Goal: Communication & Community: Answer question/provide support

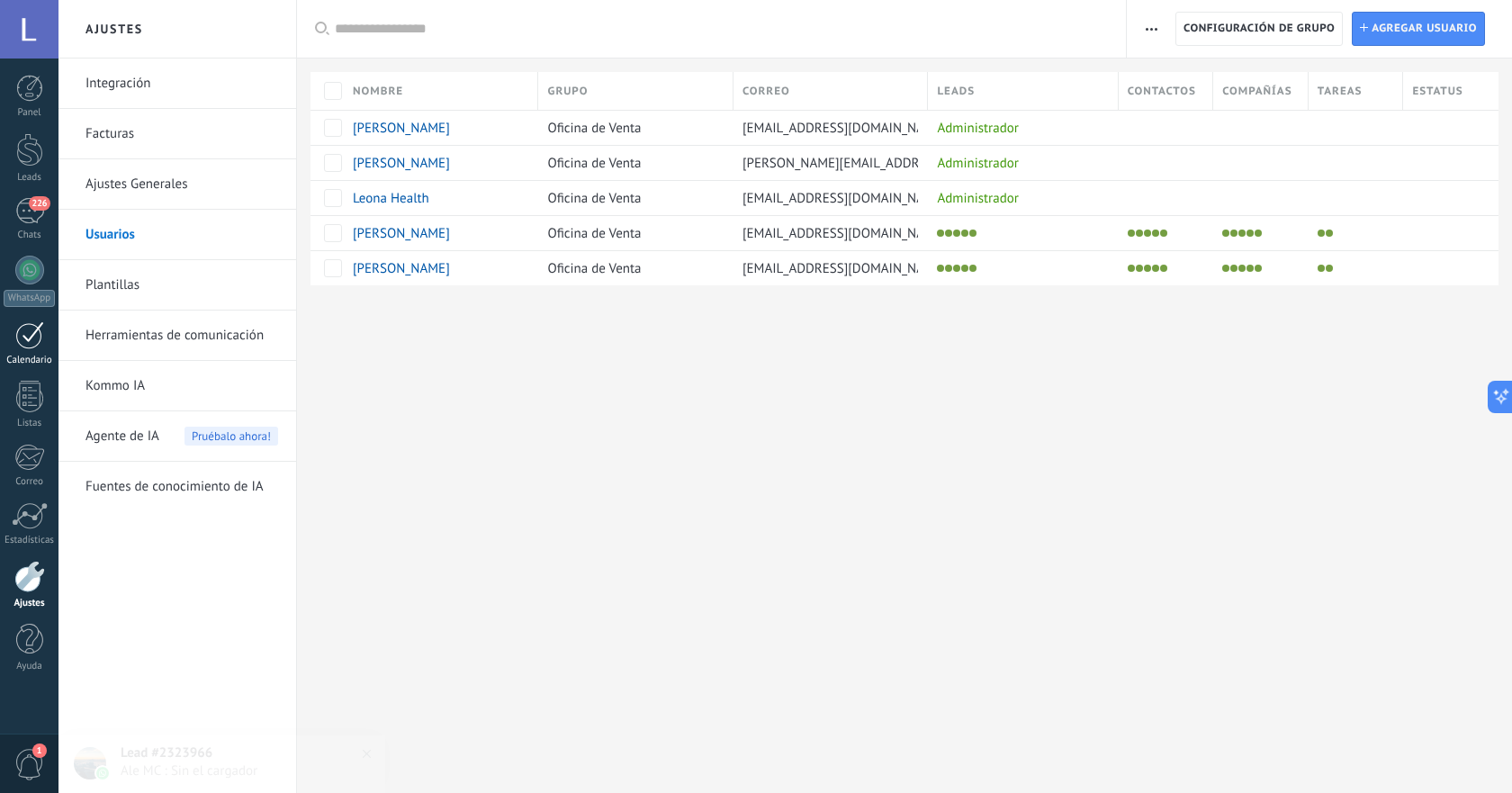
scroll to position [27, 0]
click at [34, 205] on span "226" at bounding box center [40, 203] width 21 height 14
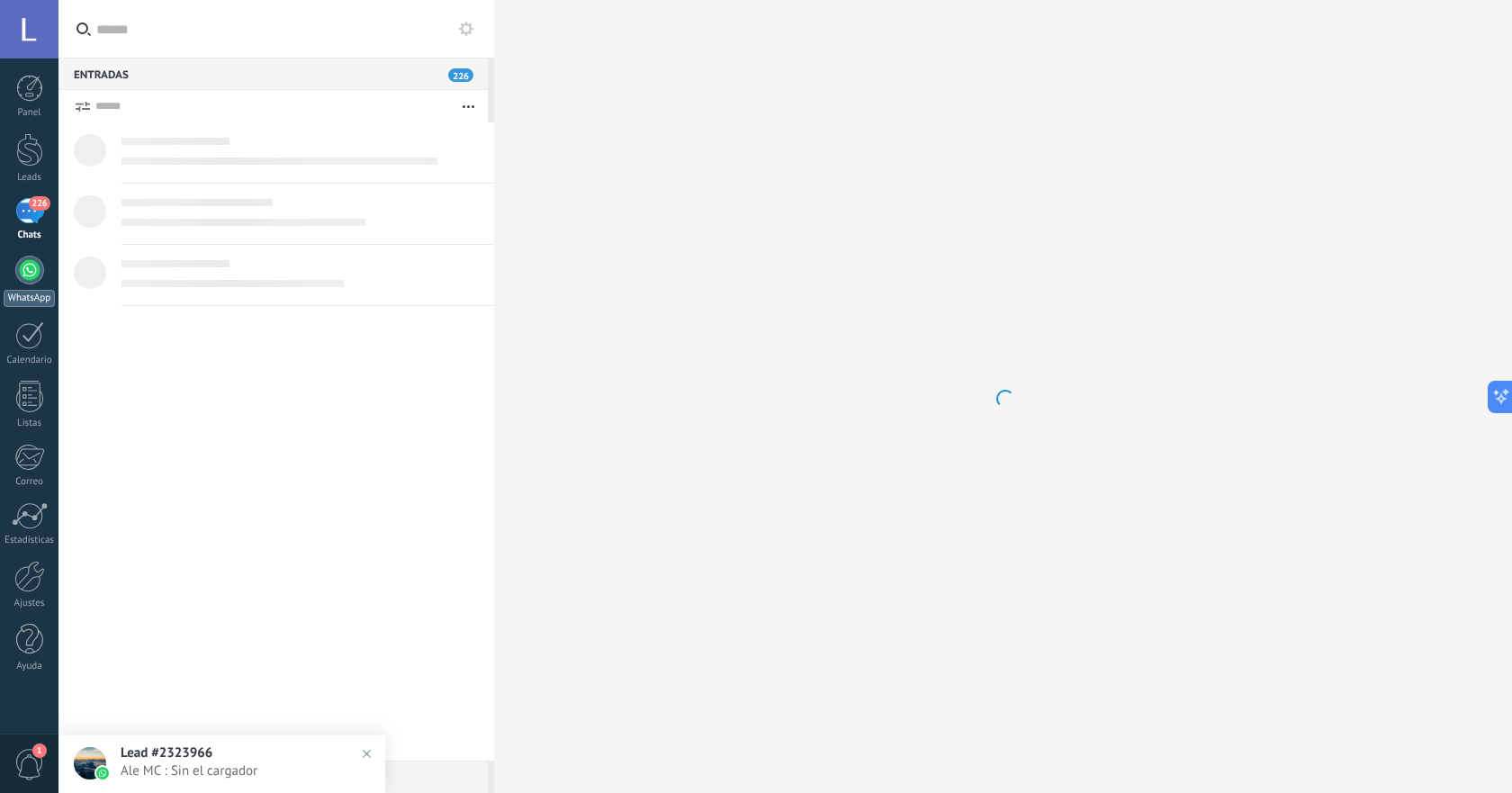
click at [36, 271] on div at bounding box center [29, 270] width 29 height 29
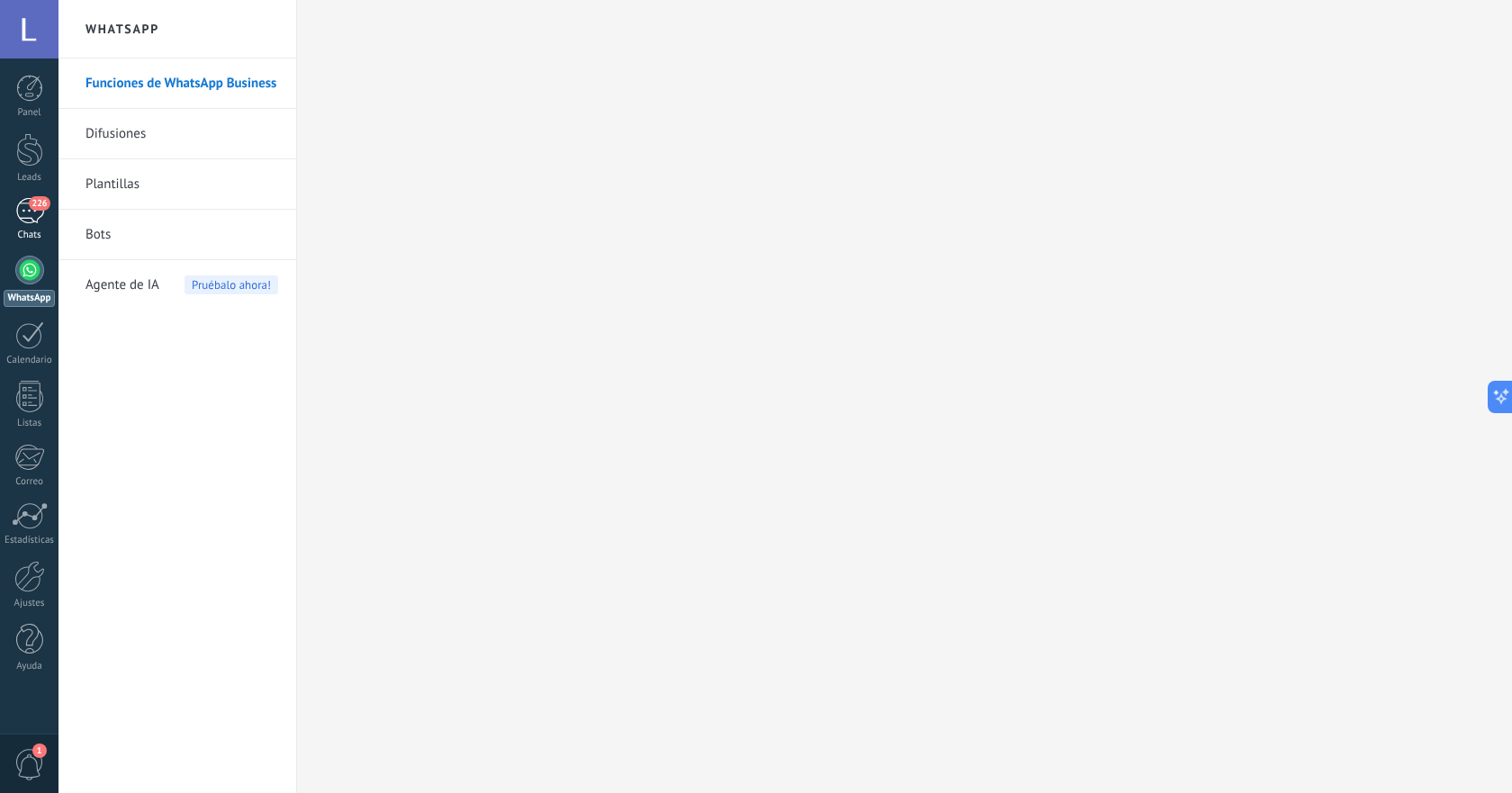
click at [26, 221] on div "226" at bounding box center [29, 211] width 29 height 26
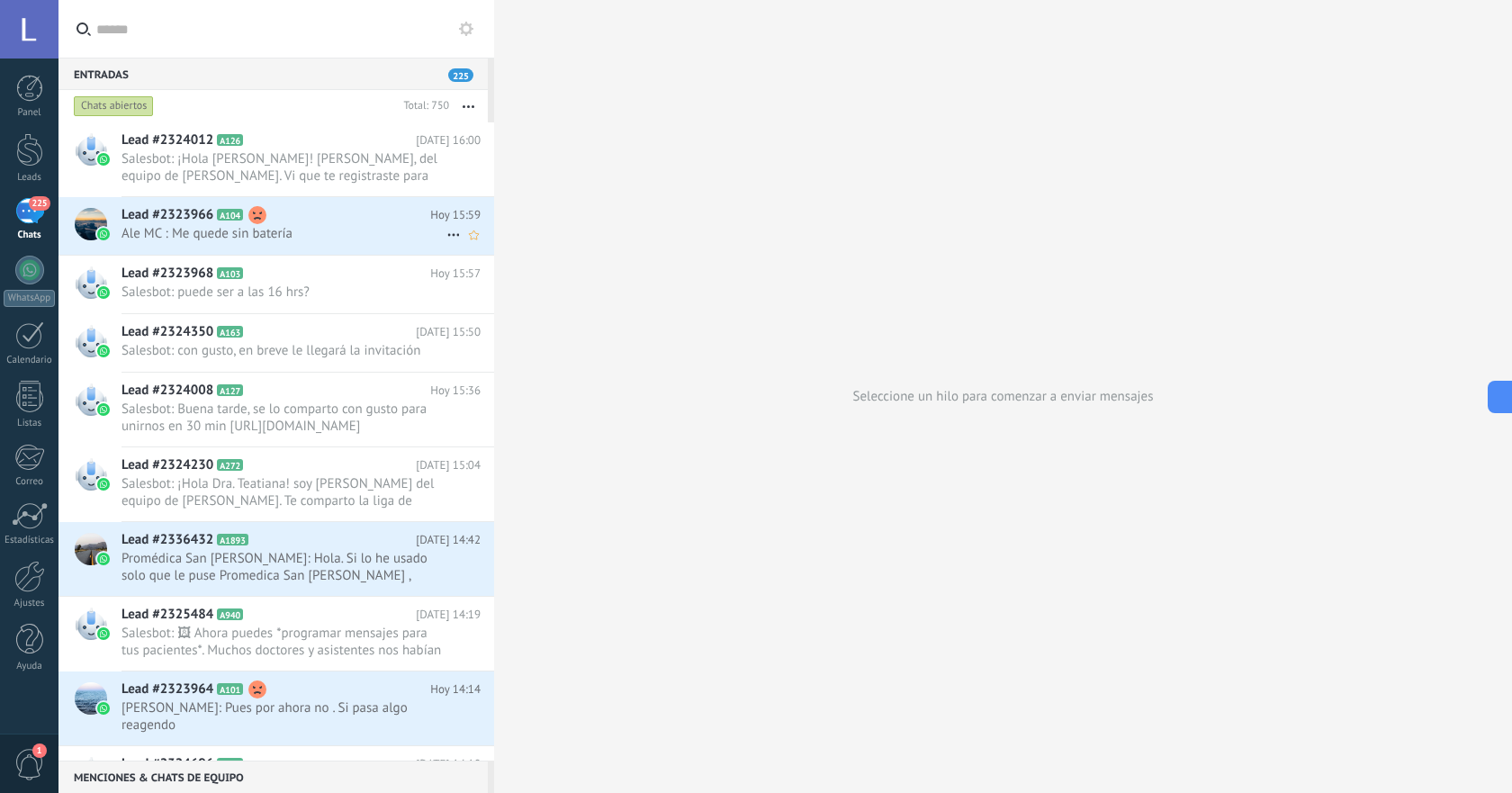
click at [346, 227] on span "Ale MC : Me quede sin batería" at bounding box center [283, 233] width 325 height 17
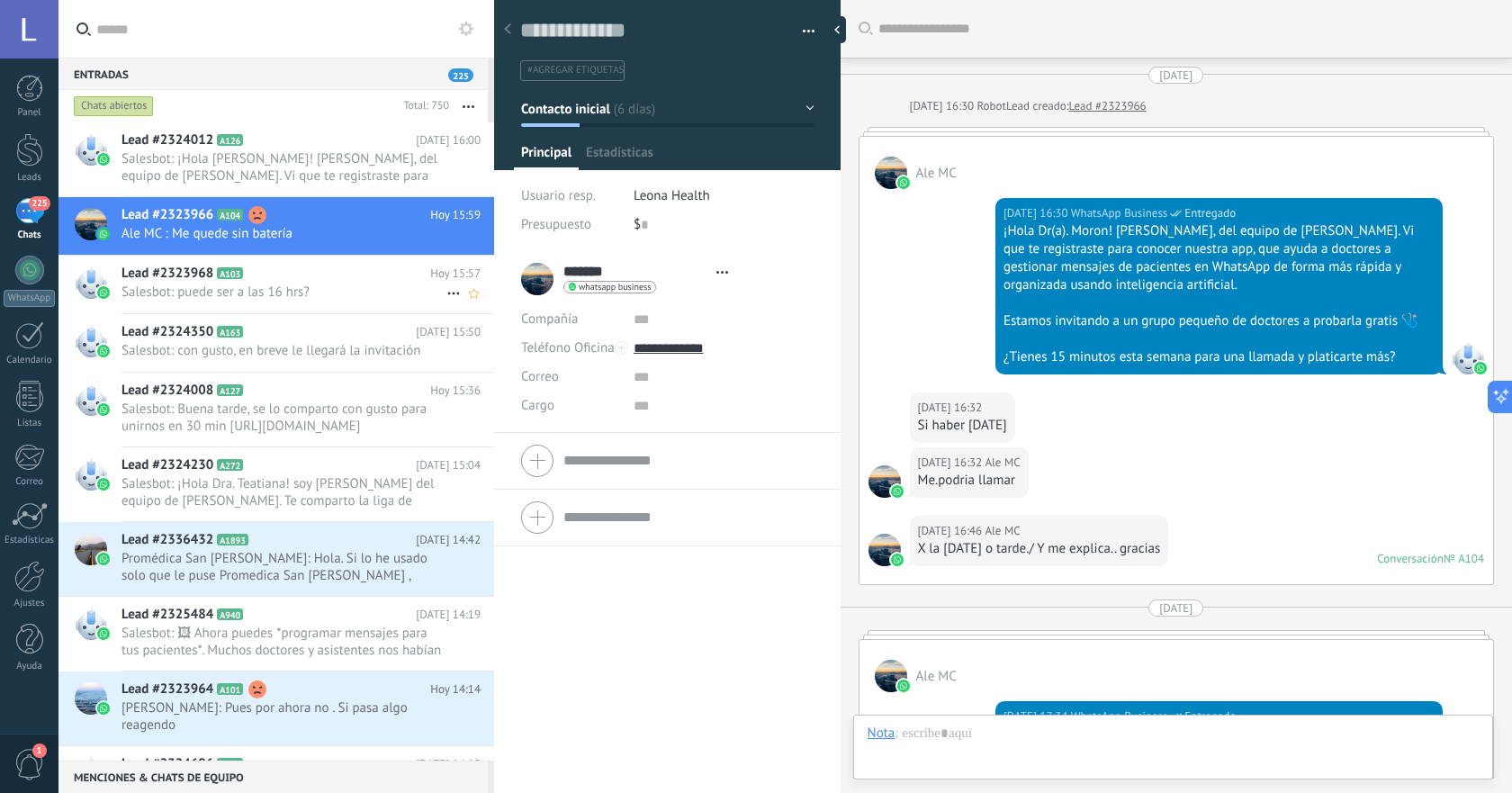
type textarea "**********"
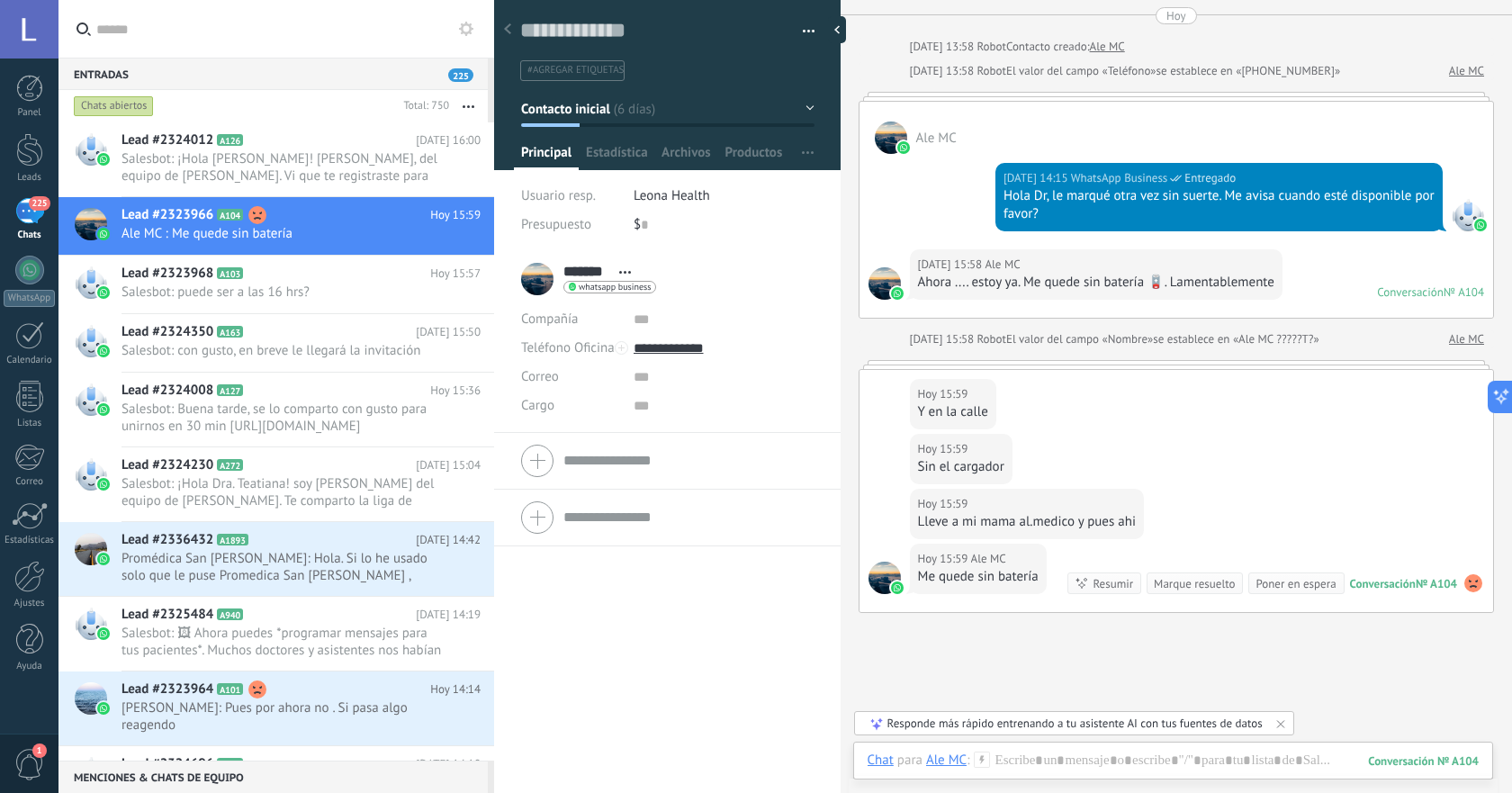
scroll to position [1884, 0]
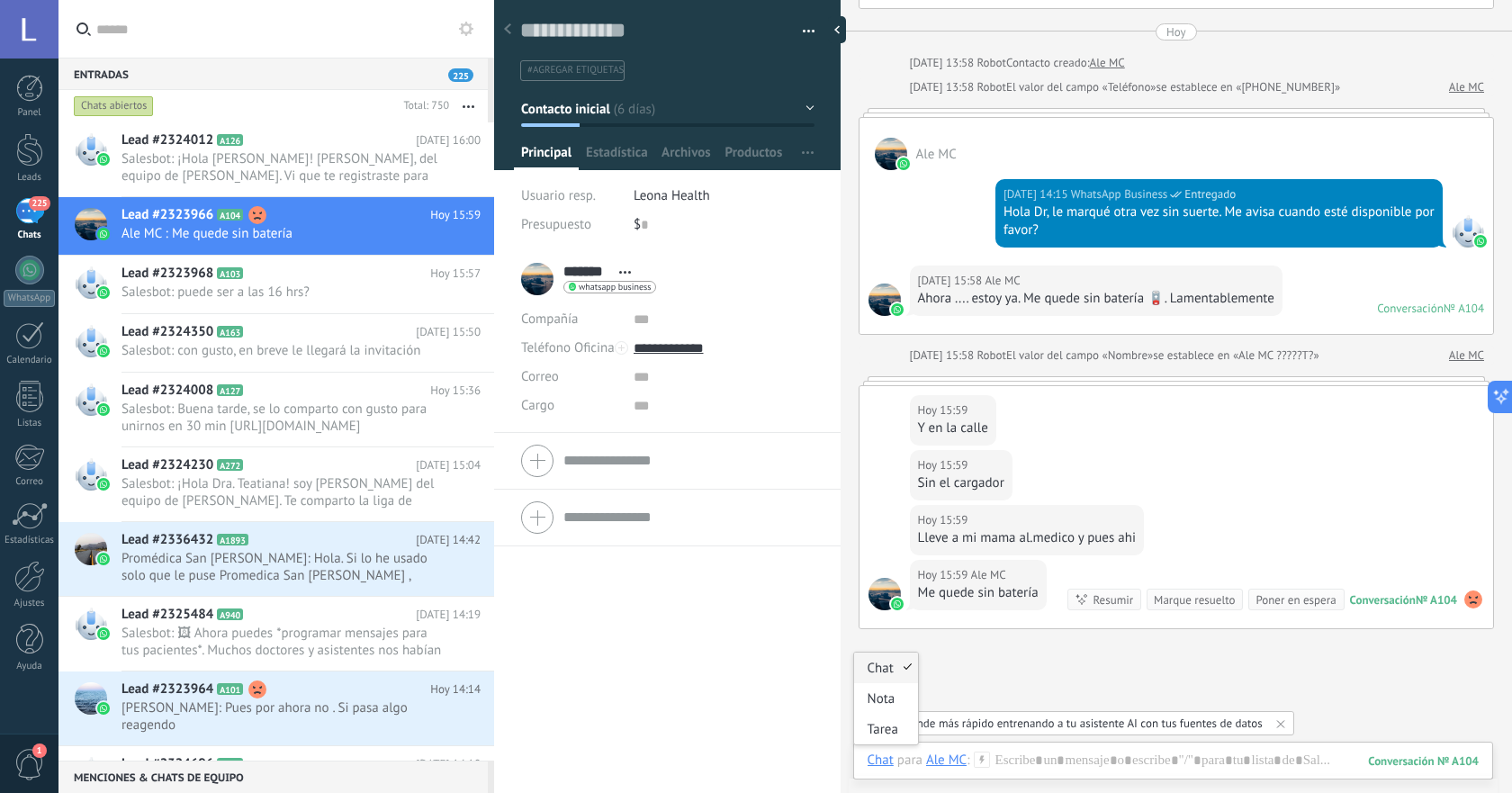
type input "******"
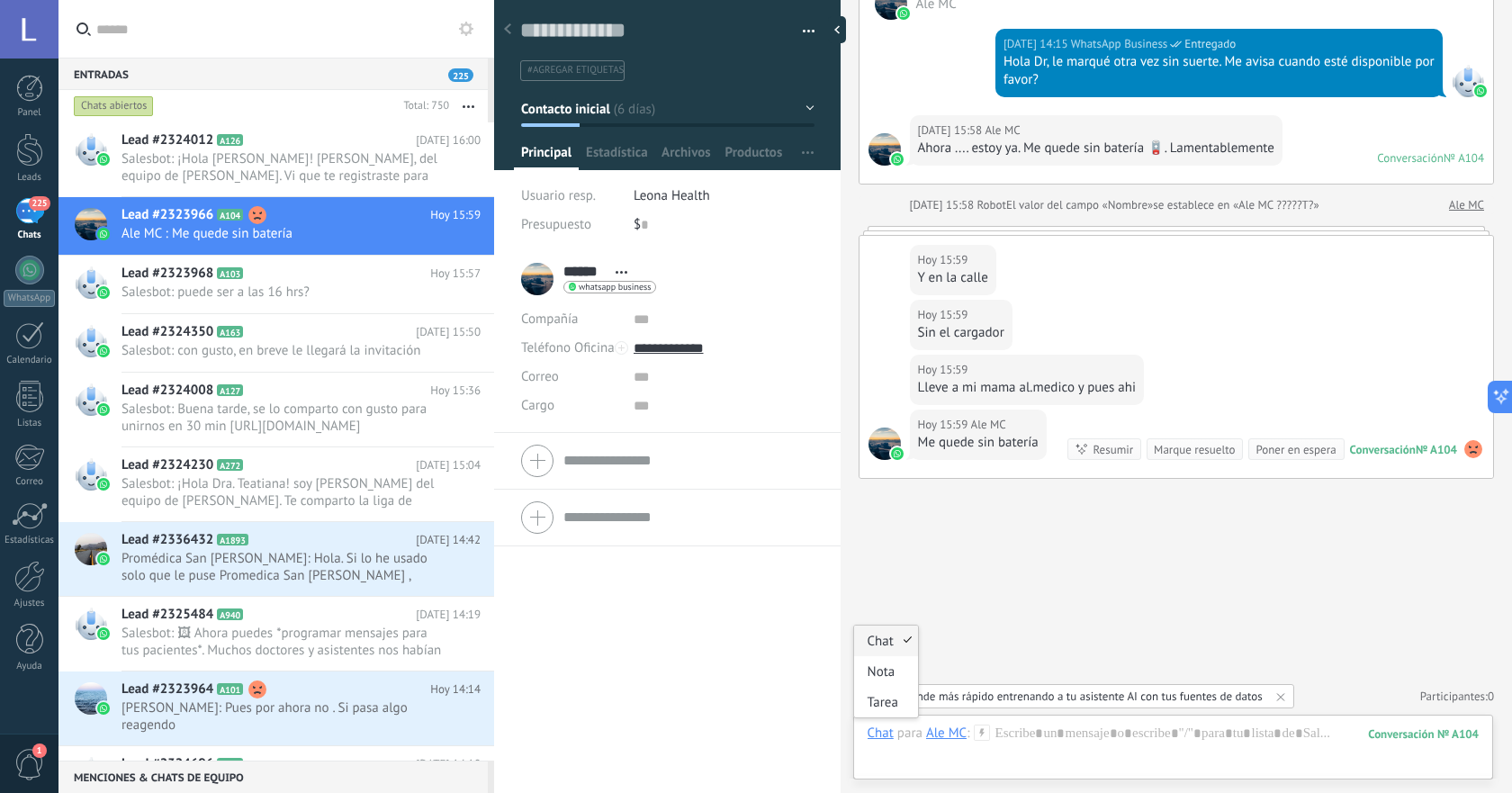
click at [877, 738] on div "Chat" at bounding box center [881, 732] width 26 height 16
click at [1062, 729] on div at bounding box center [1173, 751] width 612 height 54
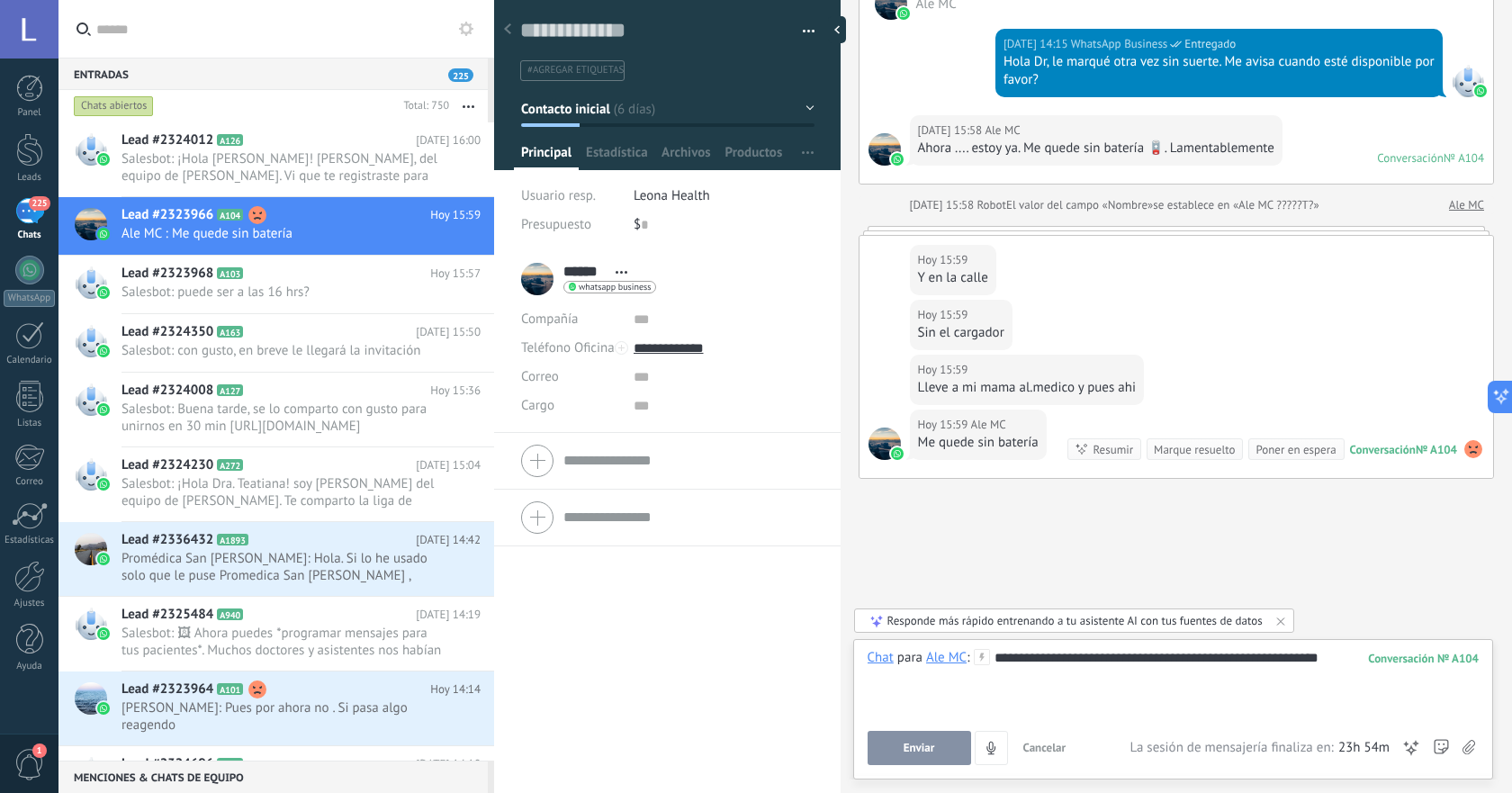
click at [944, 738] on button "Enviar" at bounding box center [919, 748] width 103 height 34
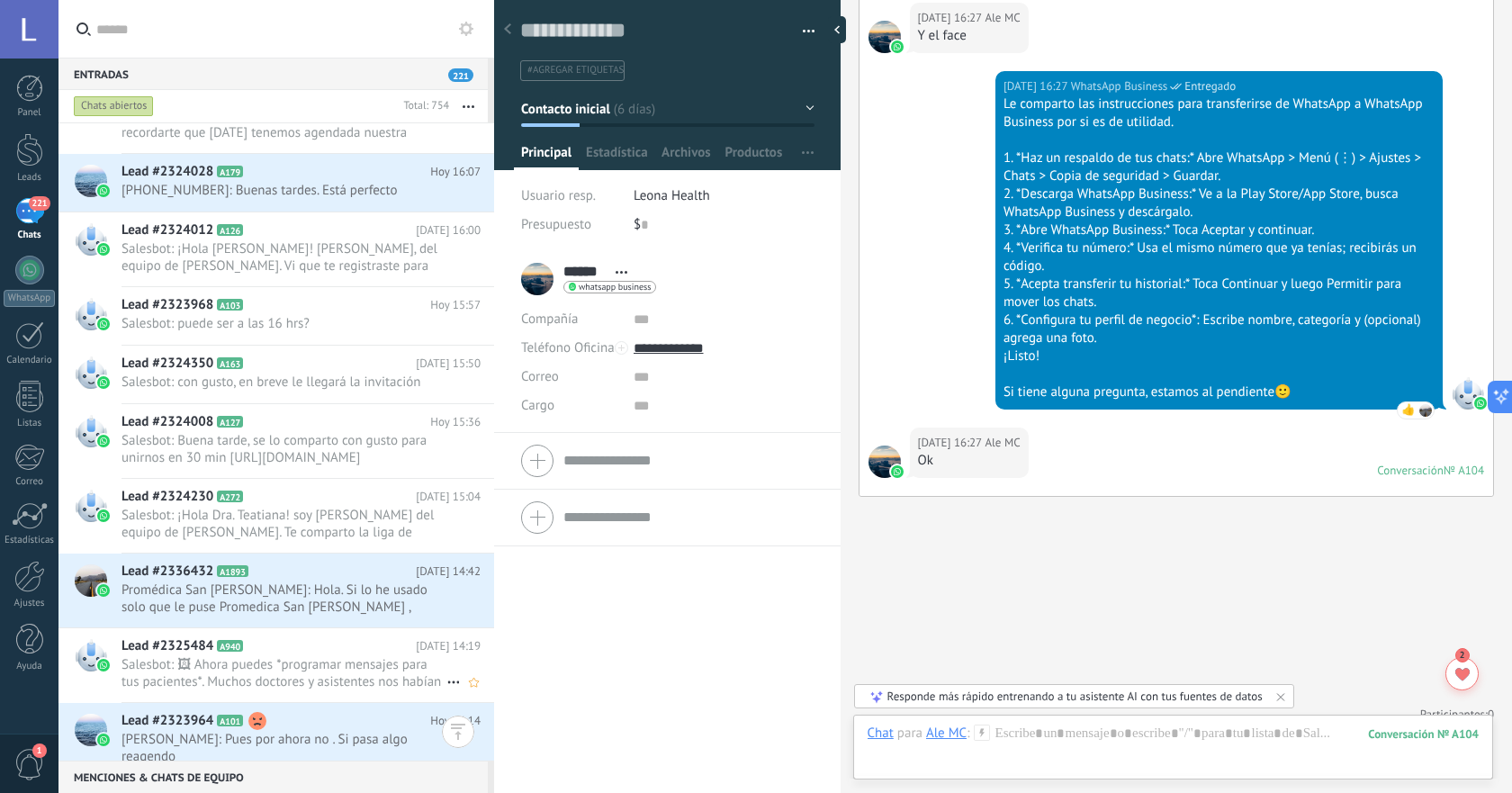
scroll to position [451, 0]
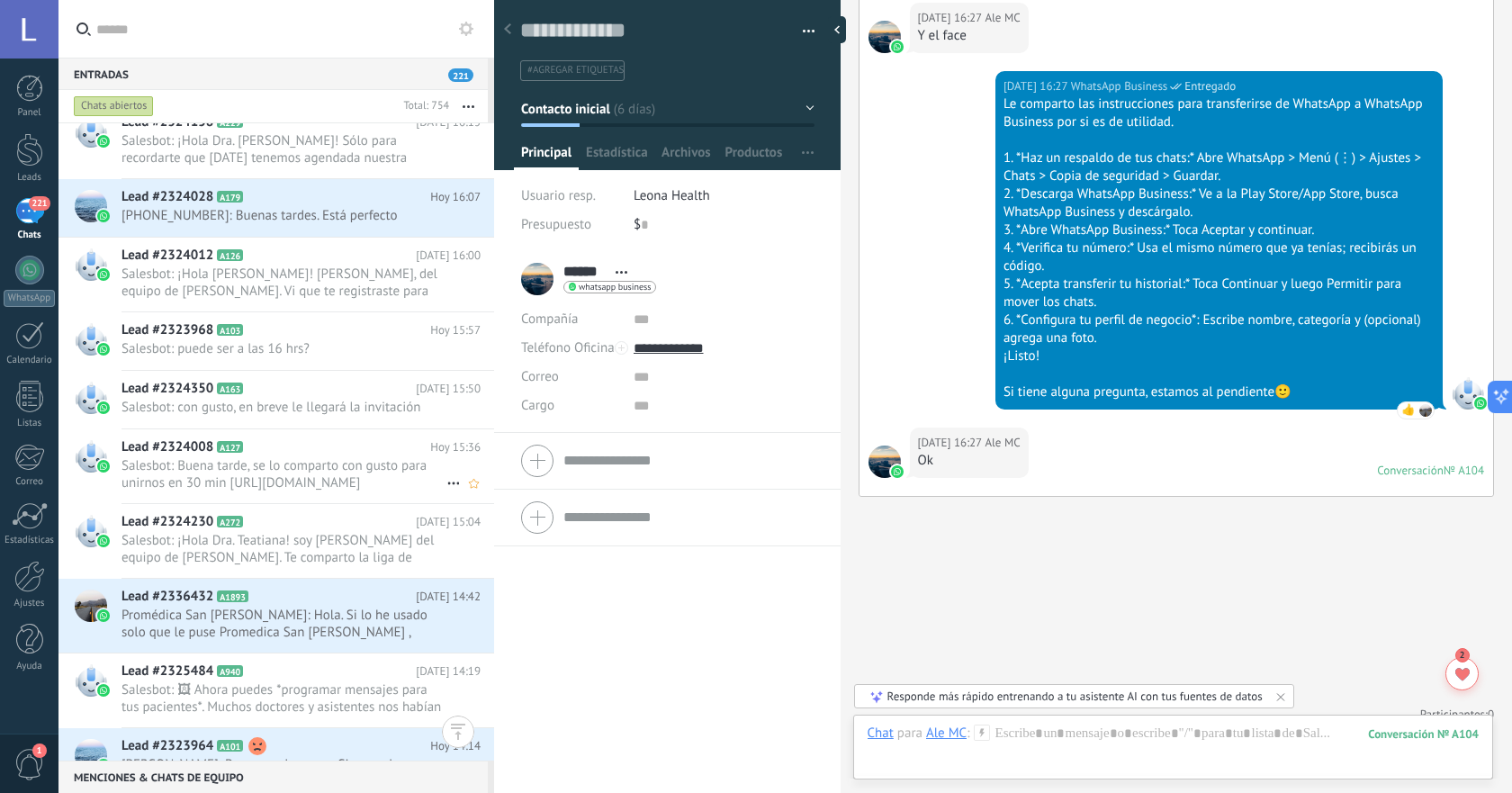
click at [344, 473] on span "Salesbot: Buena tarde, se lo comparto con gusto para unirnos en 30 min [URL][DO…" at bounding box center [283, 474] width 325 height 34
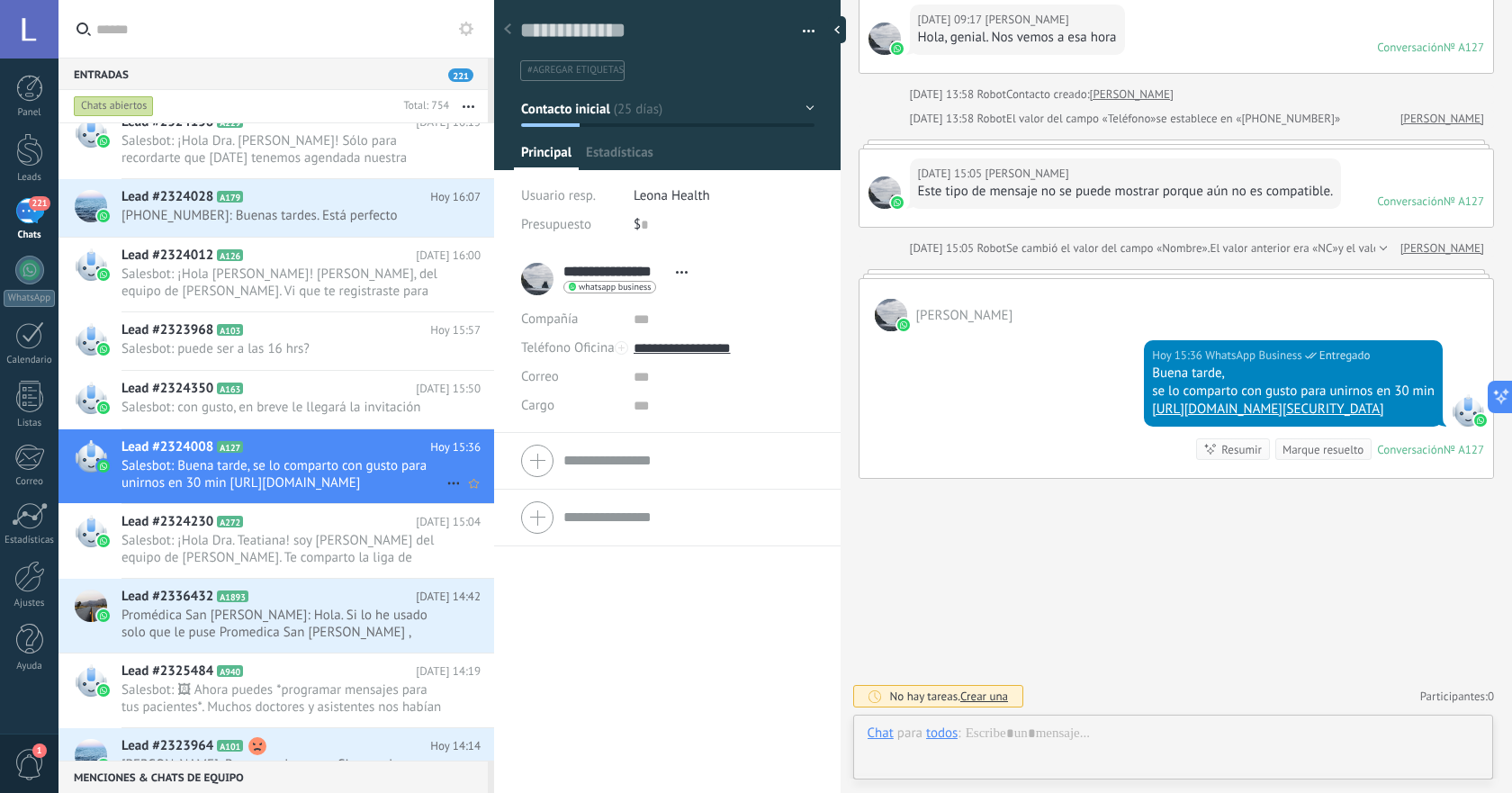
scroll to position [27, 0]
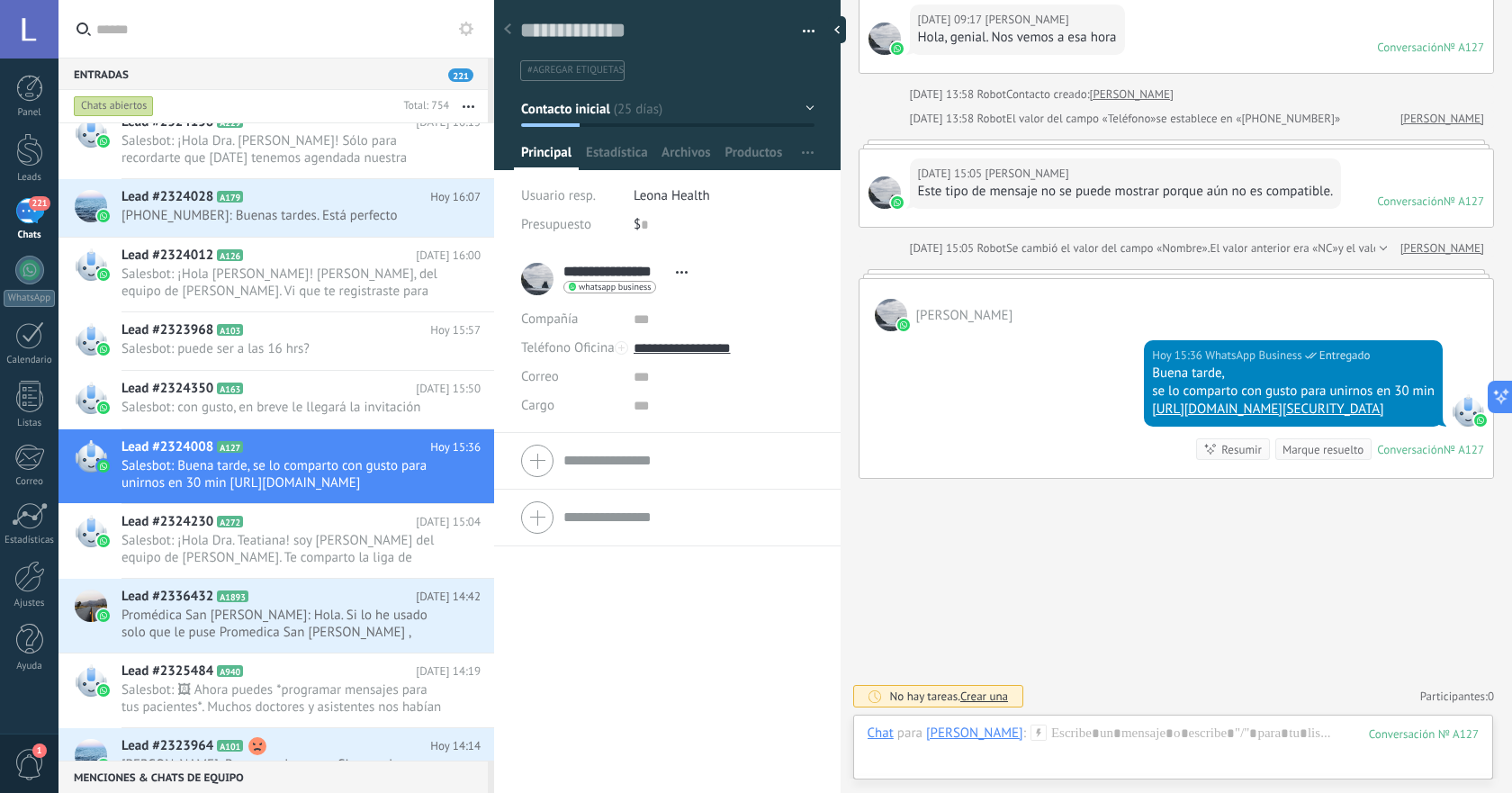
click at [1153, 402] on link "[URL][DOMAIN_NAME][SECURITY_DATA]" at bounding box center [1268, 409] width 231 height 17
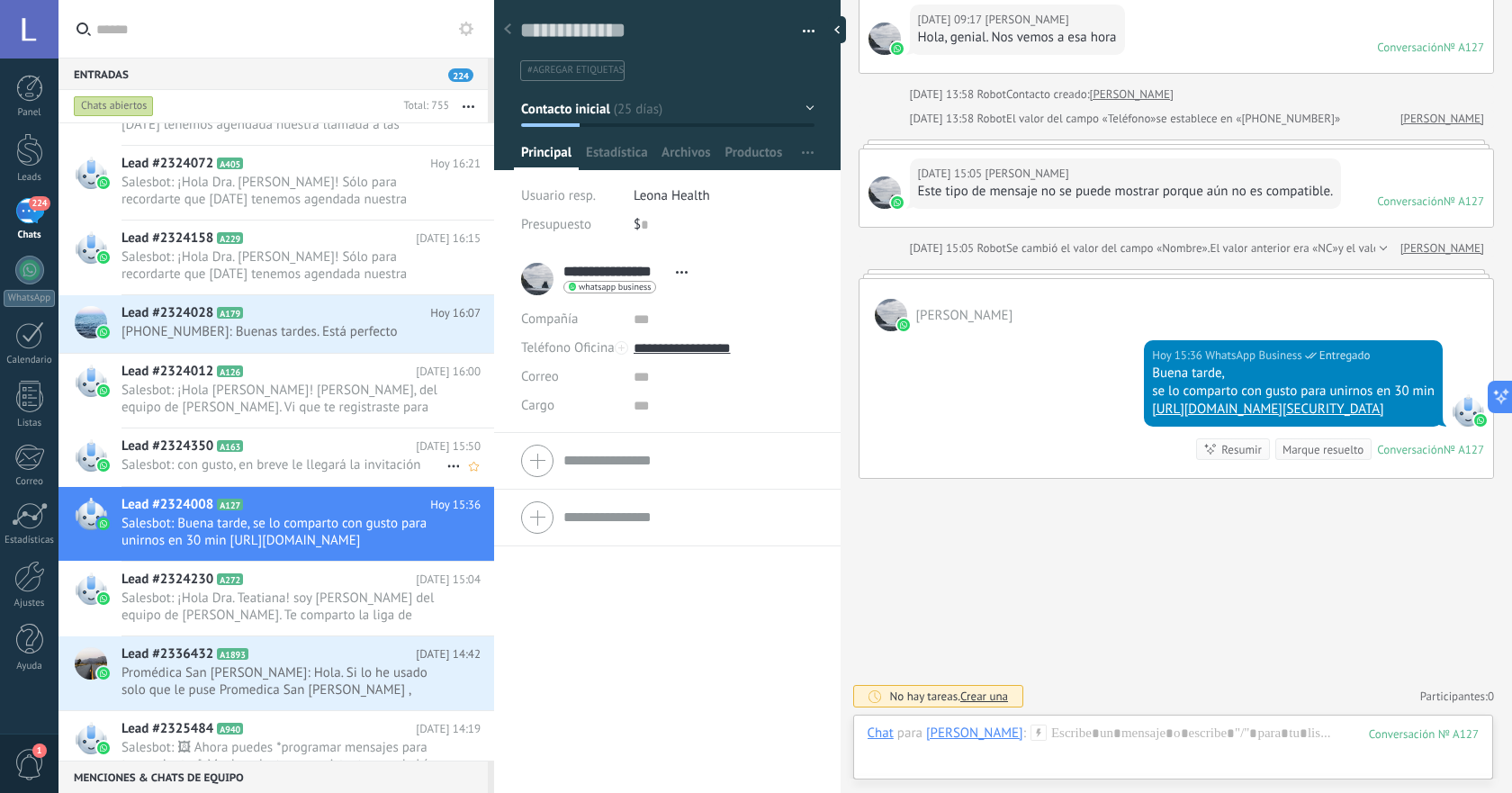
click at [289, 463] on span "Salesbot: con gusto, en breve le llegará la invitación" at bounding box center [283, 465] width 325 height 17
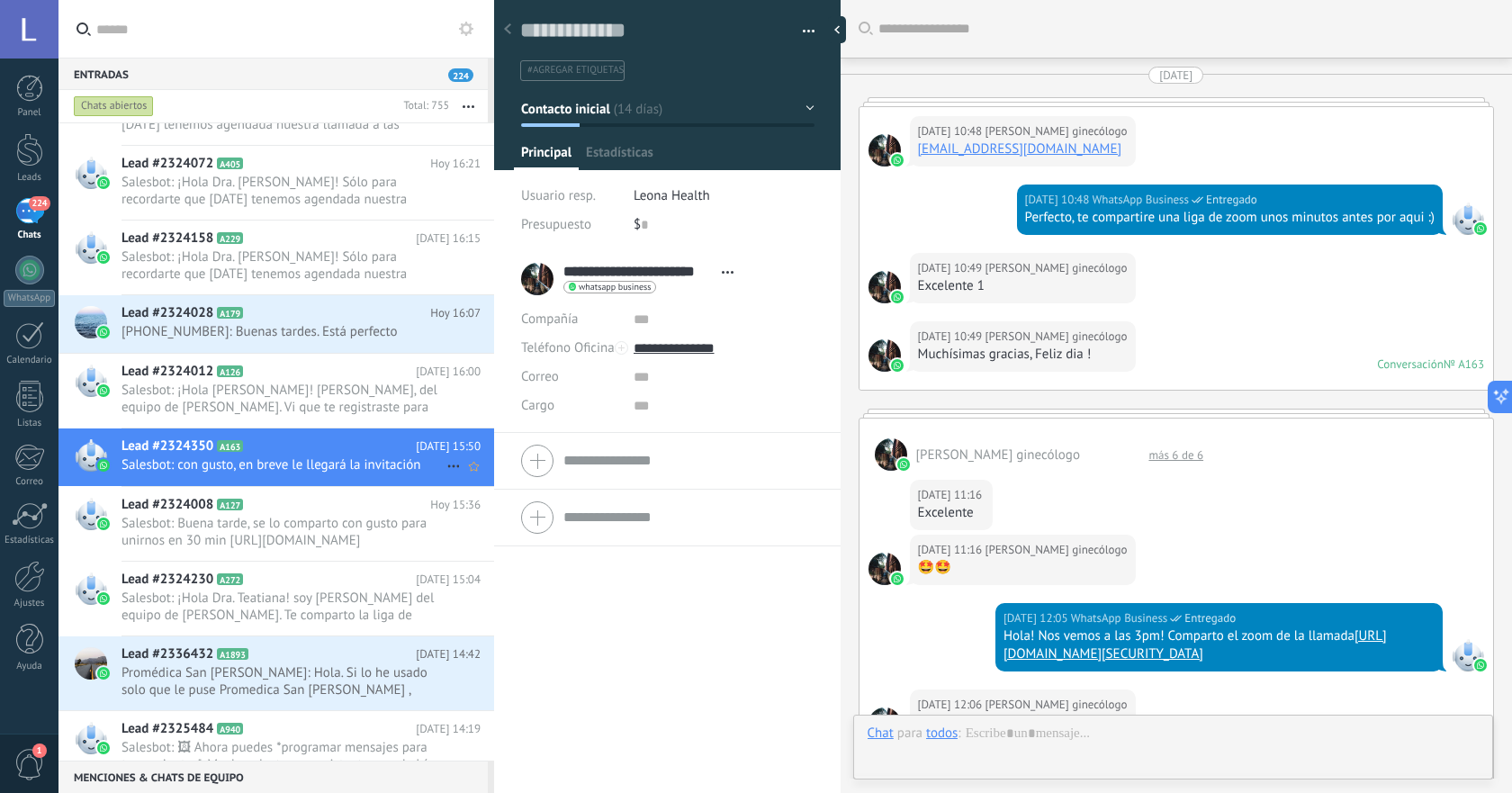
scroll to position [3424, 0]
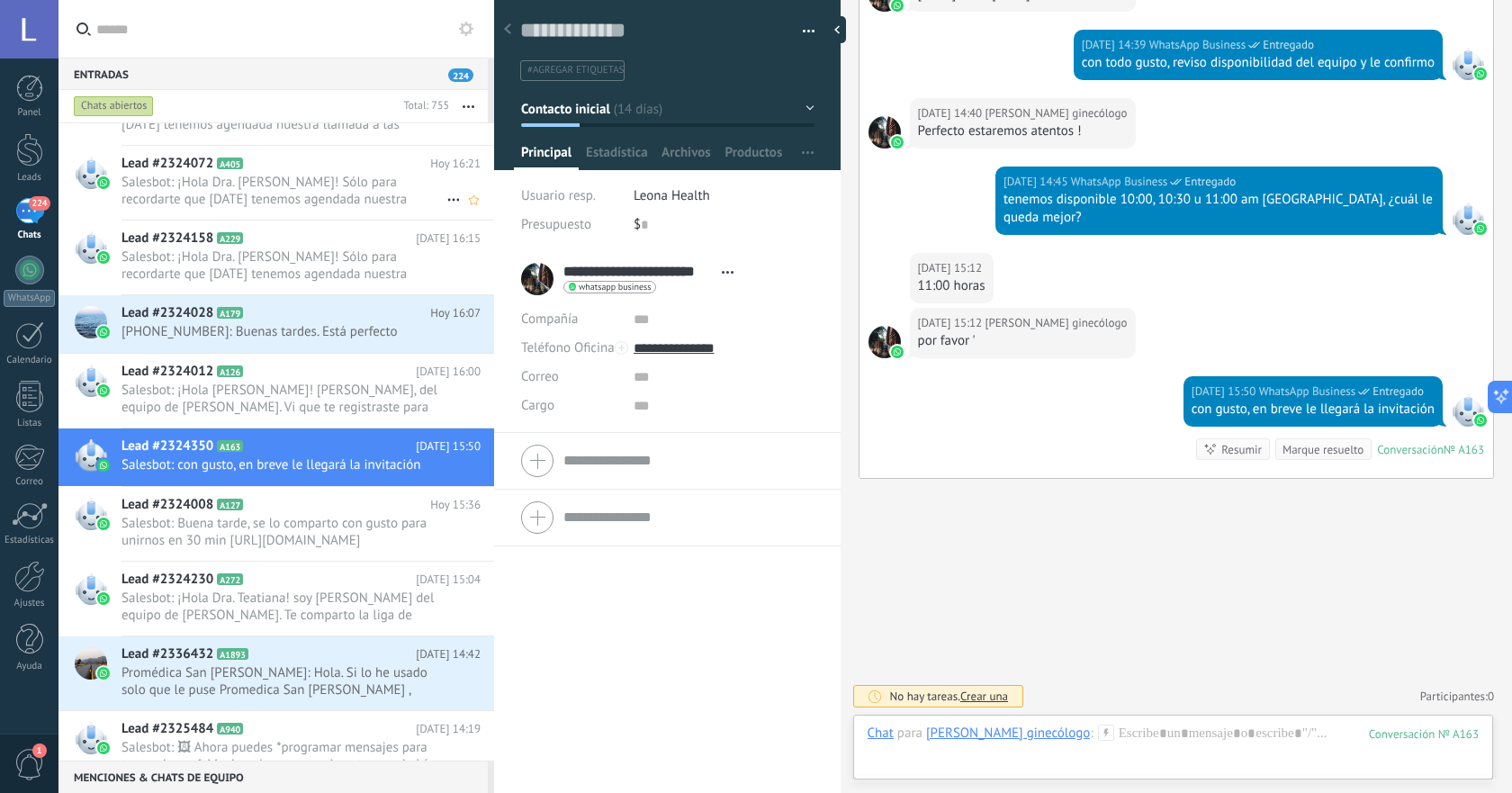
click at [280, 177] on span "Salesbot: ¡Hola Dra. [PERSON_NAME]! Sólo para recordarte que [DATE] tenemos age…" at bounding box center [283, 191] width 325 height 34
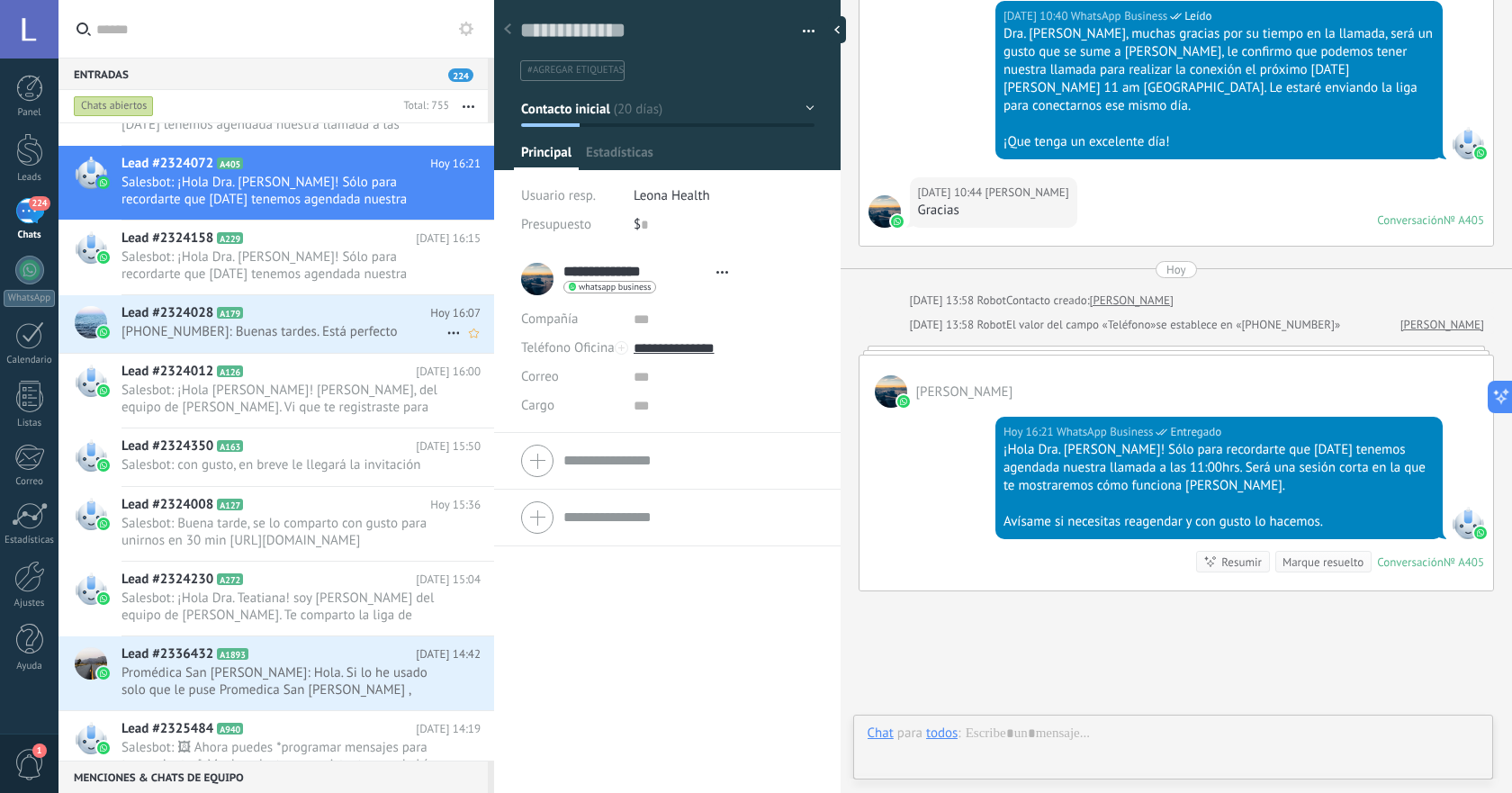
scroll to position [27, 0]
click at [350, 245] on h2 "Lead #2324158 A229" at bounding box center [268, 238] width 294 height 18
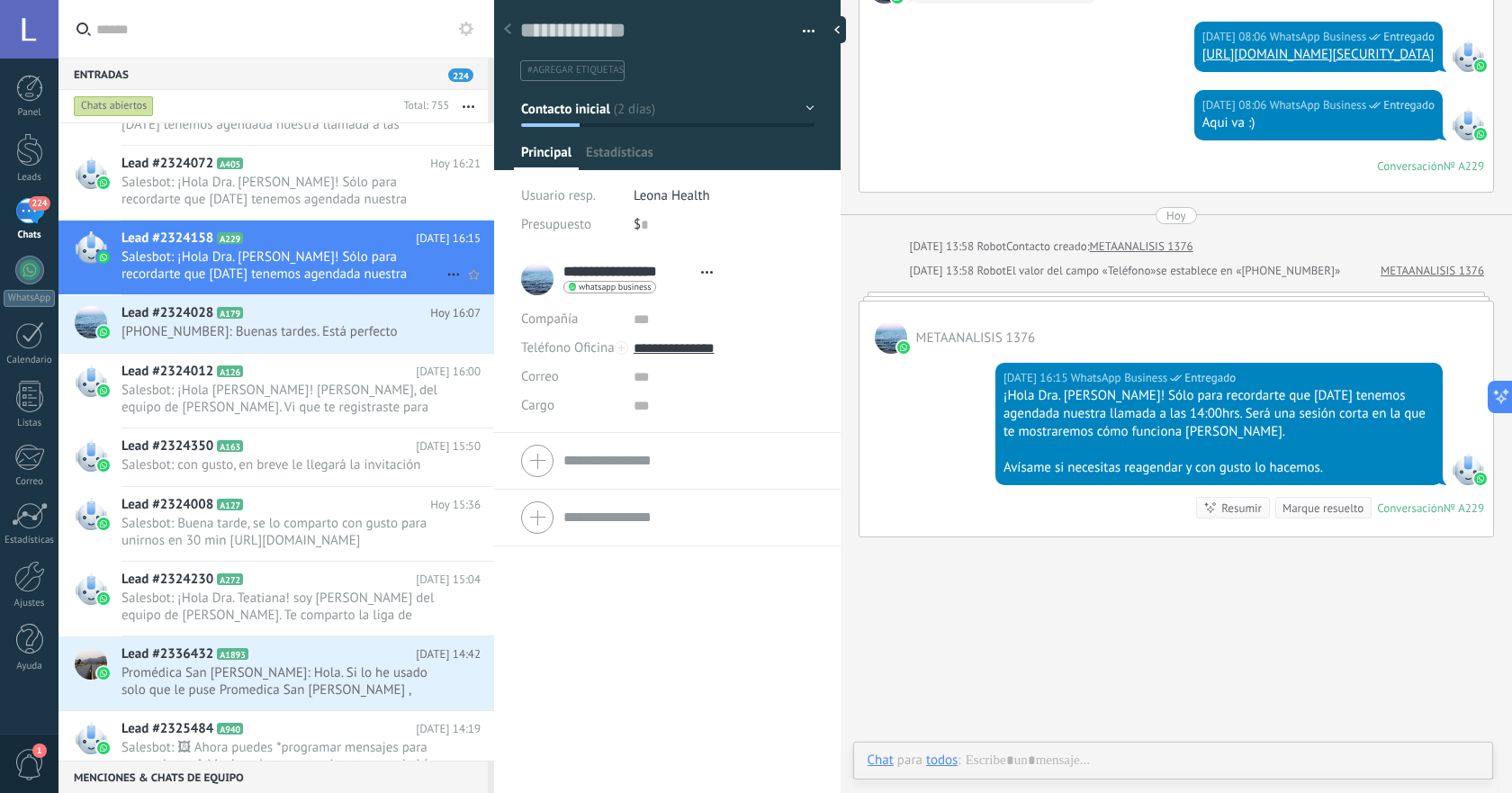
scroll to position [27, 0]
click at [310, 328] on span "[PHONE_NUMBER]: Buenas tardes. Está perfecto" at bounding box center [283, 331] width 325 height 17
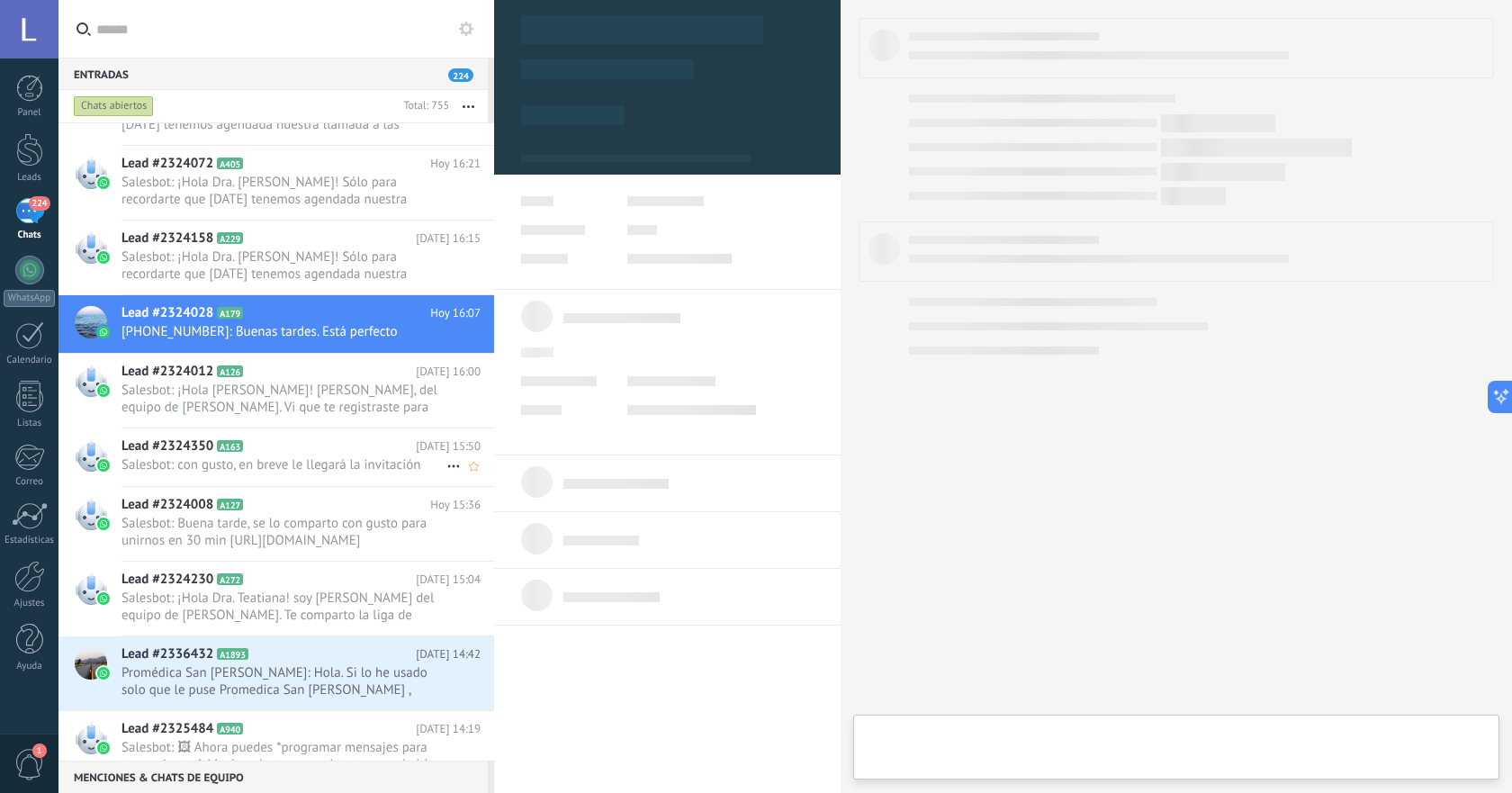
type textarea "**********"
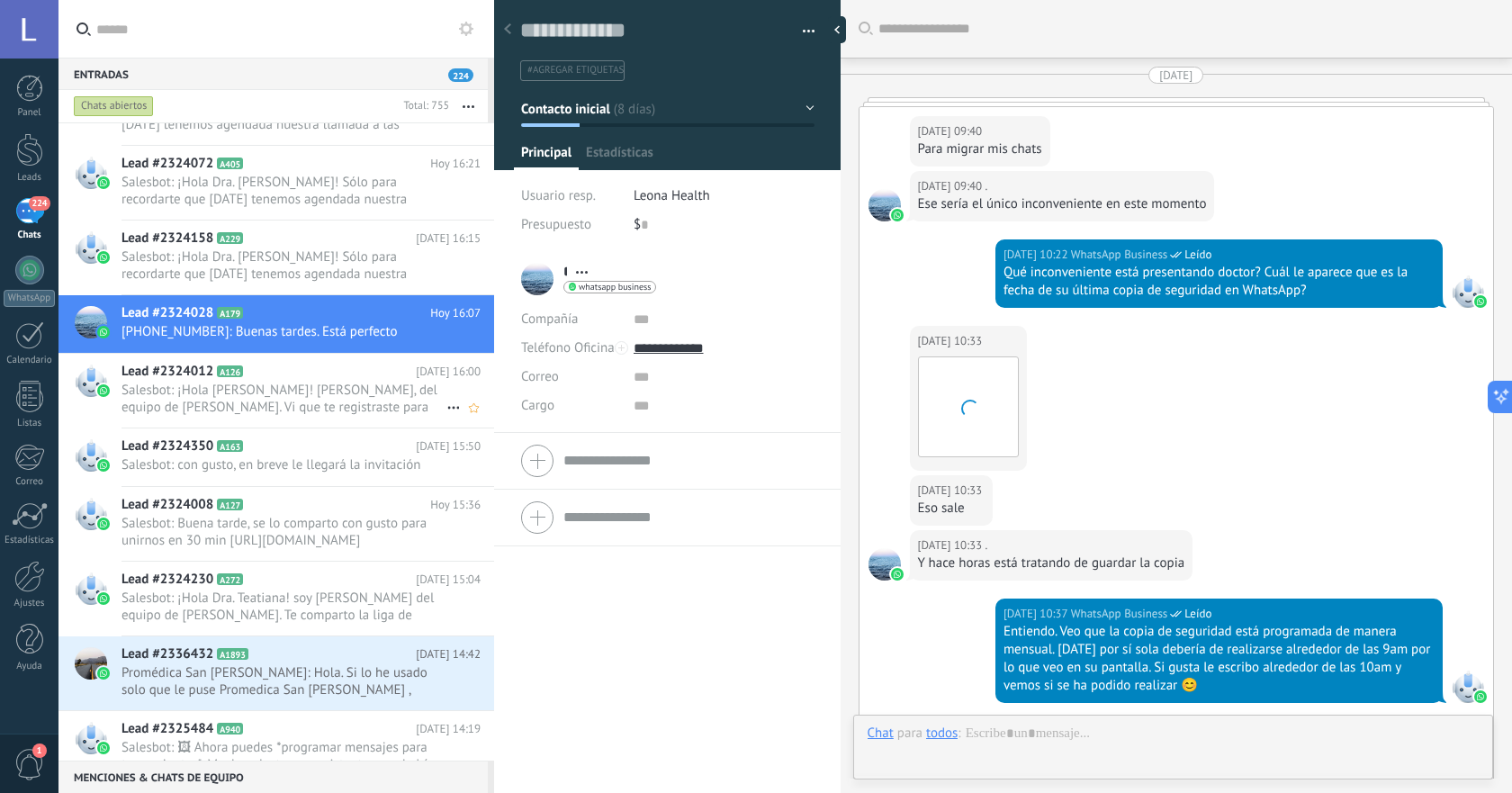
scroll to position [1552, 0]
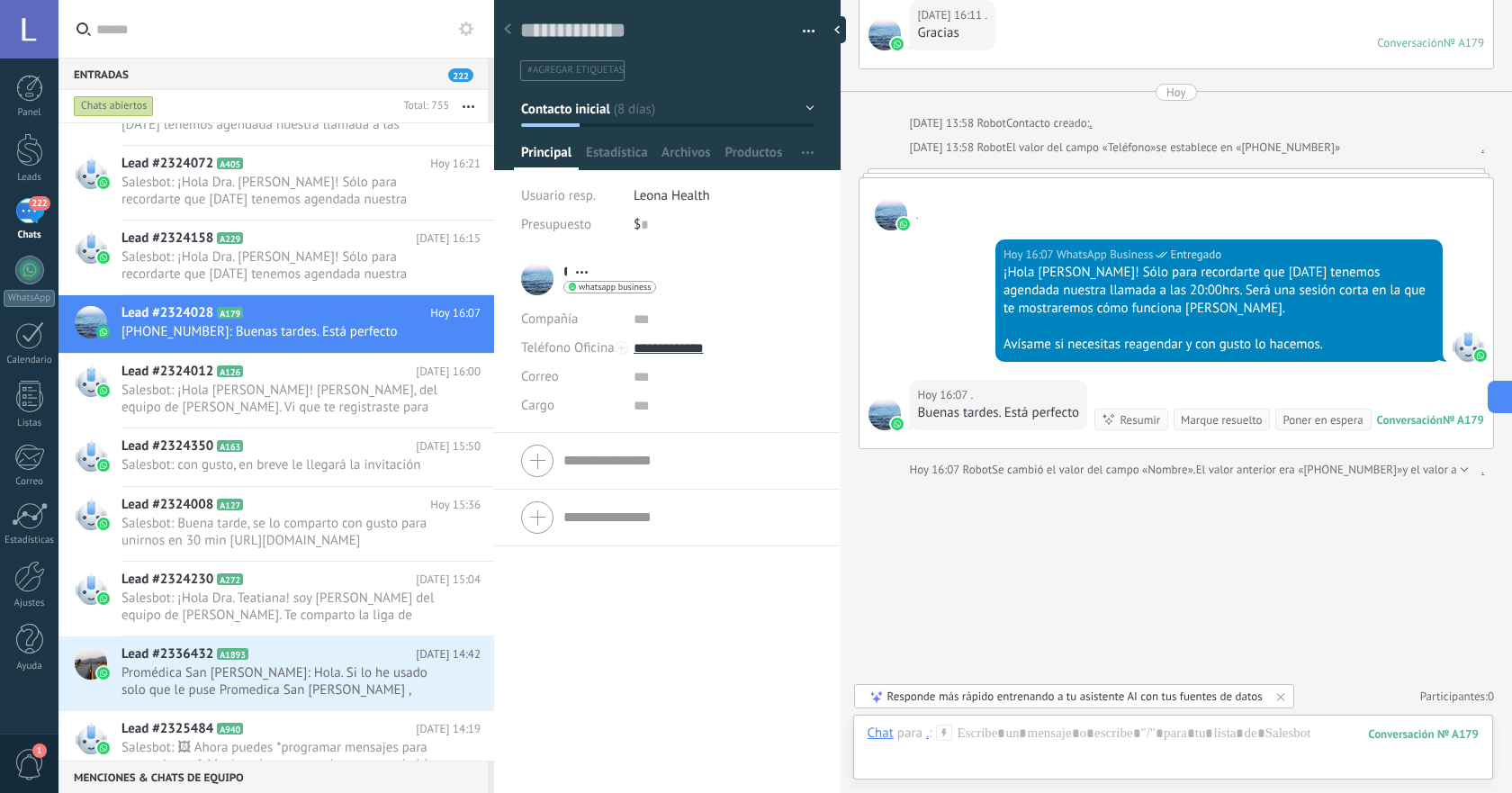
click at [241, 77] on div "Entradas 222" at bounding box center [273, 73] width 429 height 32
click at [147, 35] on input "text" at bounding box center [286, 28] width 380 height 57
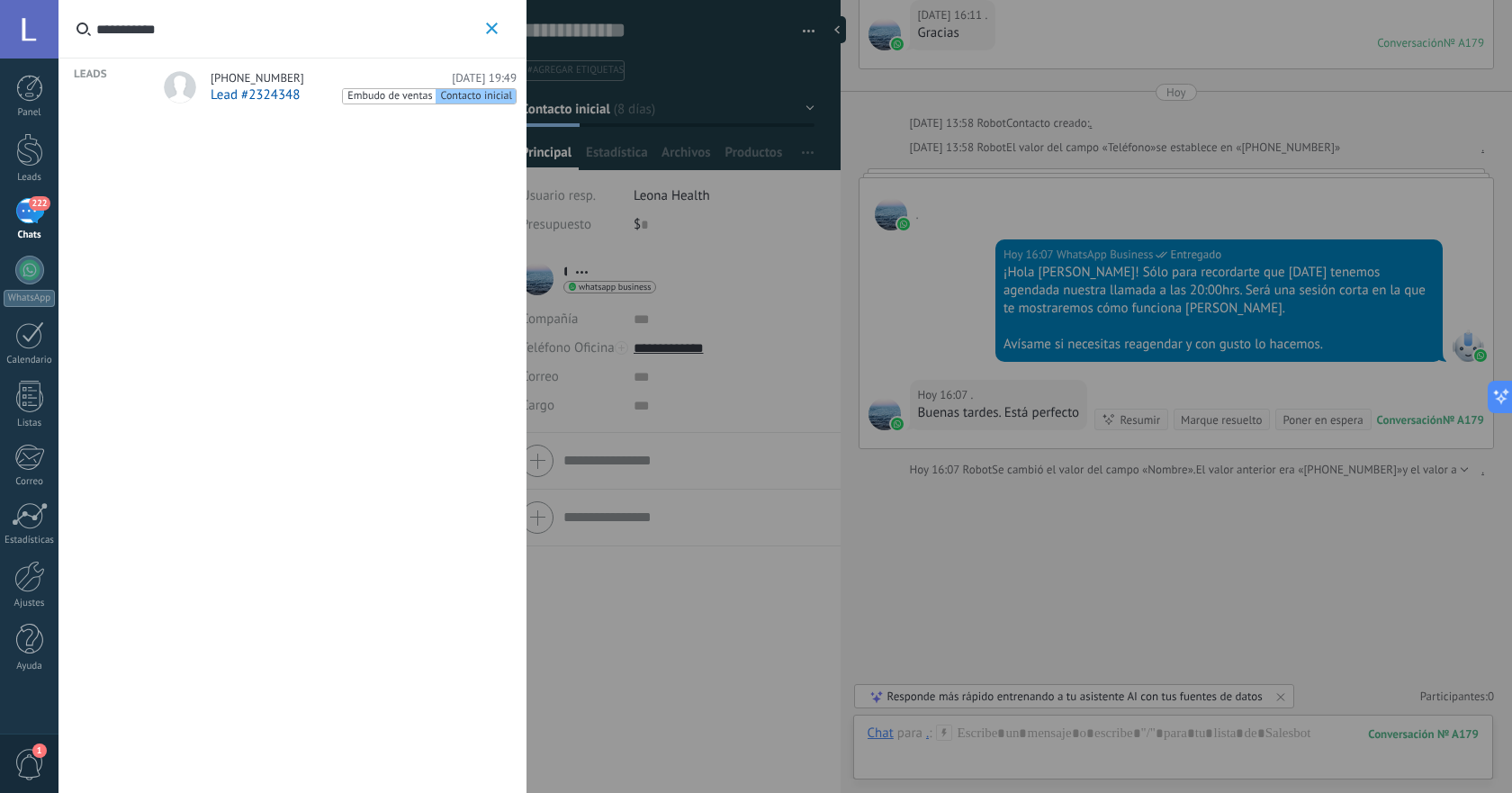
type input "**********"
click at [258, 94] on span "Lead #2324348" at bounding box center [255, 95] width 89 height 17
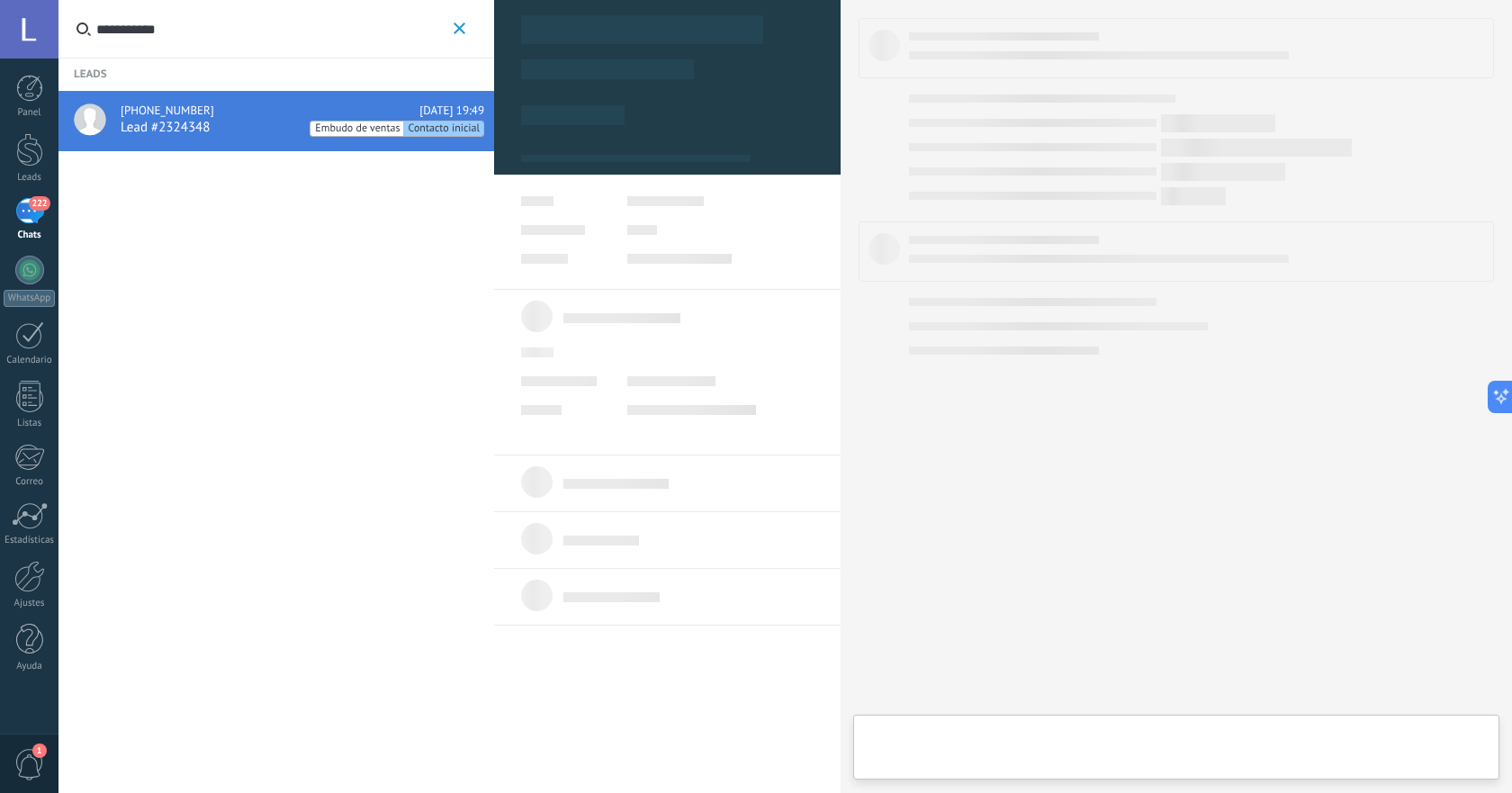
type textarea "**********"
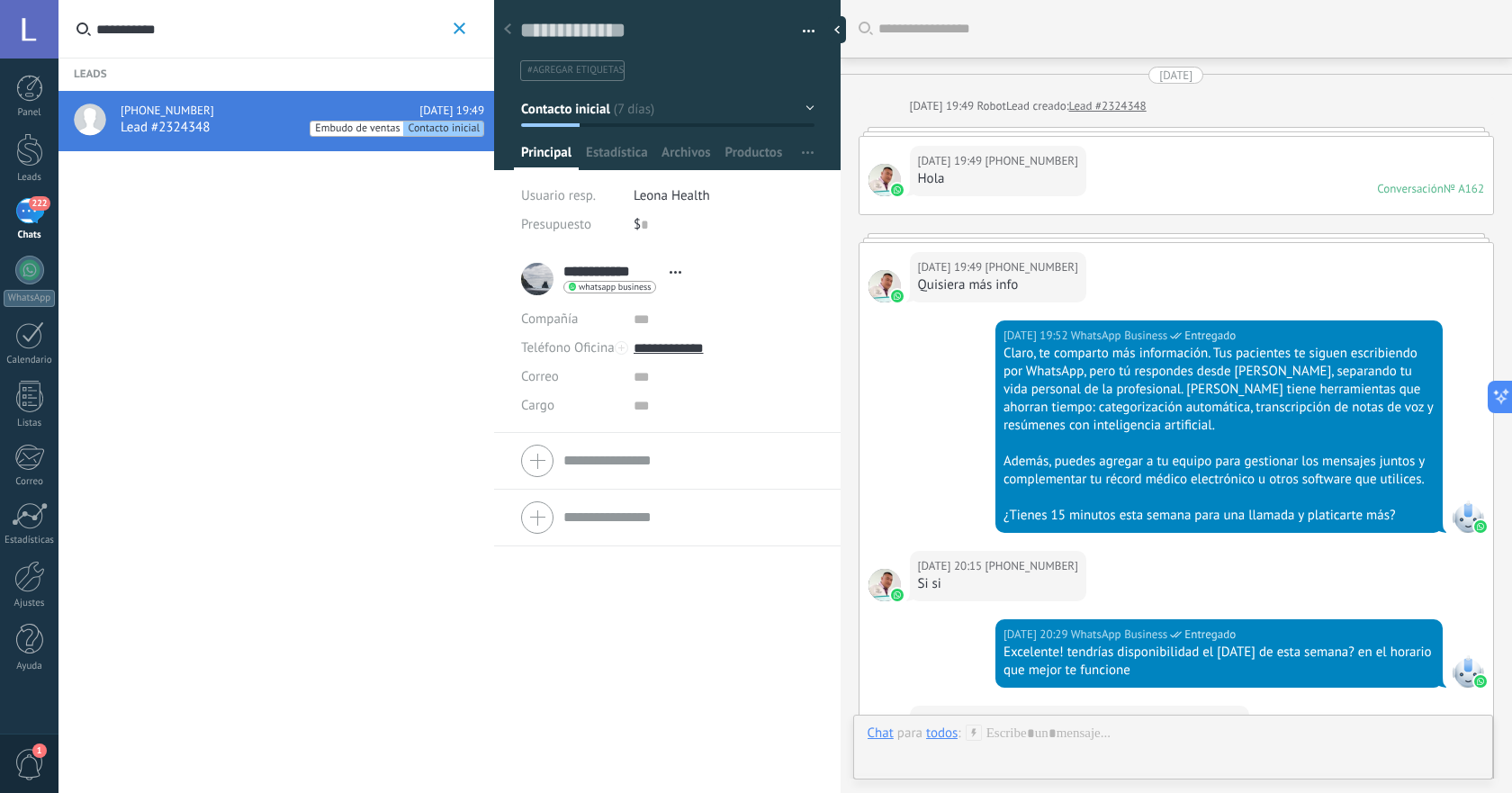
scroll to position [2077, 0]
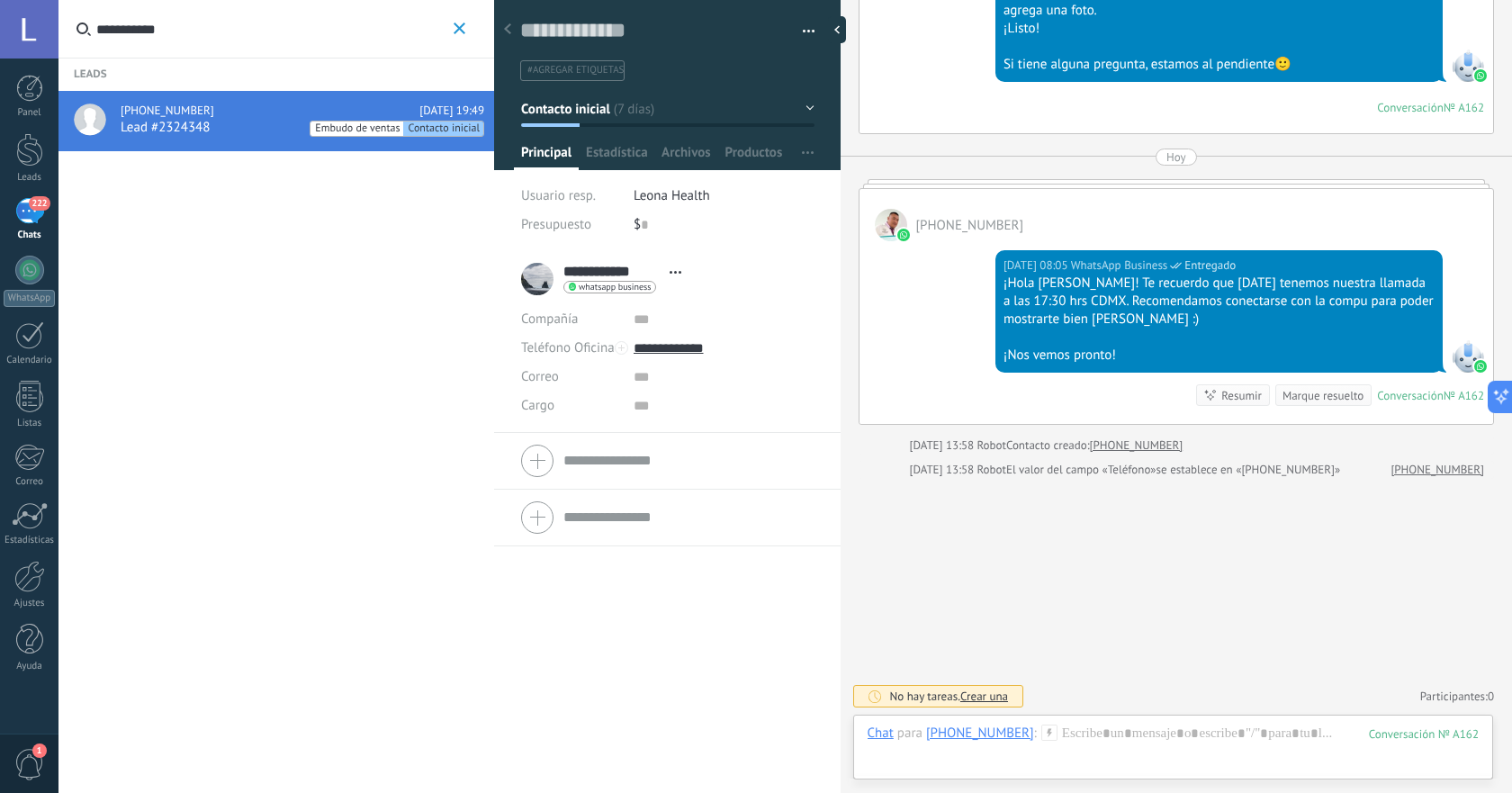
click at [971, 701] on span "Crear una" at bounding box center [984, 696] width 48 height 15
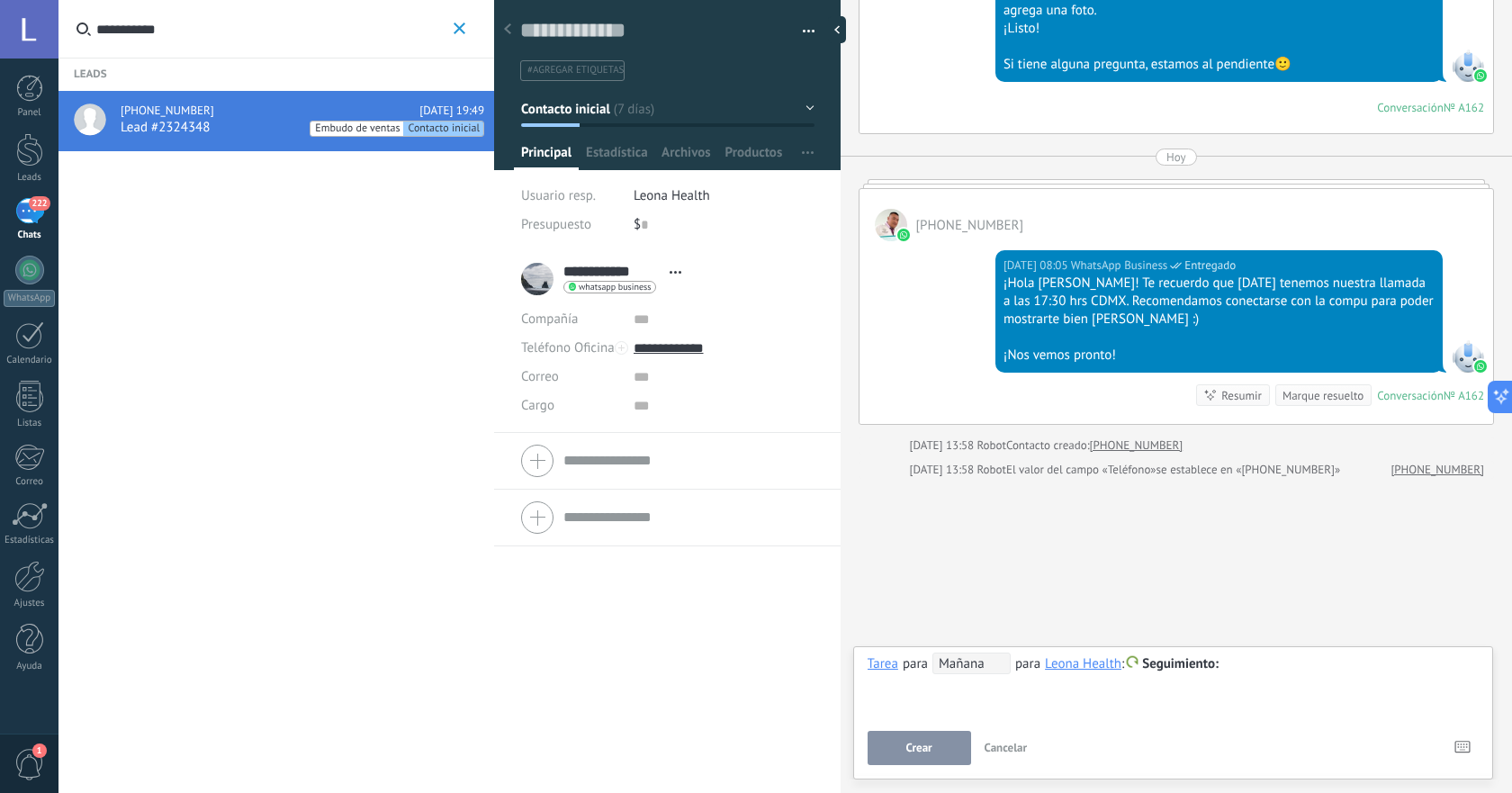
click at [1000, 705] on div "**********" at bounding box center [1173, 685] width 612 height 65
click at [802, 31] on button "button" at bounding box center [803, 31] width 26 height 27
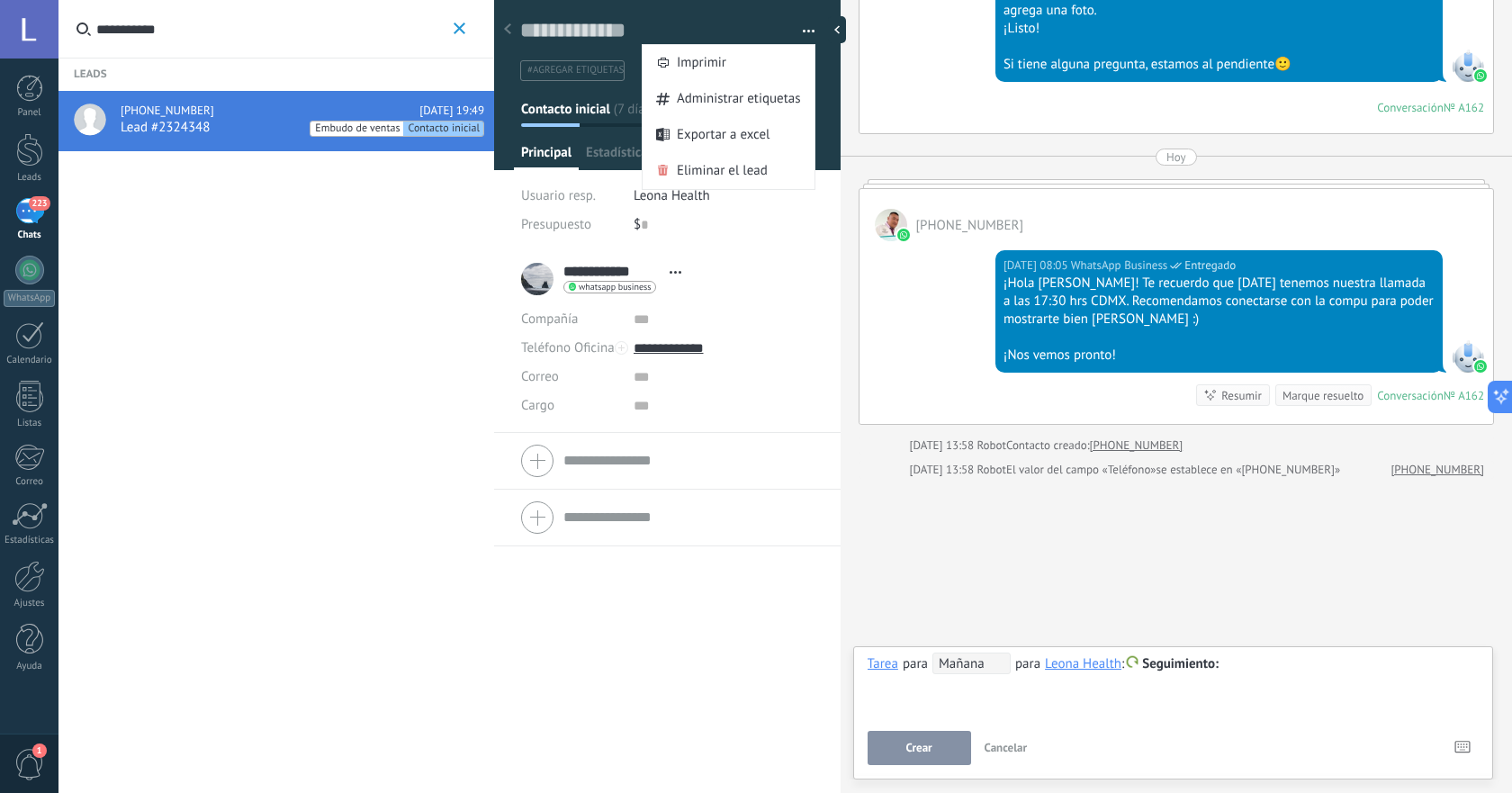
click at [804, 31] on button "button" at bounding box center [803, 31] width 26 height 27
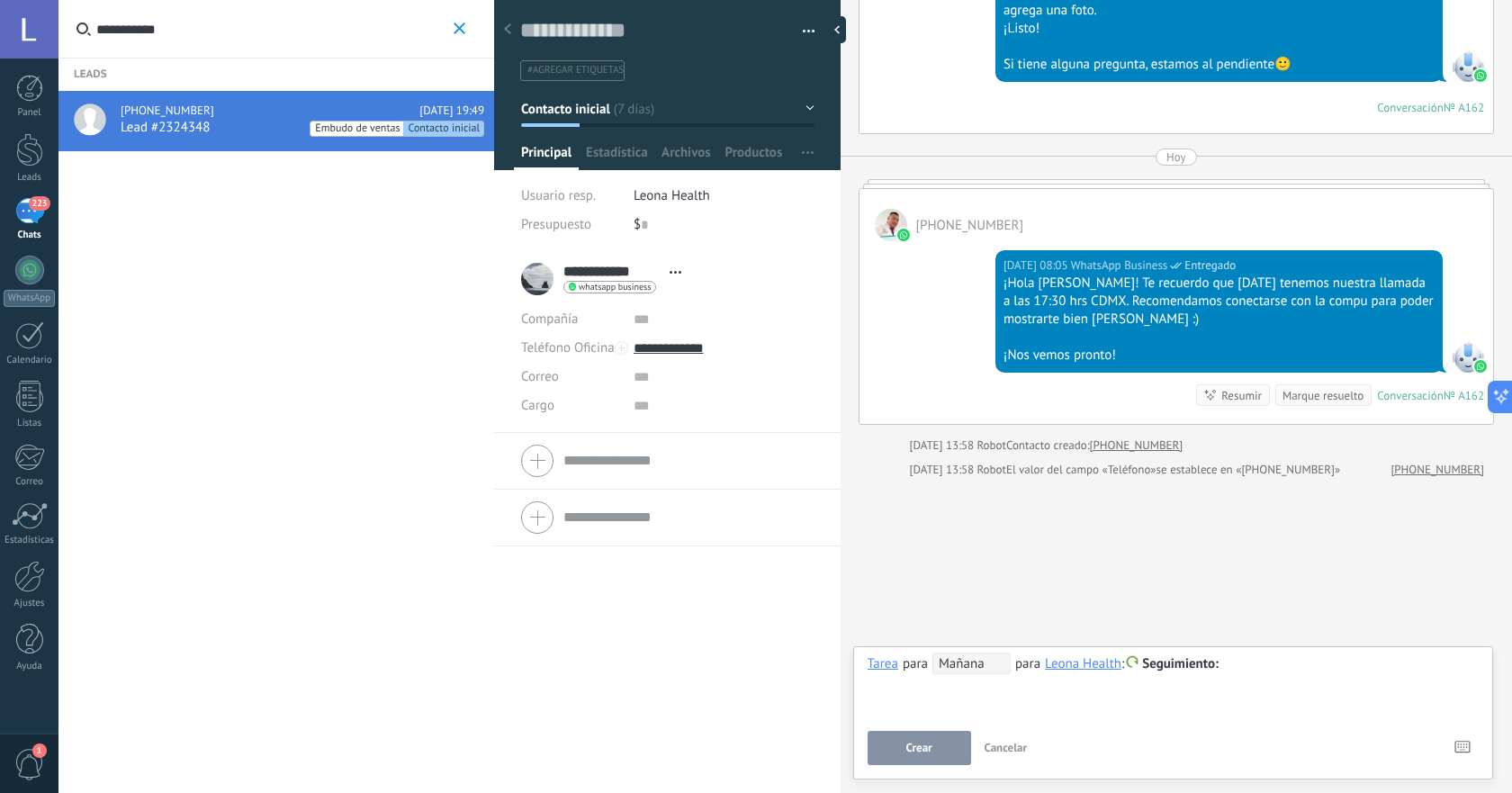
click at [1025, 741] on span "Cancelar" at bounding box center [1007, 747] width 43 height 15
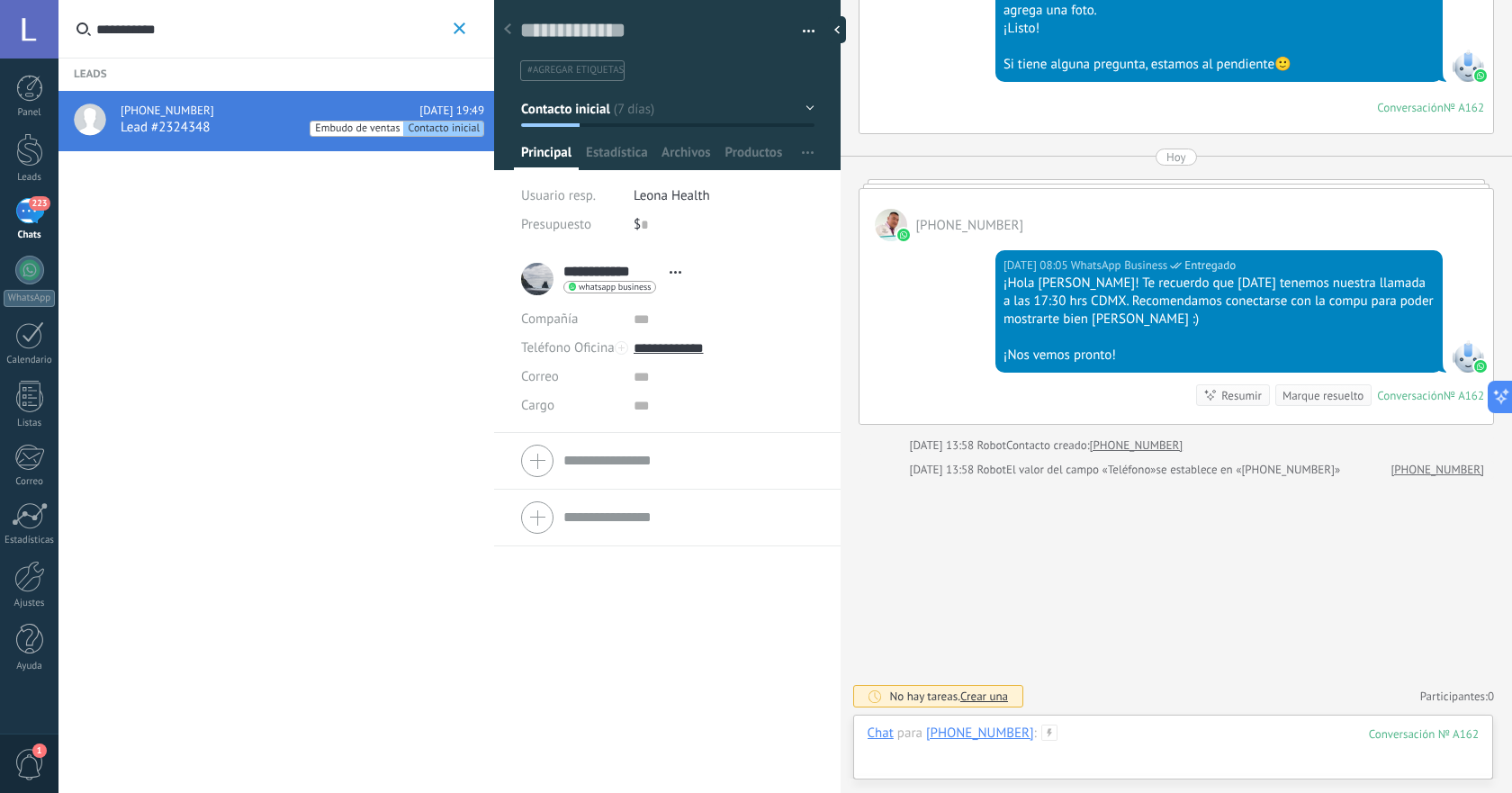
click at [1129, 735] on div at bounding box center [1173, 751] width 612 height 54
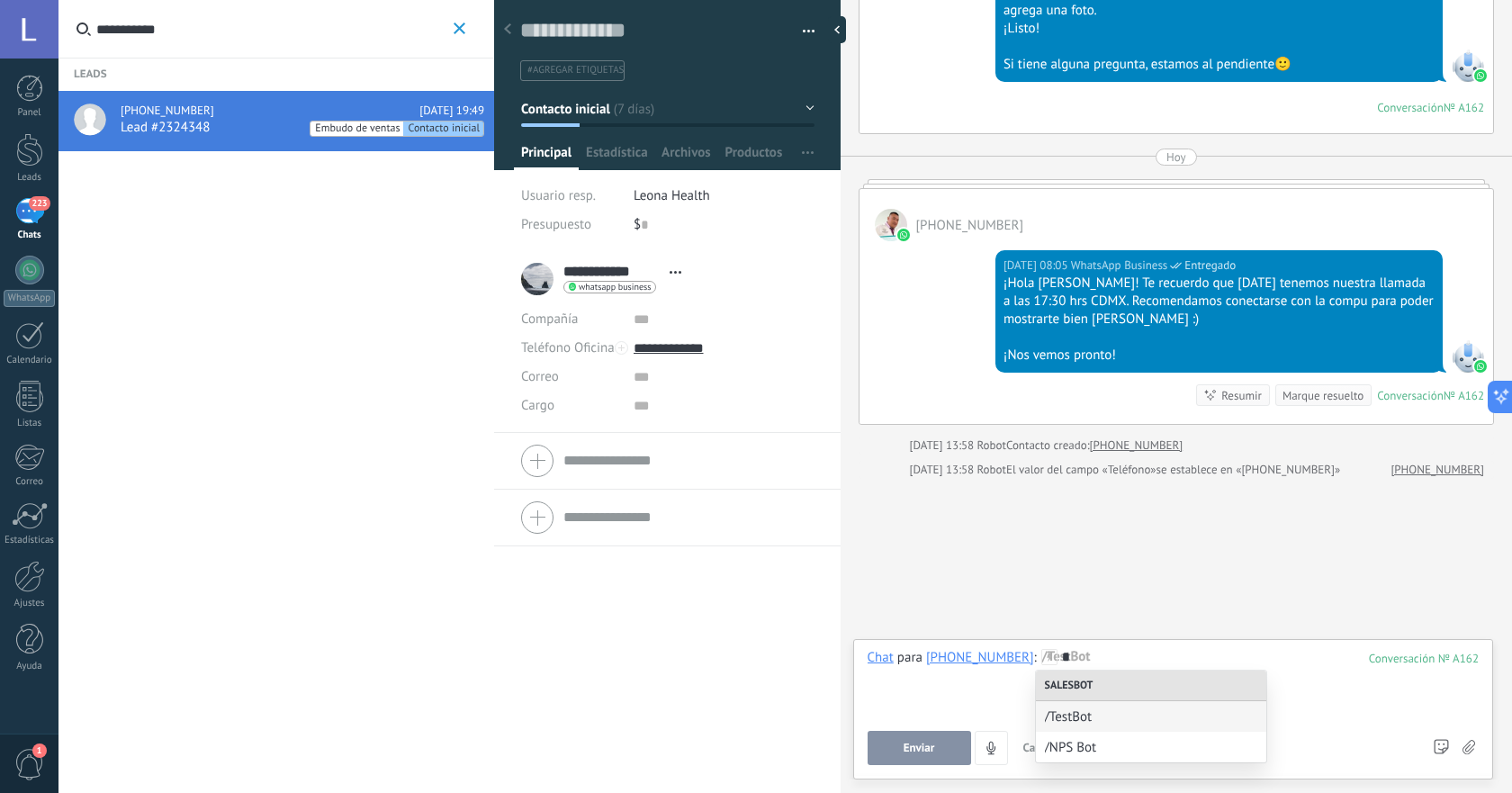
click at [1053, 654] on div "*" at bounding box center [1173, 683] width 612 height 69
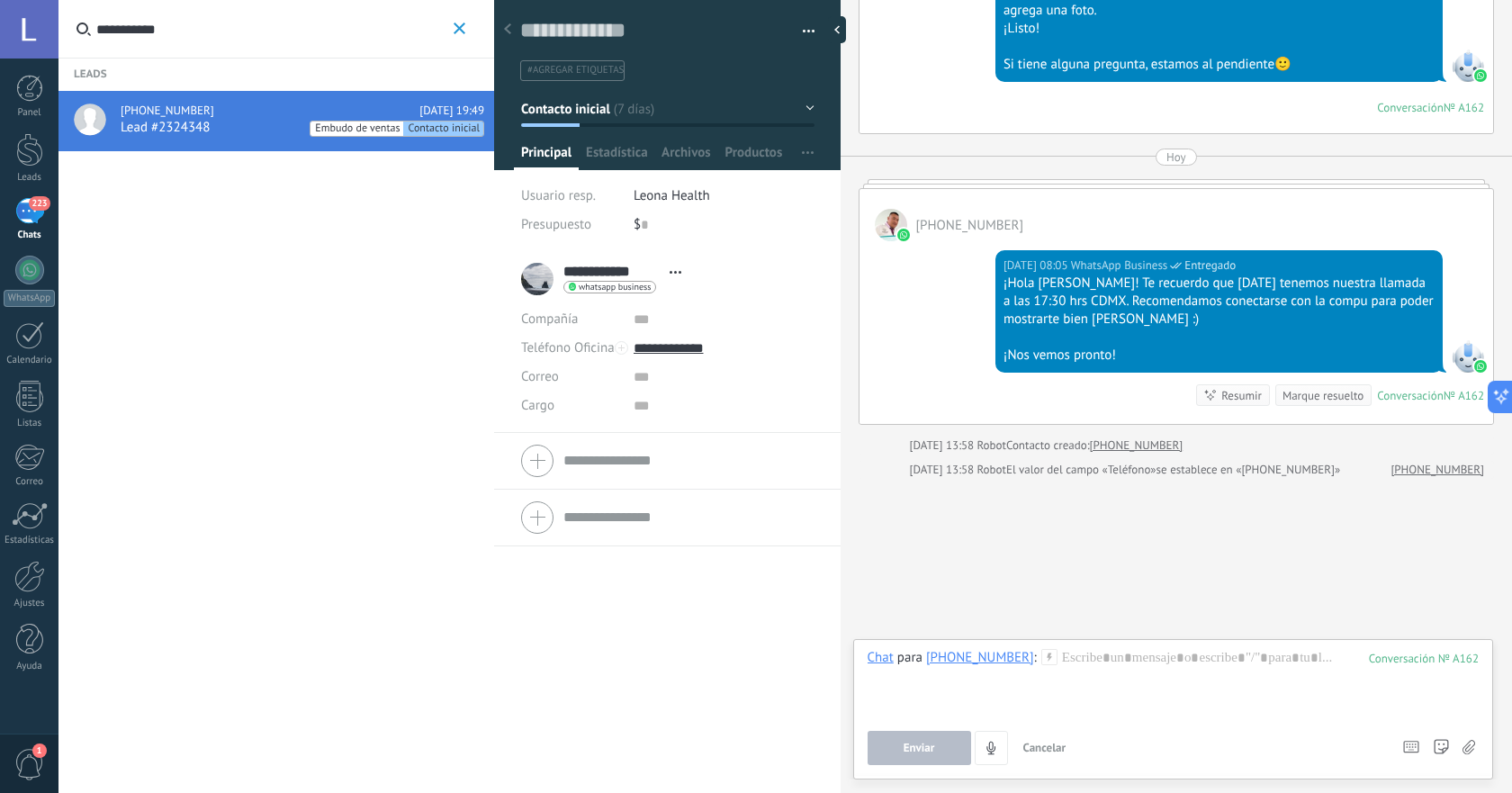
click at [1204, 655] on div at bounding box center [1173, 683] width 612 height 69
click at [1198, 680] on div at bounding box center [1173, 683] width 612 height 69
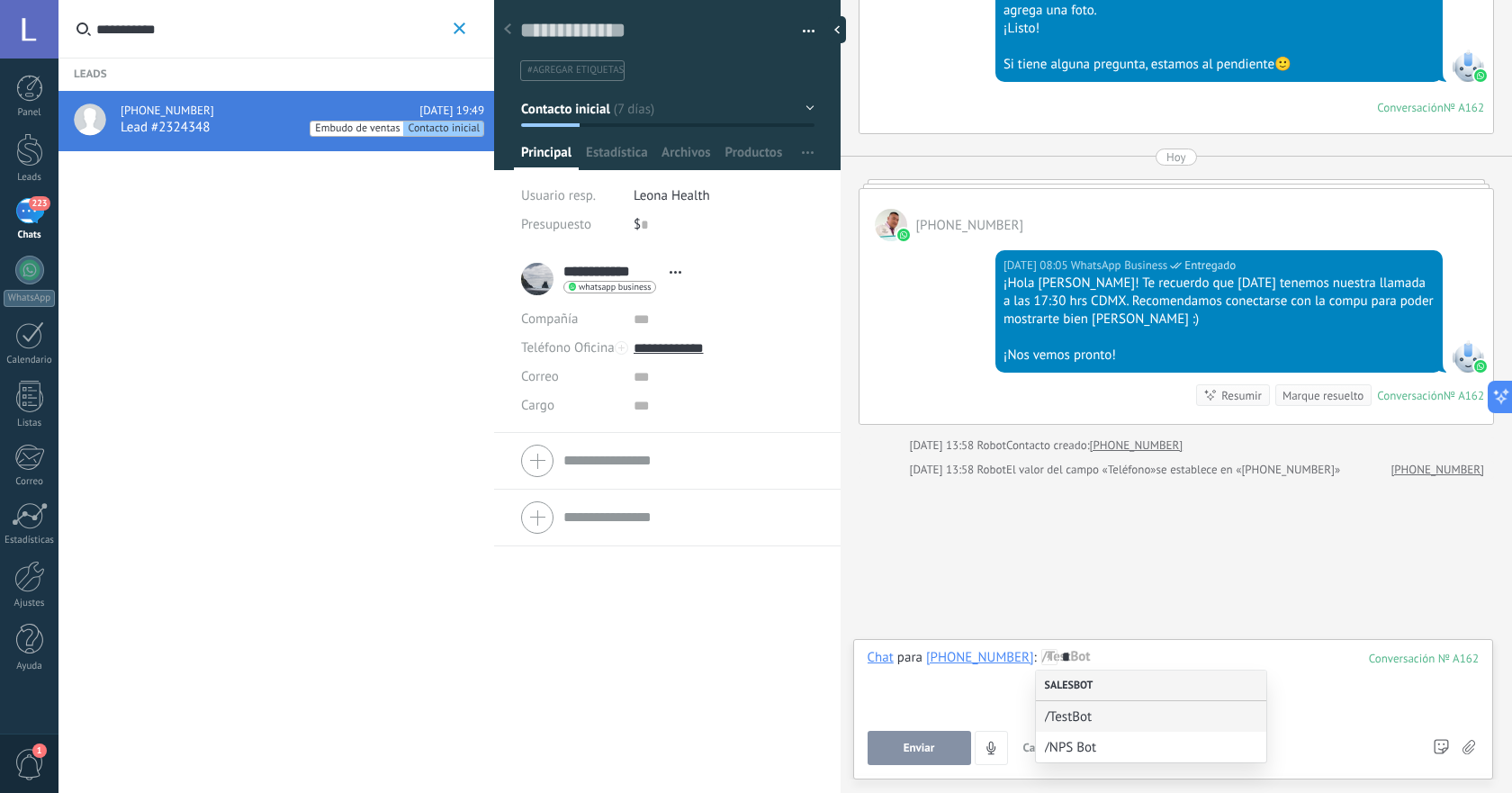
click at [1104, 680] on div "Salesbot" at bounding box center [1151, 686] width 231 height 31
click at [1092, 723] on span "/TestBot" at bounding box center [1144, 717] width 198 height 17
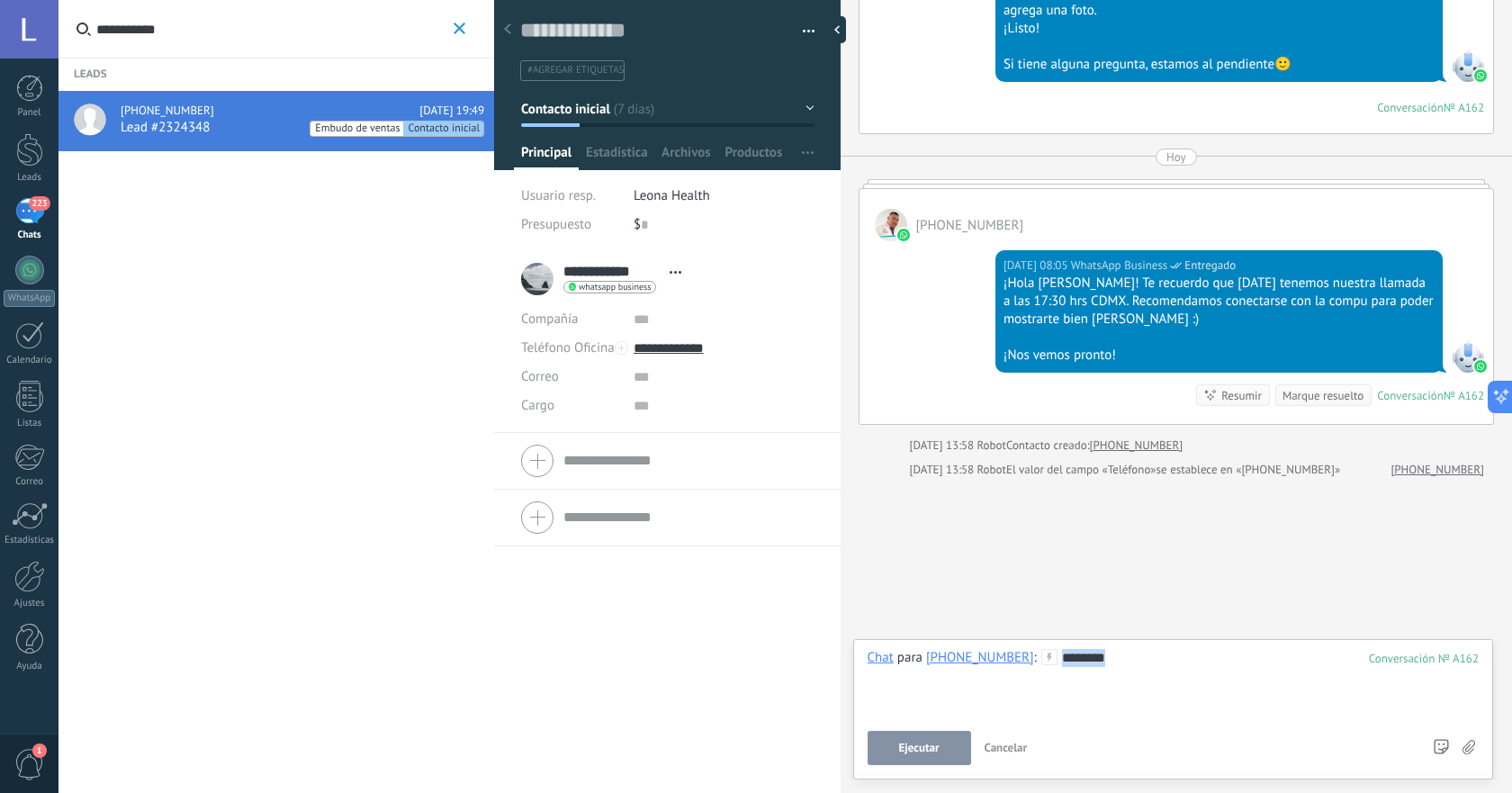
drag, startPoint x: 1102, startPoint y: 664, endPoint x: 1043, endPoint y: 658, distance: 59.3
click at [1043, 658] on div "********" at bounding box center [1173, 683] width 612 height 69
click at [18, 392] on div at bounding box center [29, 396] width 27 height 31
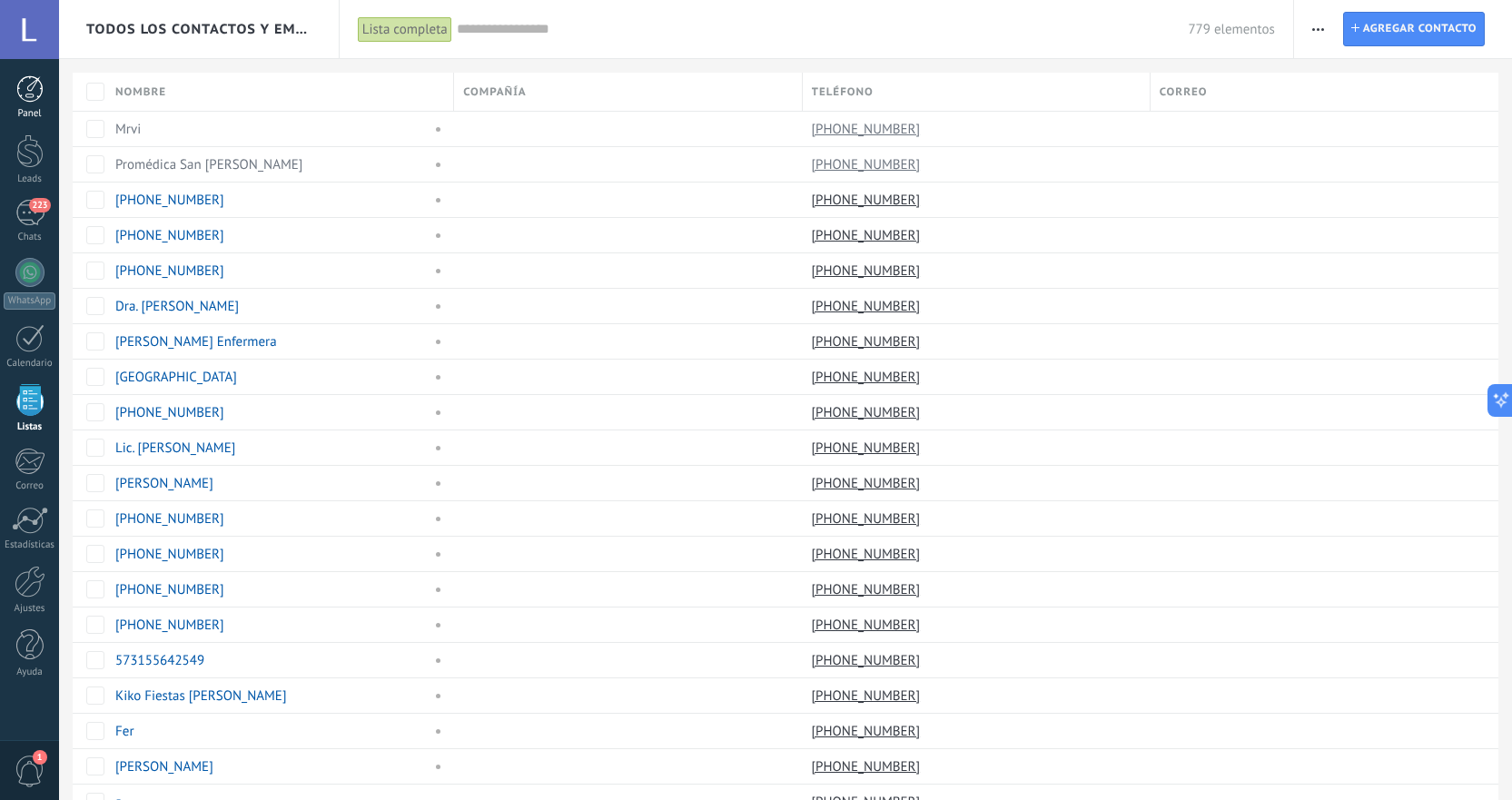
click at [26, 106] on link "Panel" at bounding box center [29, 97] width 59 height 45
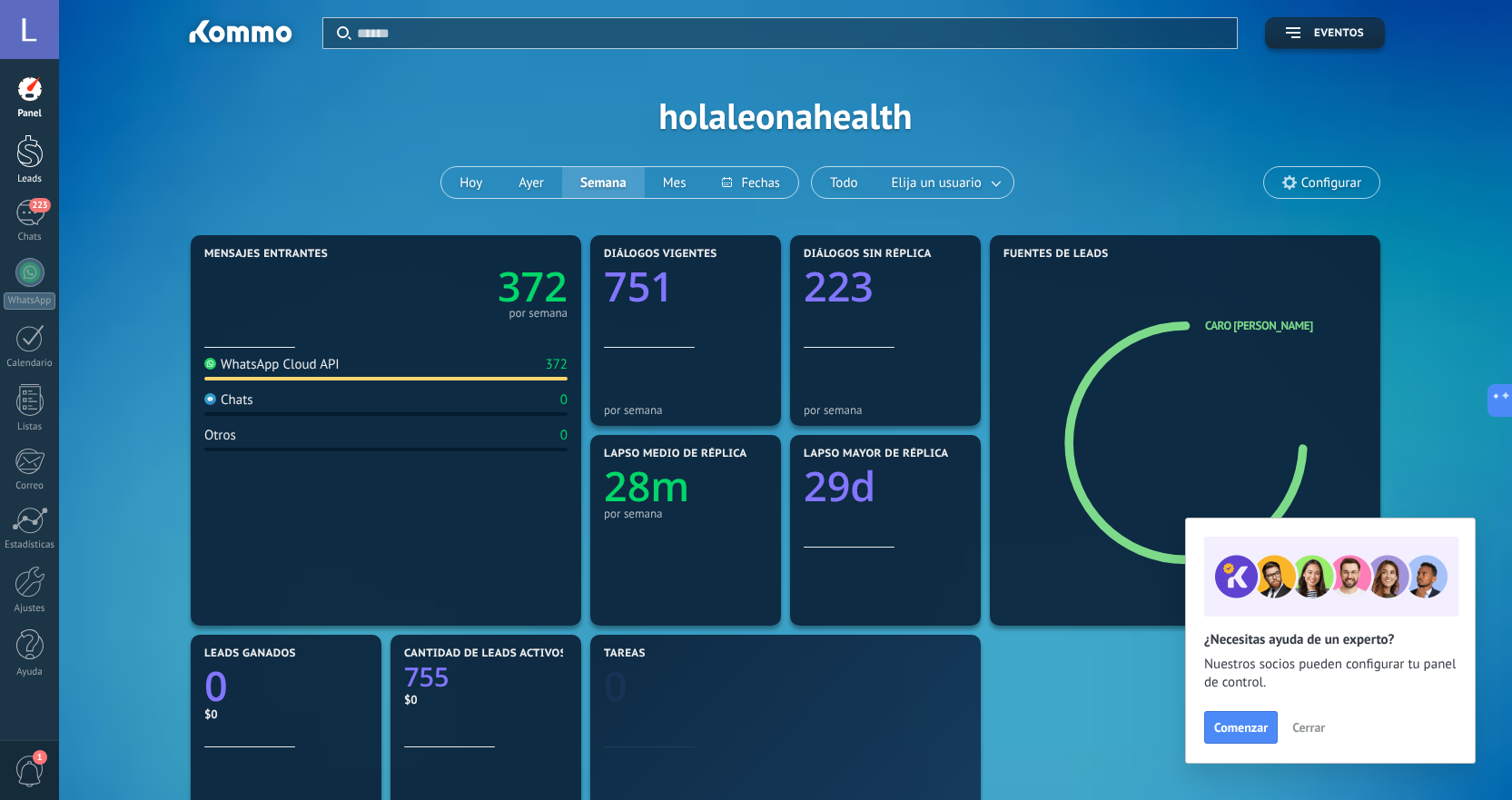
click at [20, 153] on div at bounding box center [29, 151] width 28 height 33
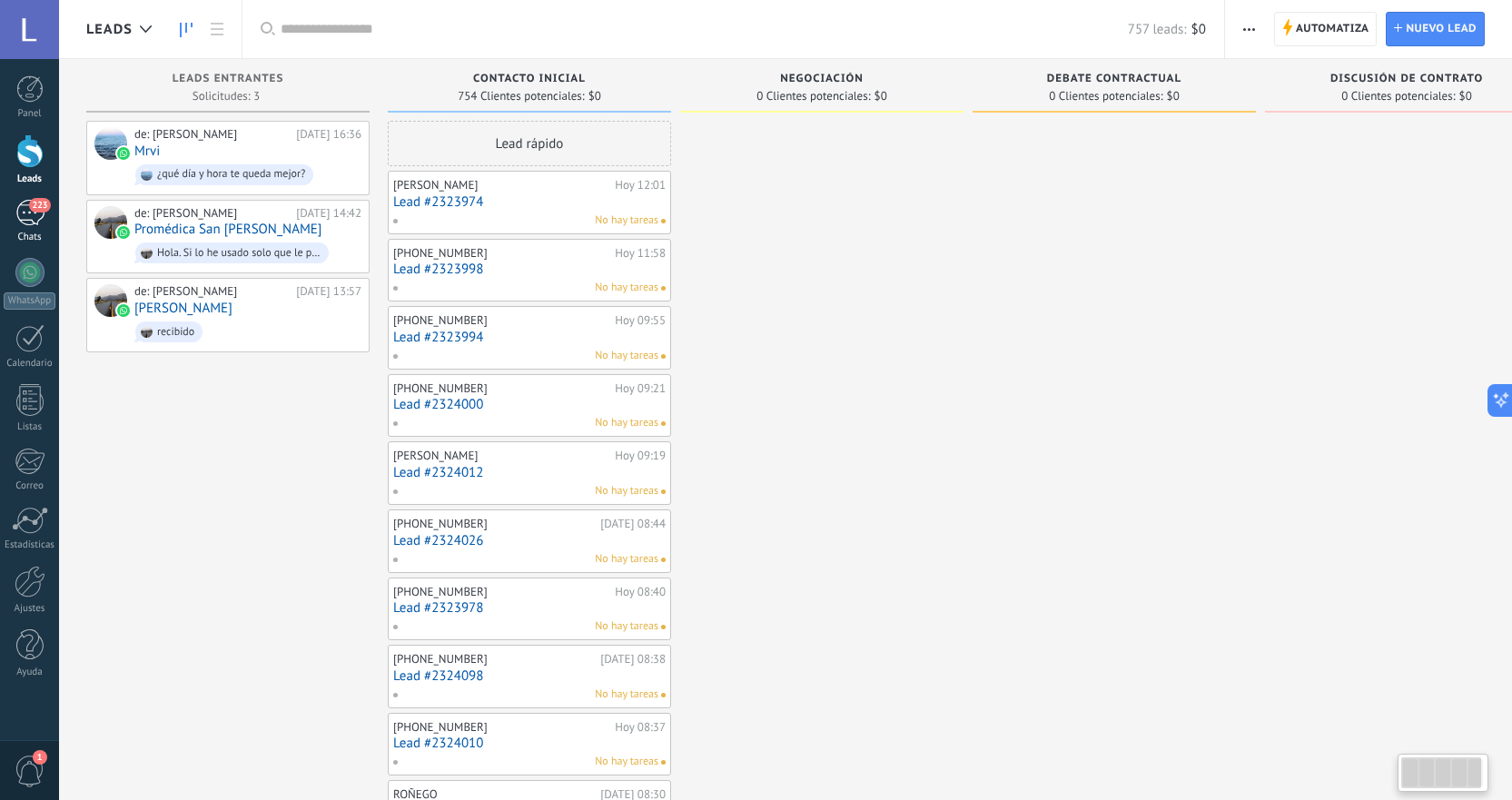
click at [23, 223] on div "223" at bounding box center [29, 213] width 29 height 27
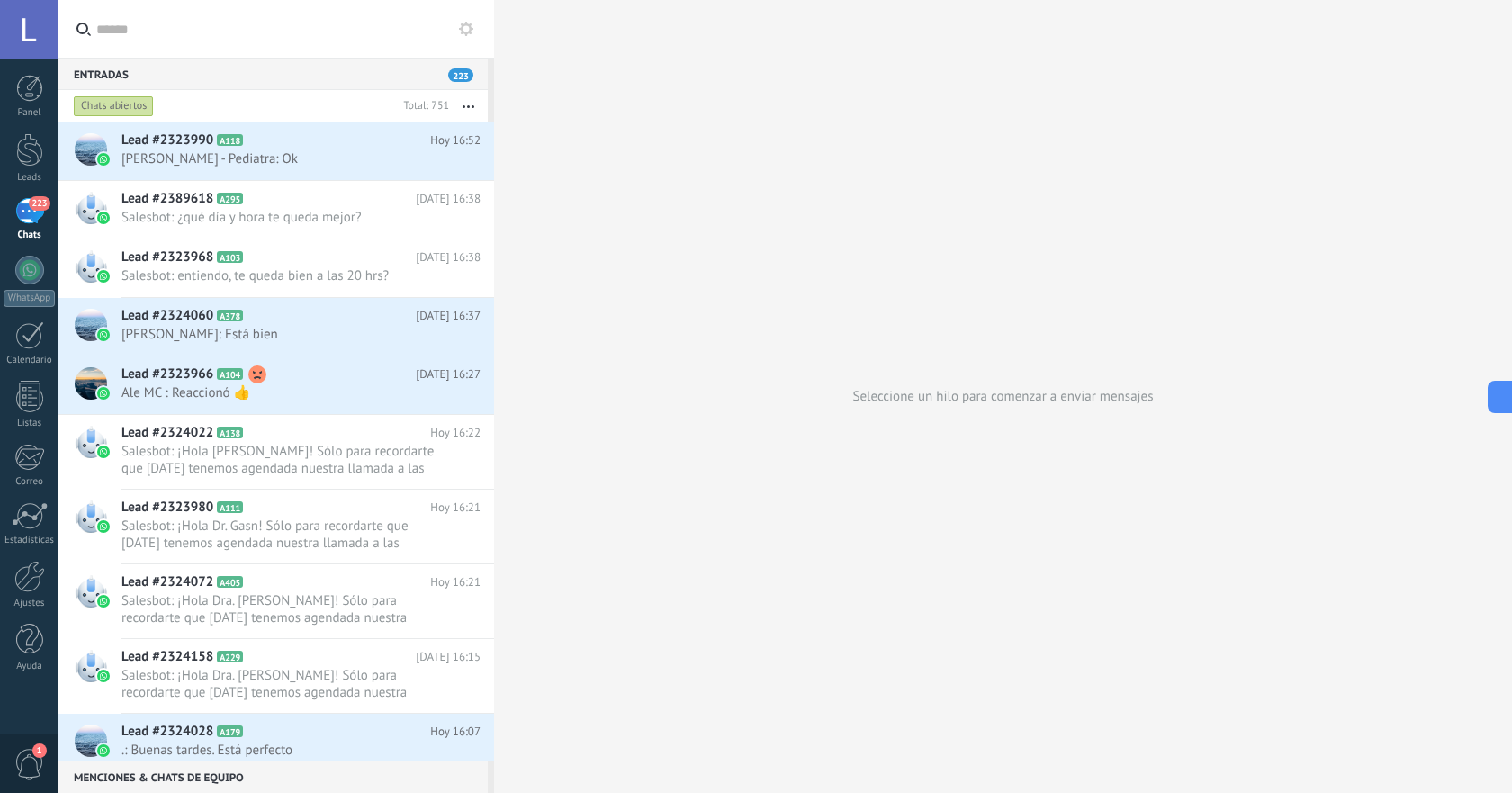
click at [256, 65] on div "Entradas 223" at bounding box center [273, 73] width 429 height 32
click at [111, 33] on input "text" at bounding box center [286, 28] width 380 height 57
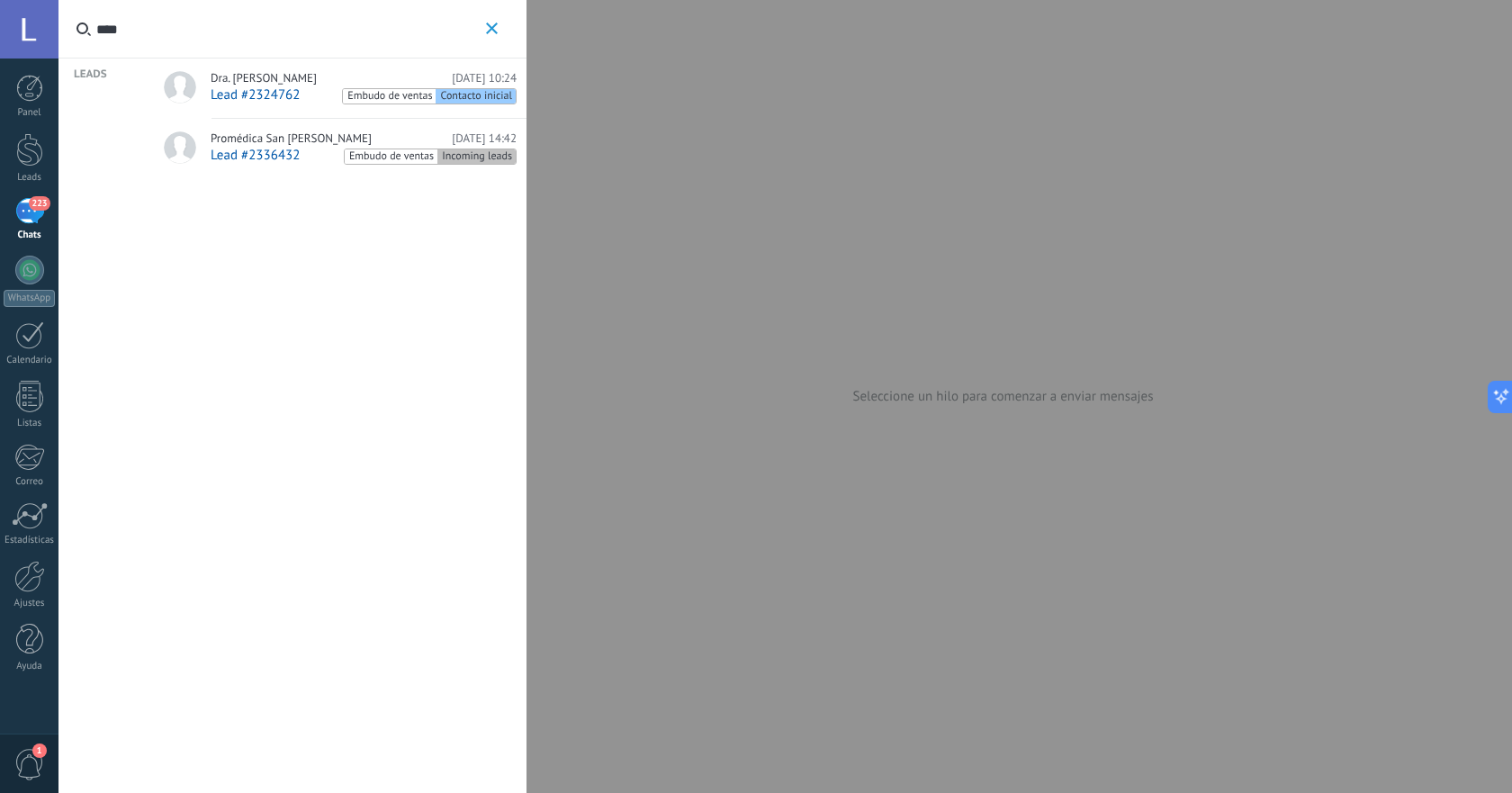
type input "****"
click at [256, 157] on span "Lead #2336432" at bounding box center [255, 155] width 89 height 17
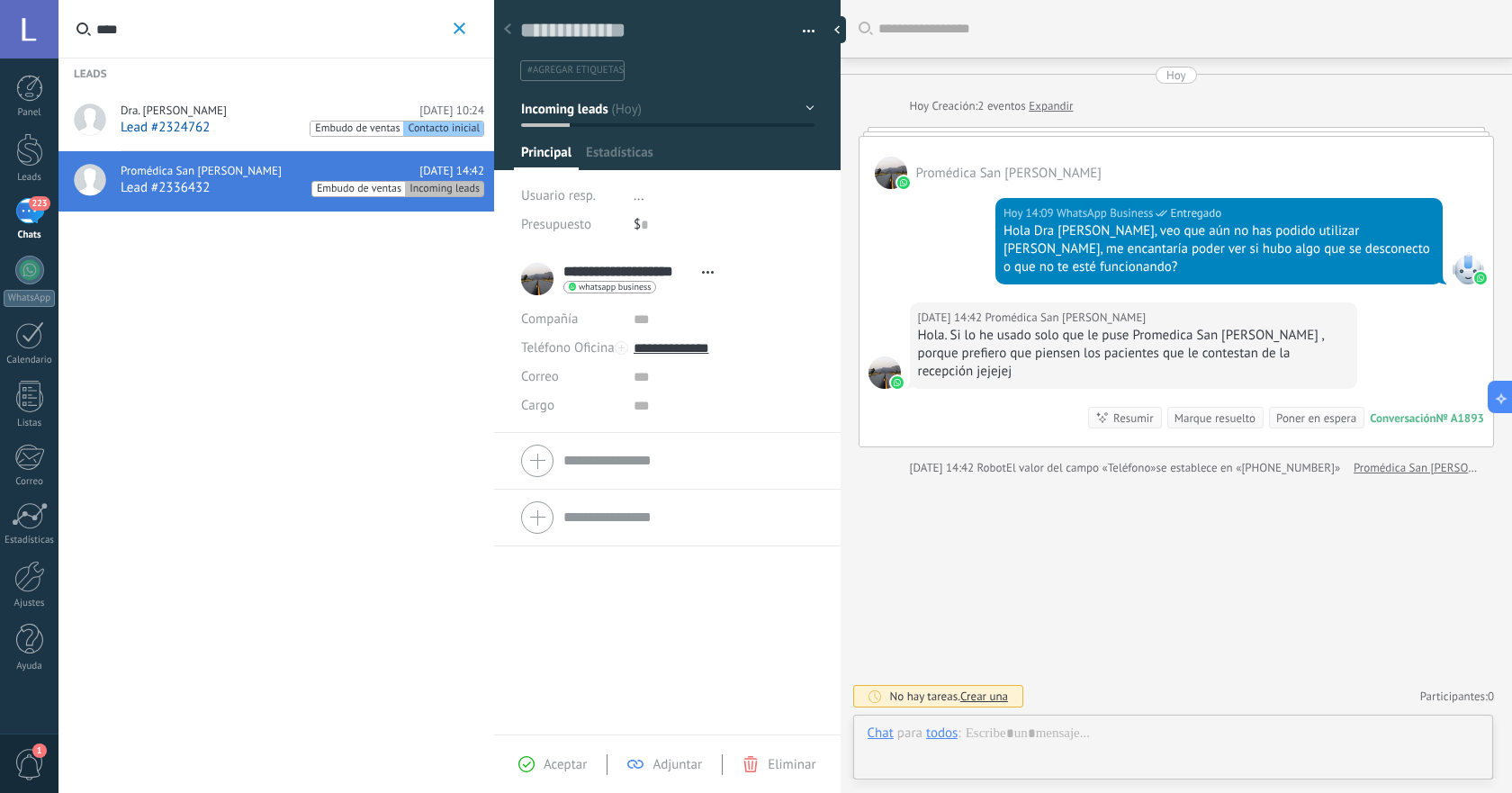
scroll to position [27, 0]
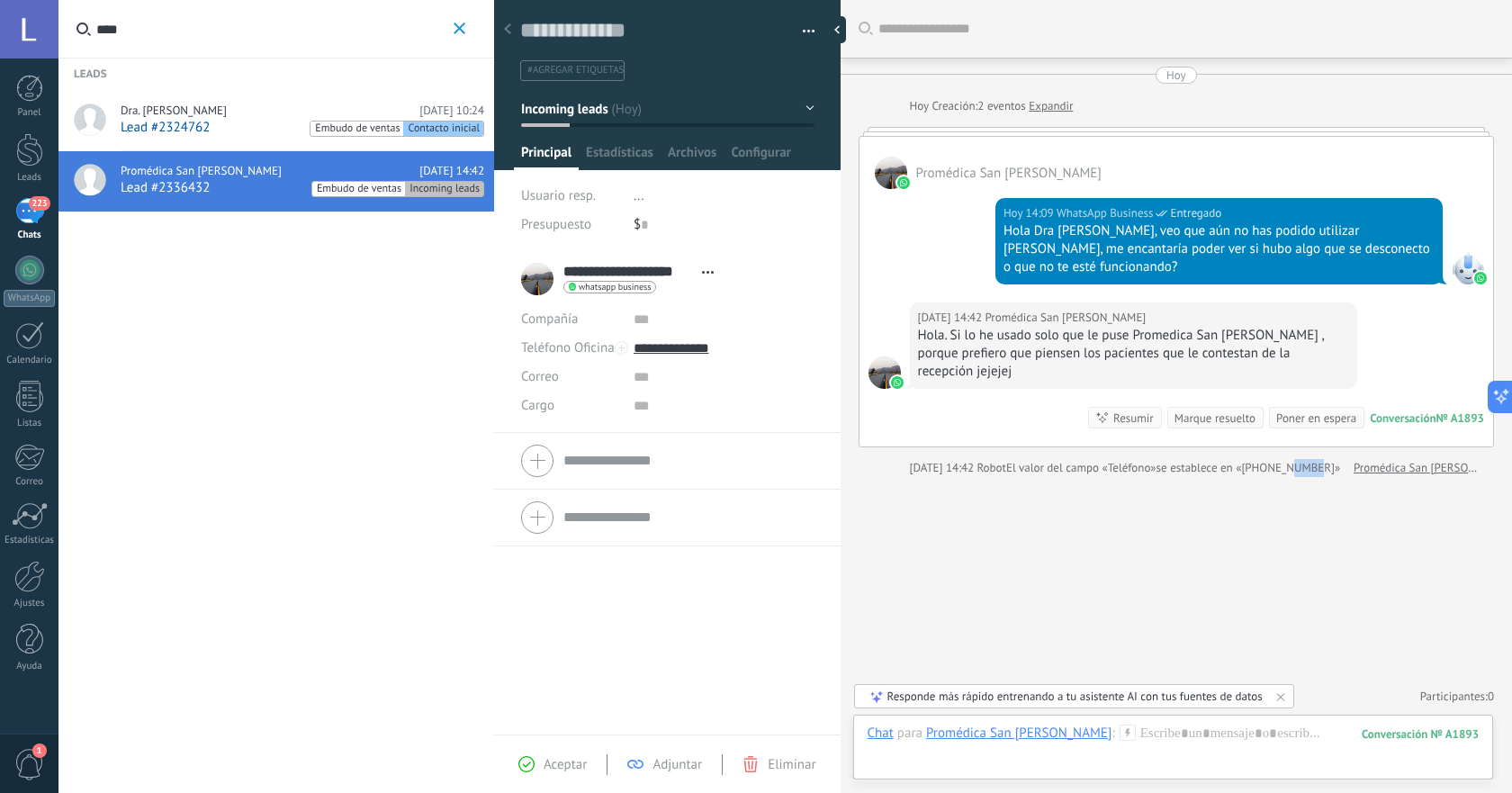
drag, startPoint x: 1282, startPoint y: 429, endPoint x: 1321, endPoint y: 431, distance: 39.1
click at [1313, 459] on span "se establece en «[PHONE_NUMBER]»" at bounding box center [1249, 468] width 184 height 18
click at [1309, 459] on span "se establece en «[PHONE_NUMBER]»" at bounding box center [1249, 468] width 184 height 18
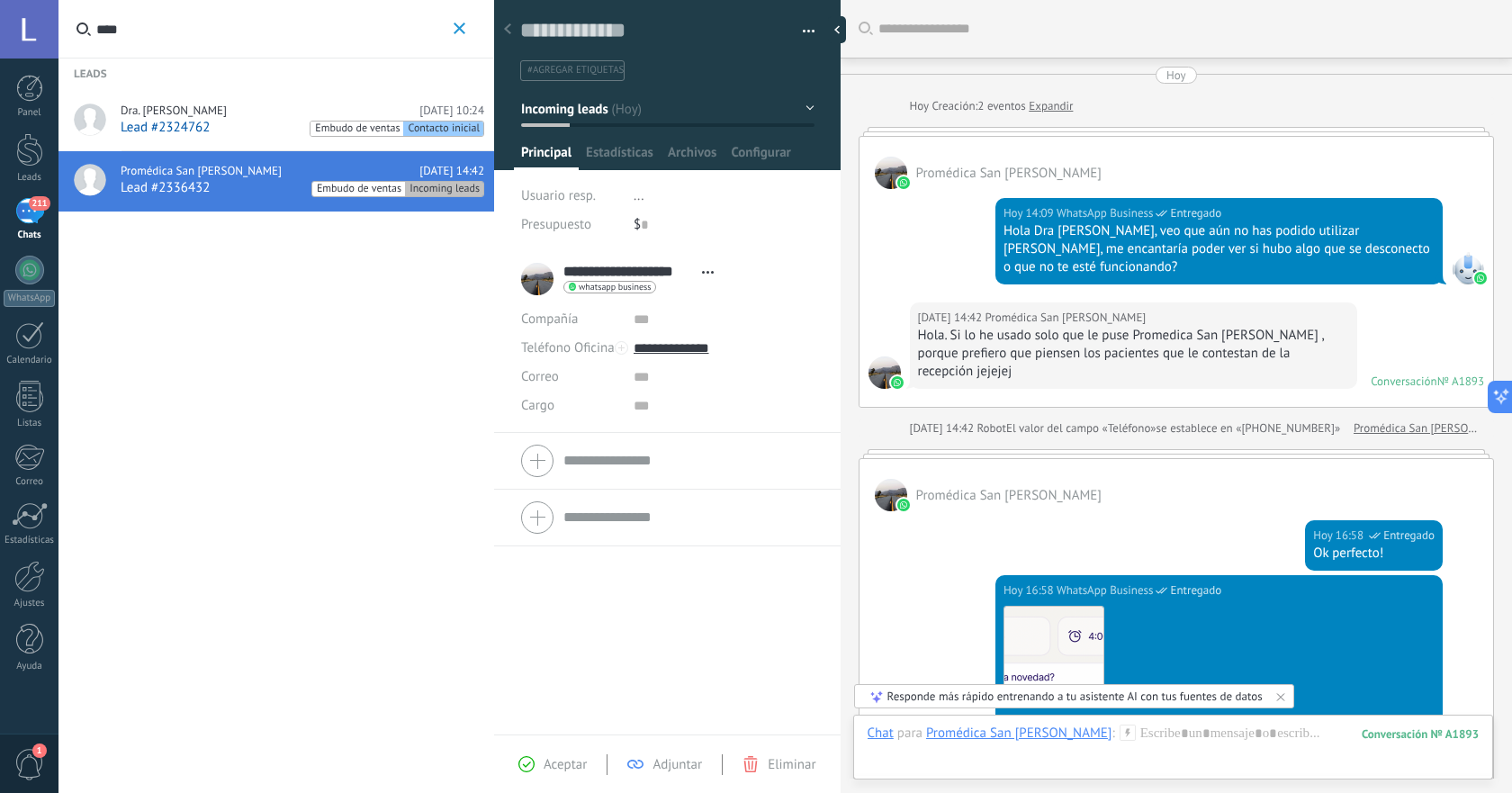
scroll to position [437, 0]
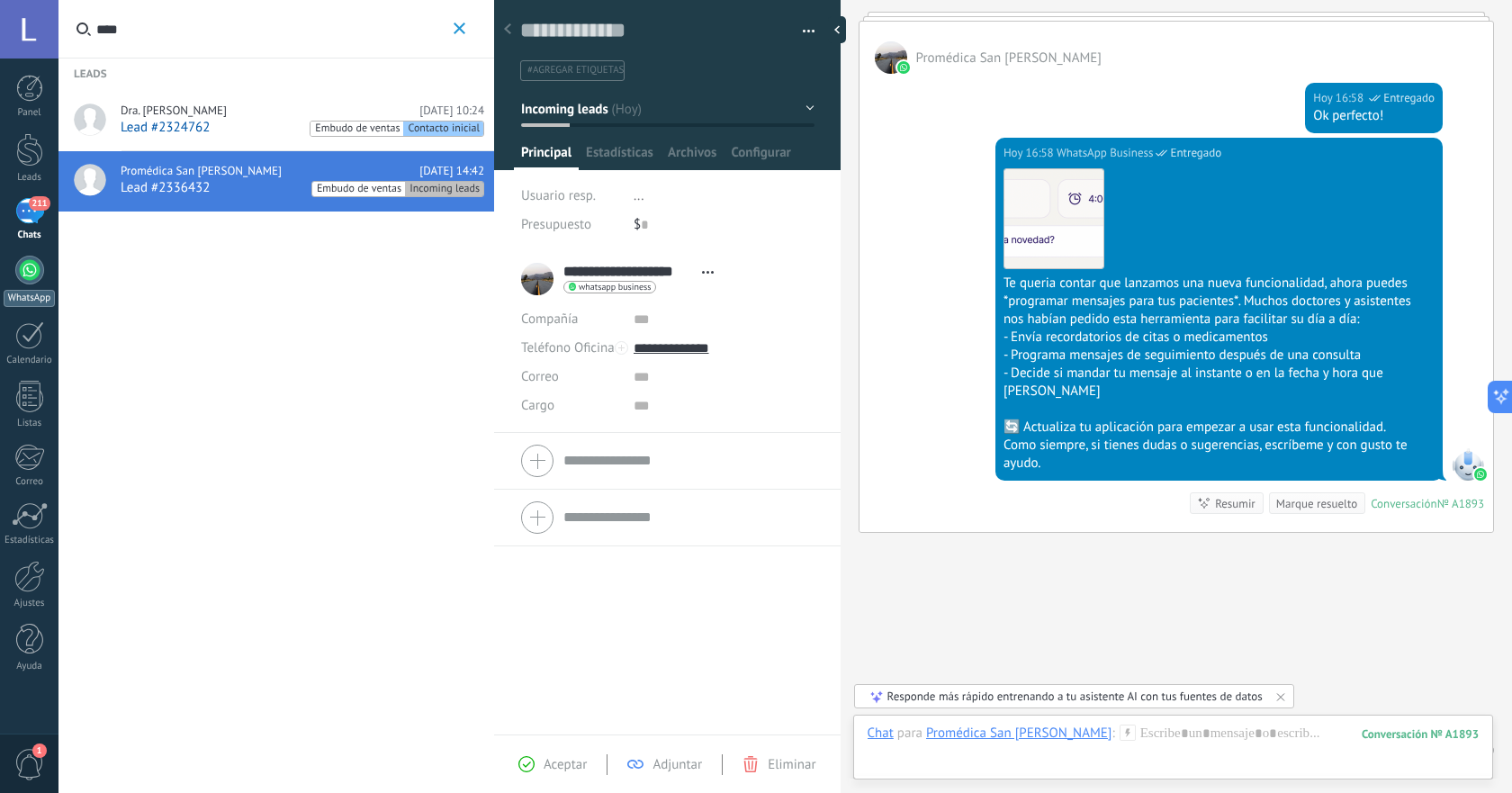
click at [33, 273] on div at bounding box center [29, 270] width 29 height 29
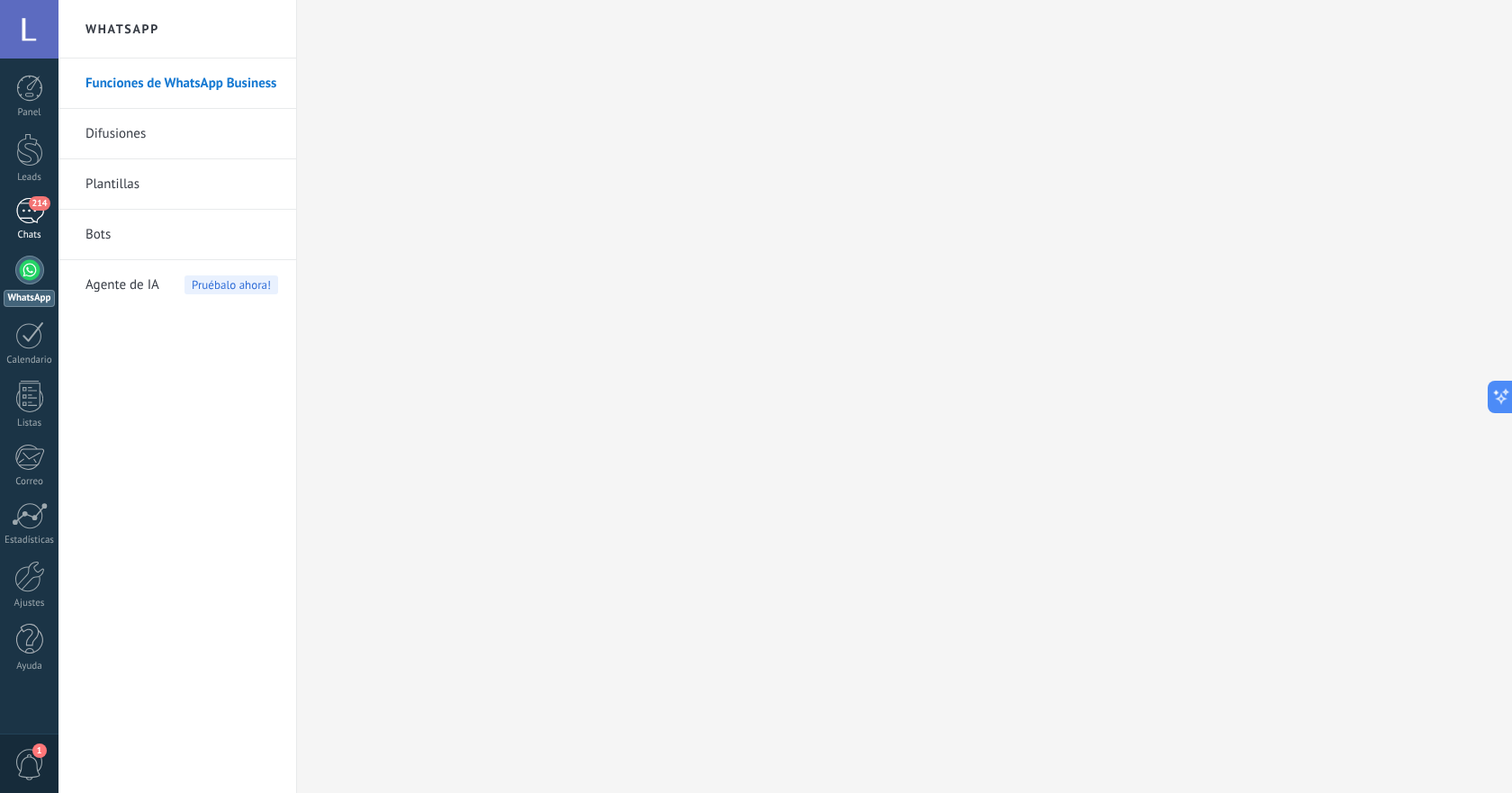
click at [19, 228] on link "214 Chats" at bounding box center [29, 219] width 58 height 43
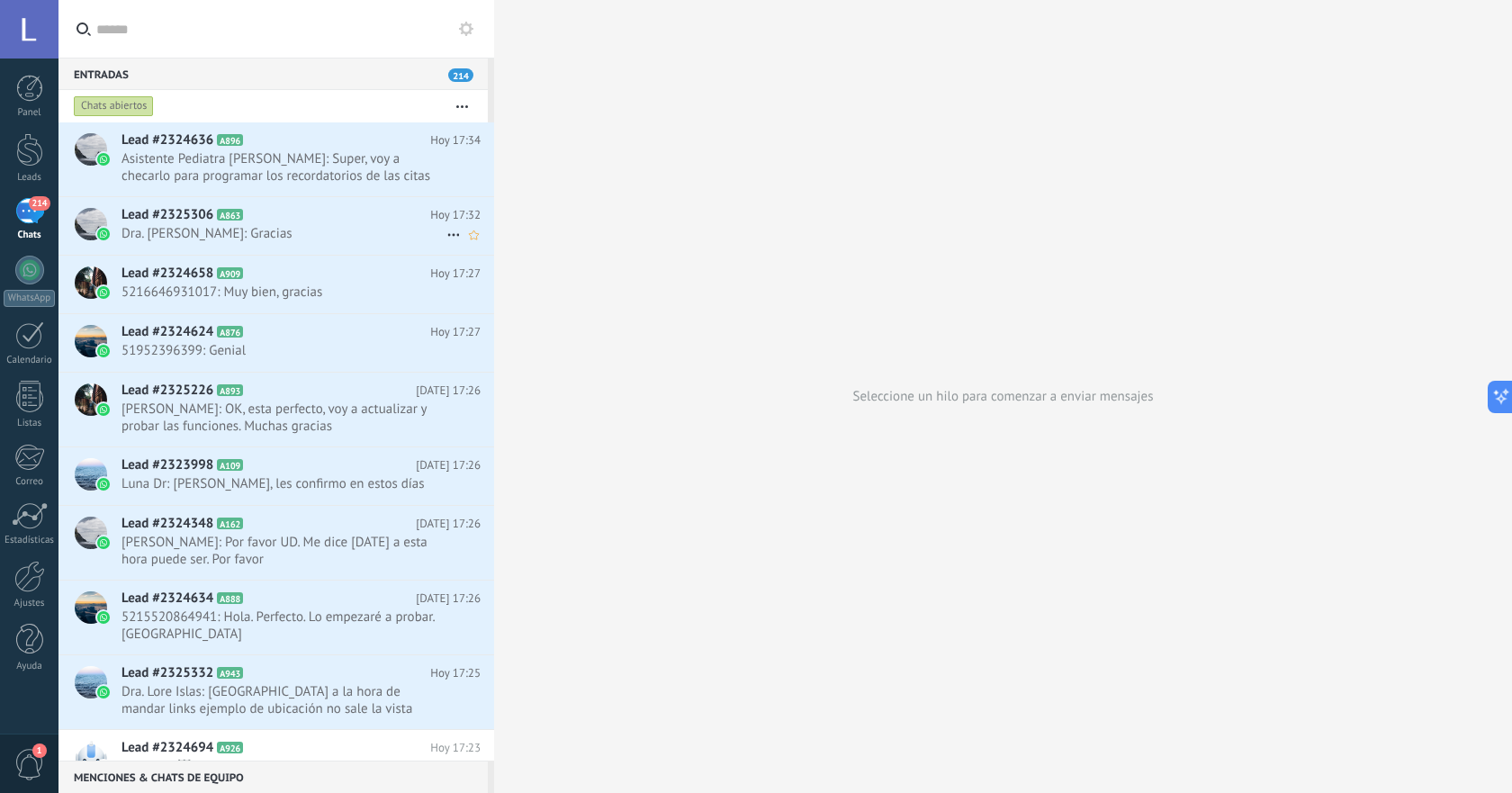
click at [358, 216] on h2 "Lead #2325306 A863" at bounding box center [276, 214] width 309 height 18
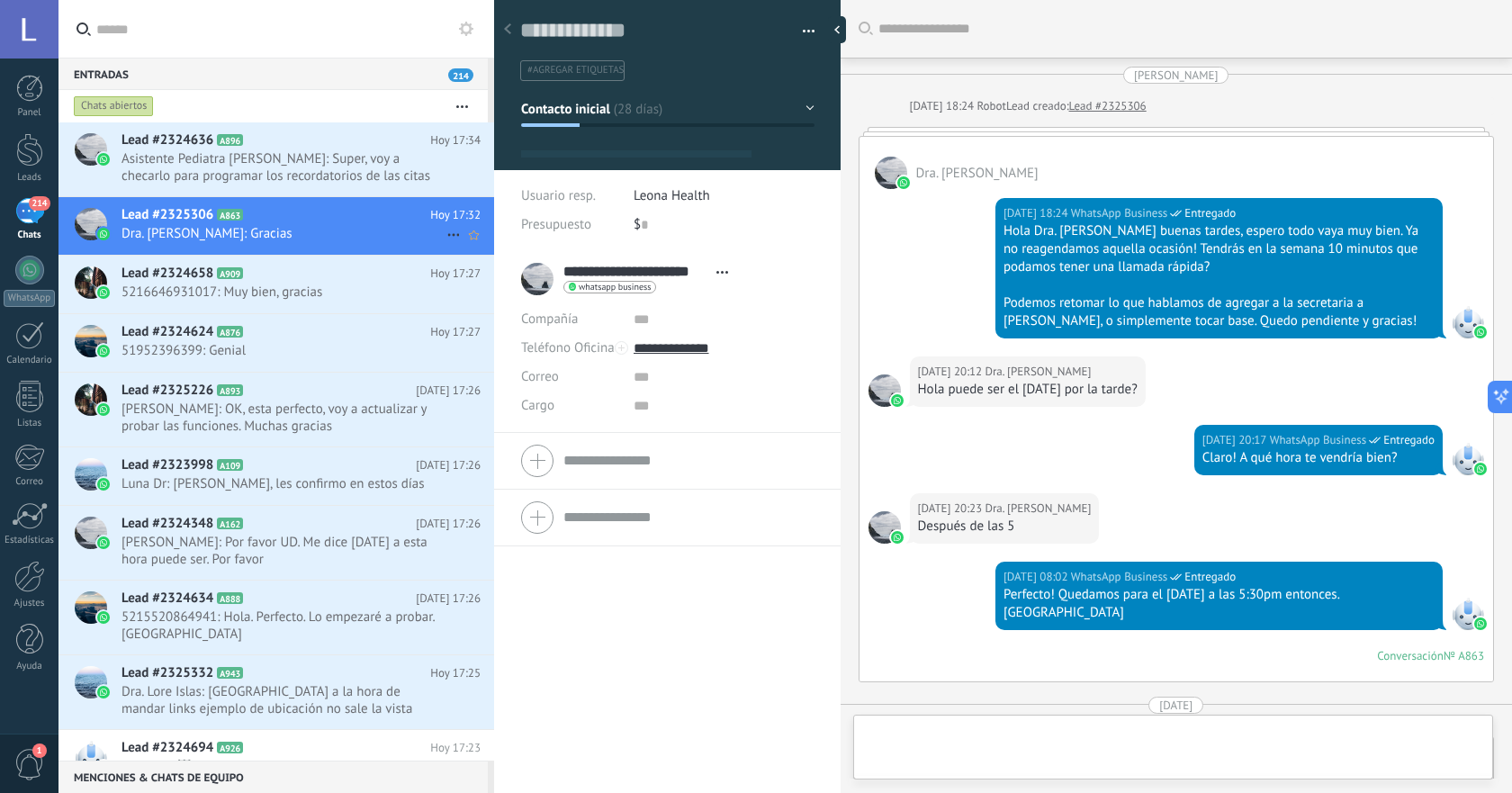
scroll to position [3887, 0]
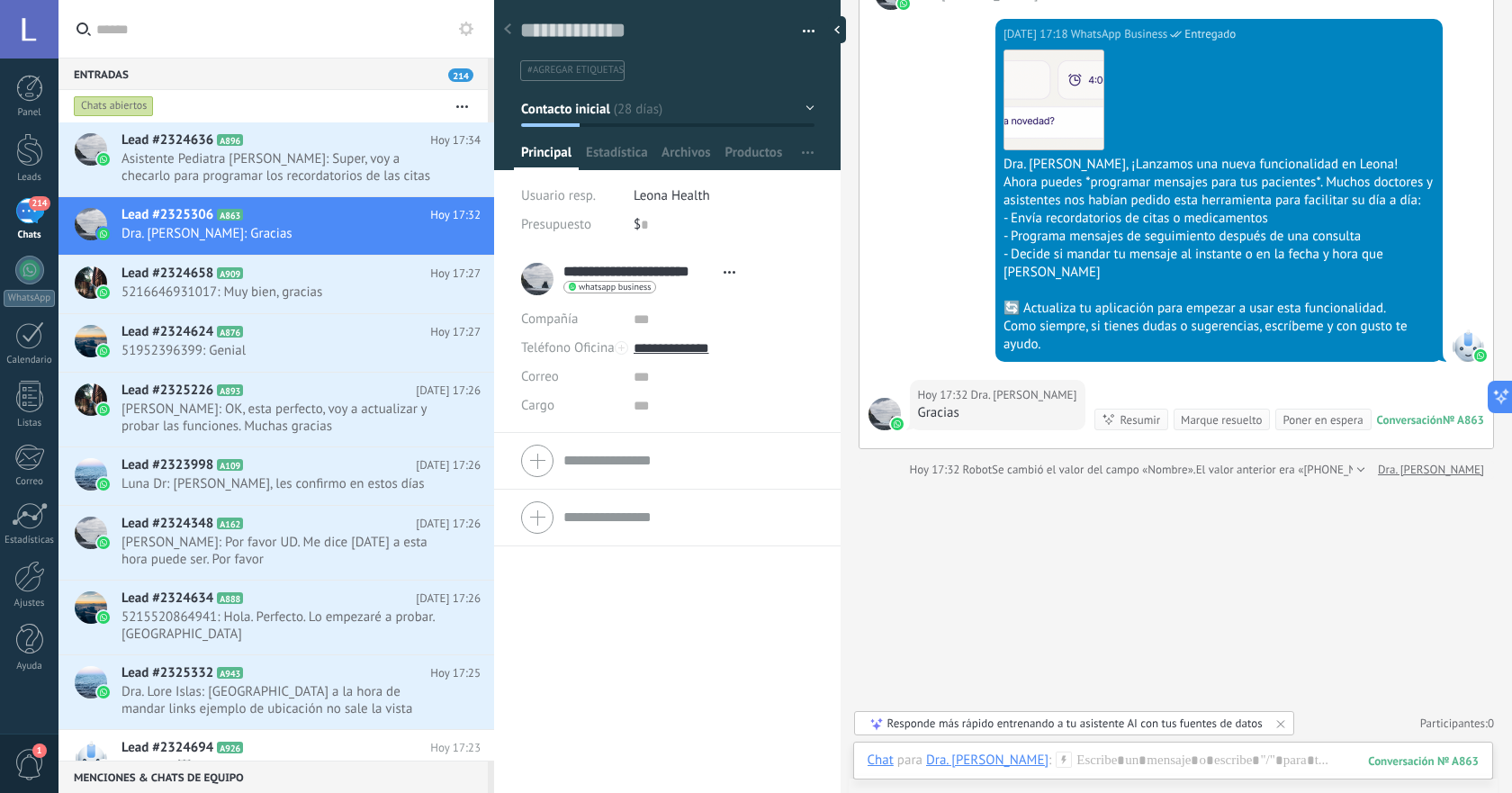
click at [1086, 380] on div "[DATE] 17:32 Dra. [PERSON_NAME]" at bounding box center [997, 405] width 176 height 51
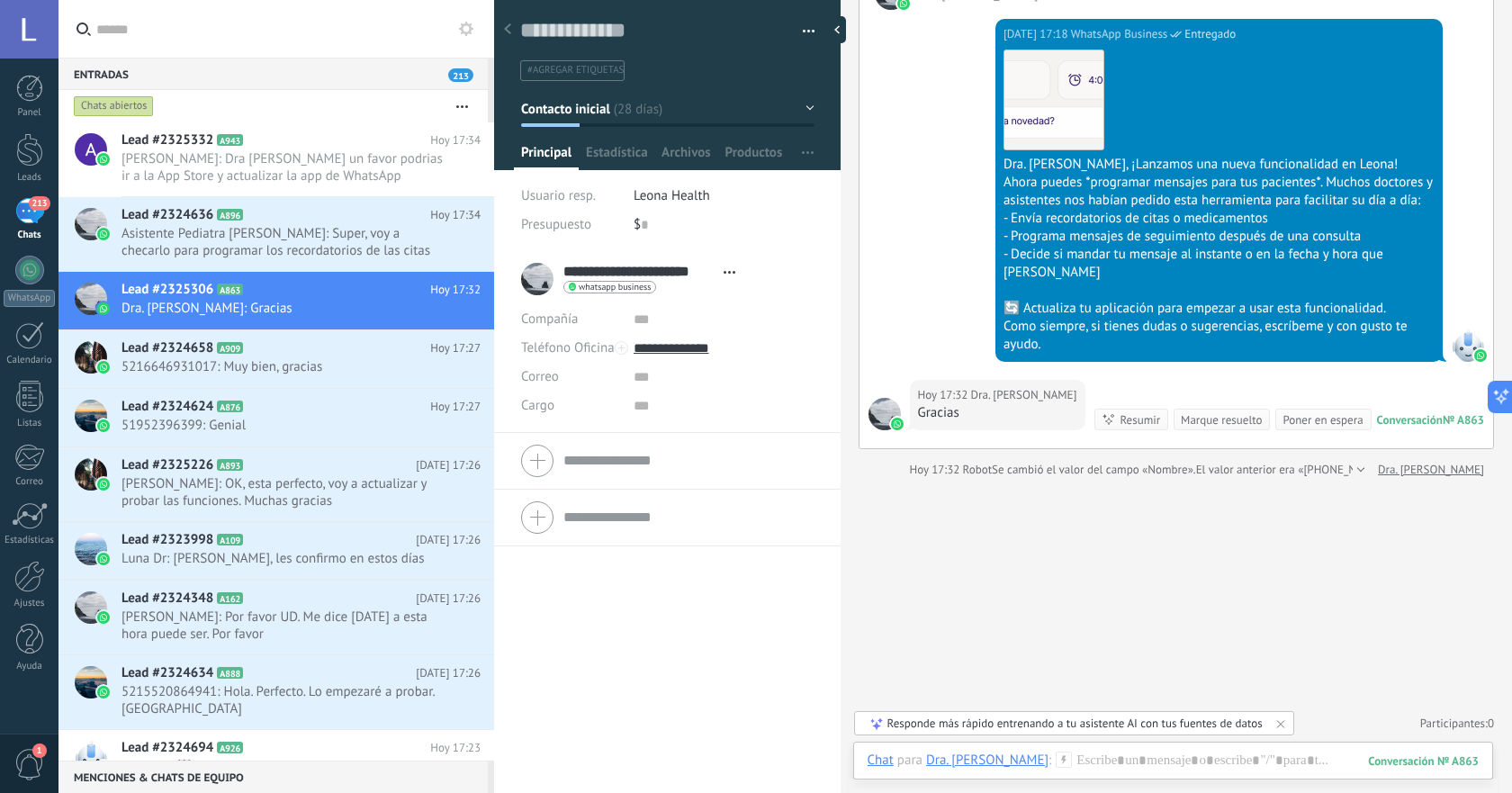
click at [1077, 386] on span "Dra. [PERSON_NAME]" at bounding box center [1024, 394] width 106 height 18
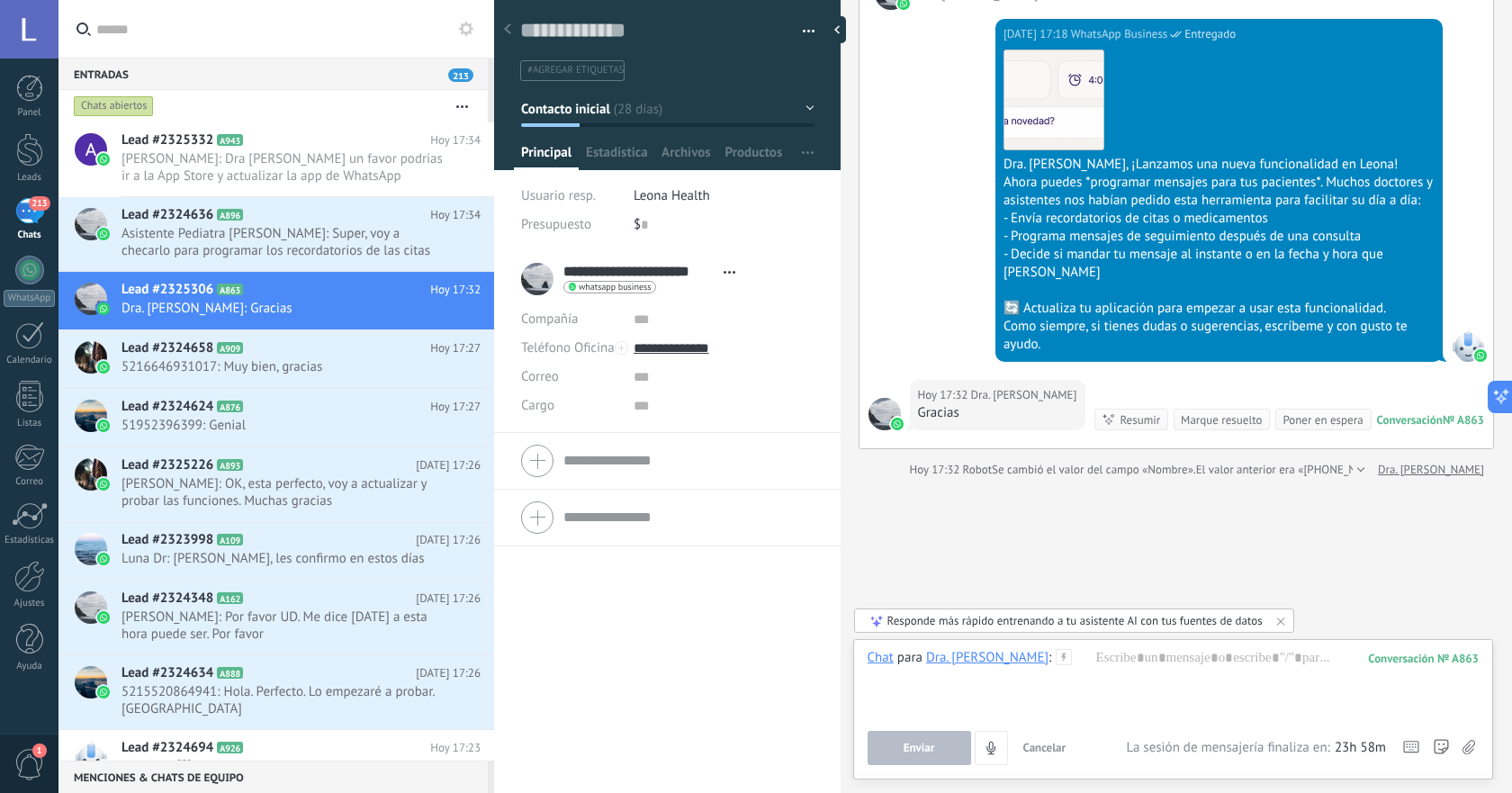
click at [1075, 386] on span "Dra. [PERSON_NAME]" at bounding box center [1024, 394] width 106 height 18
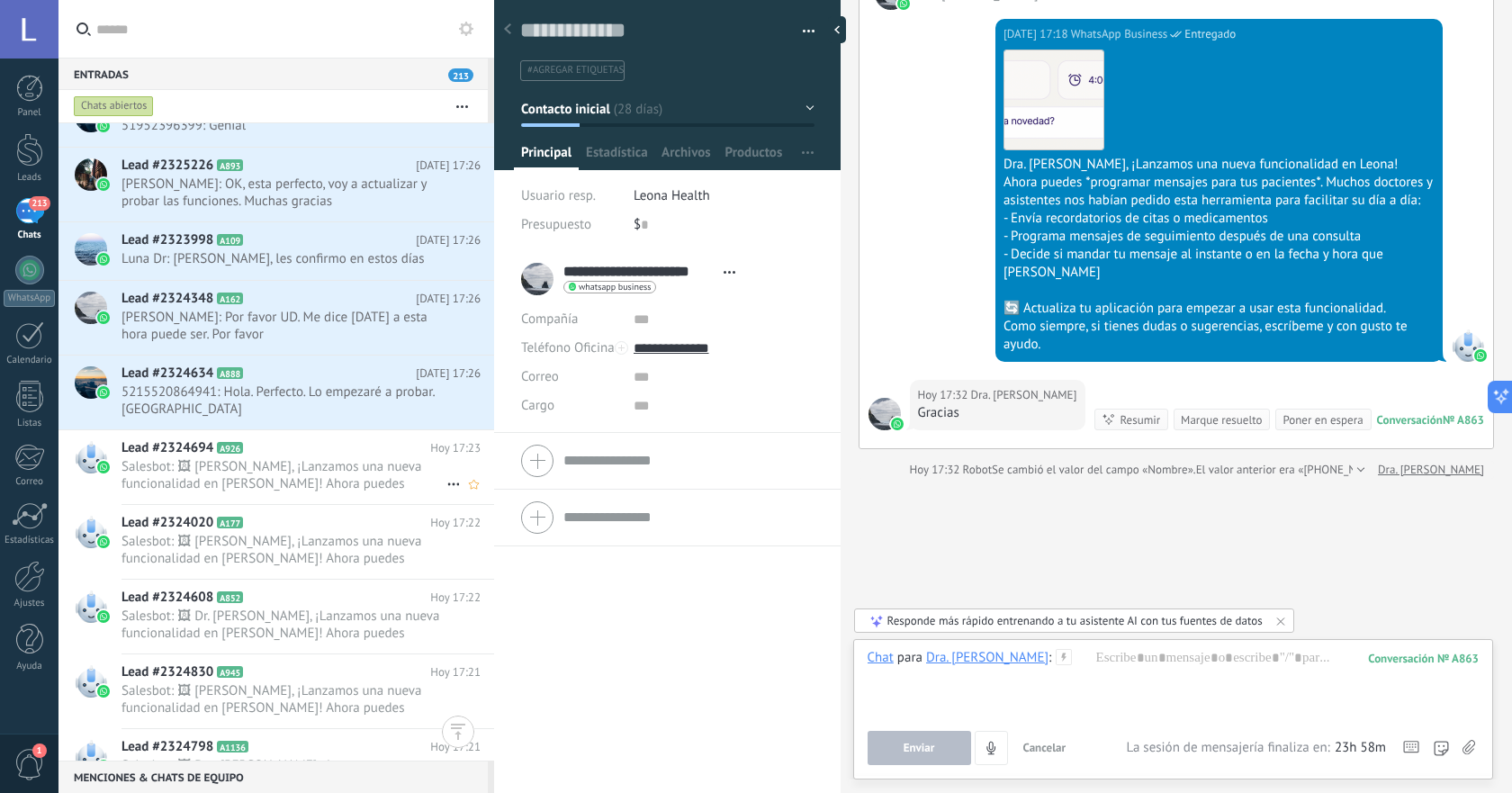
scroll to position [151, 0]
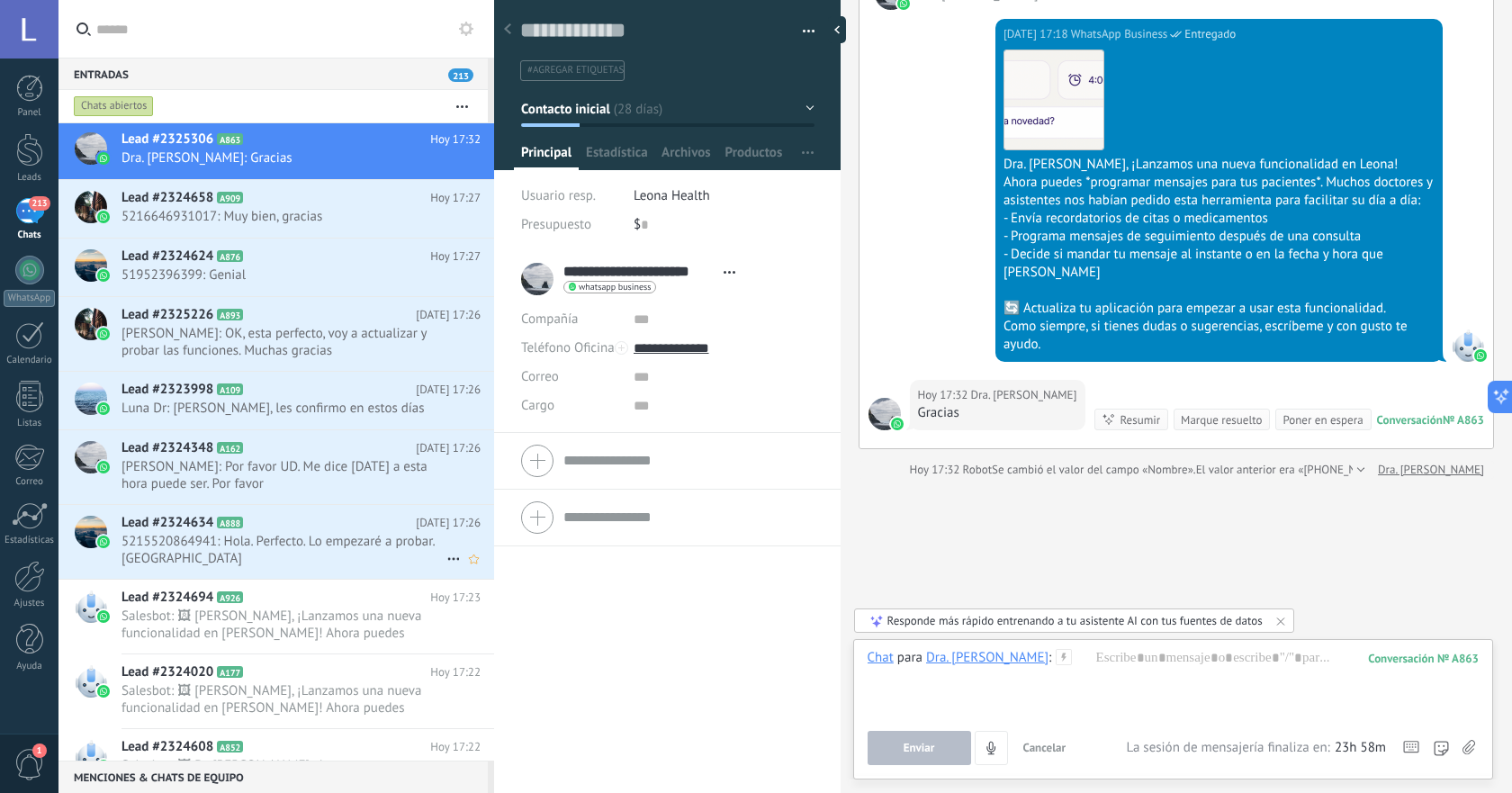
click at [328, 552] on span "5215520864941: Hola. Perfecto. Lo empezaré a probar. [GEOGRAPHIC_DATA]" at bounding box center [283, 549] width 325 height 34
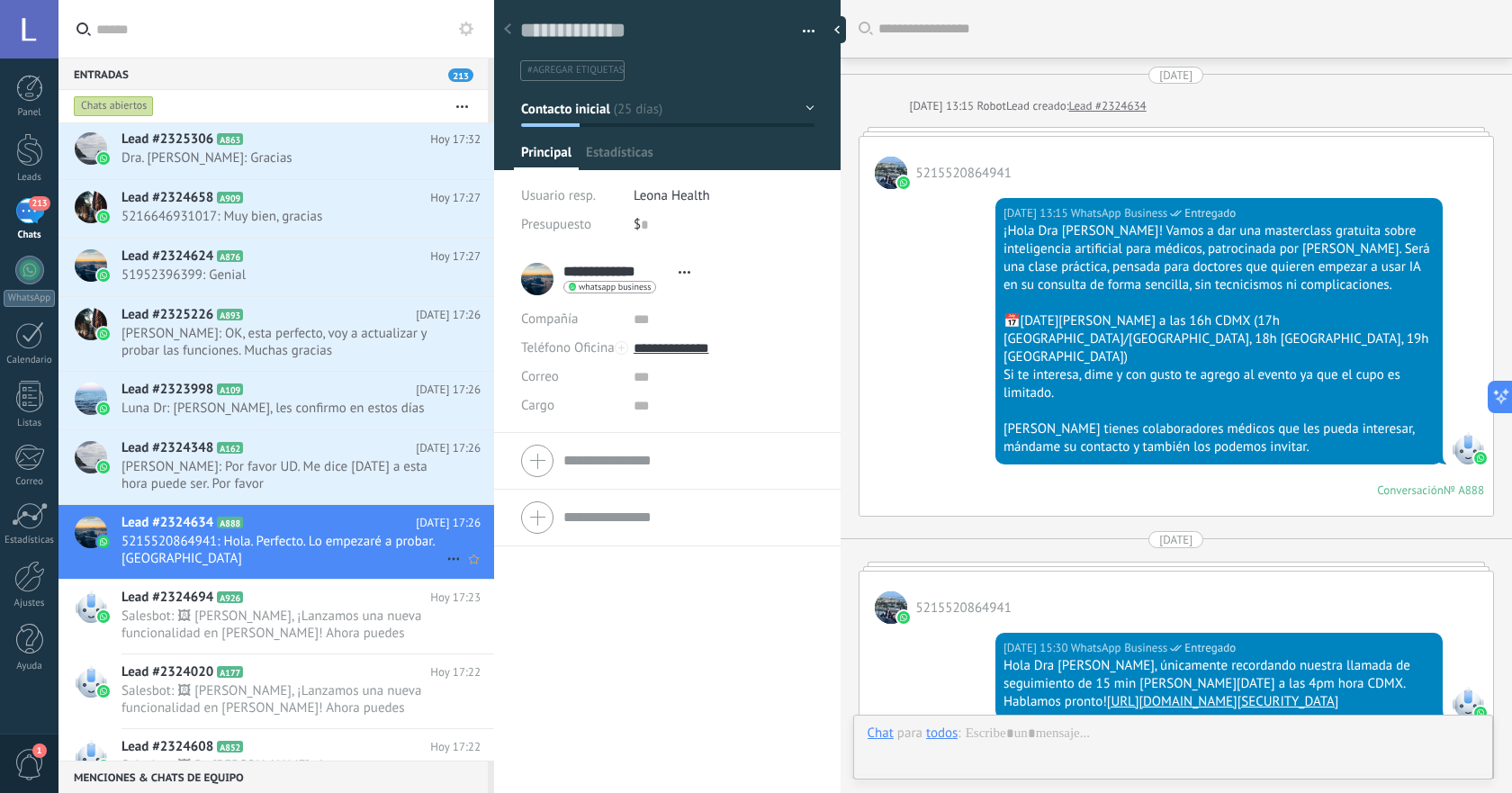
scroll to position [1117, 0]
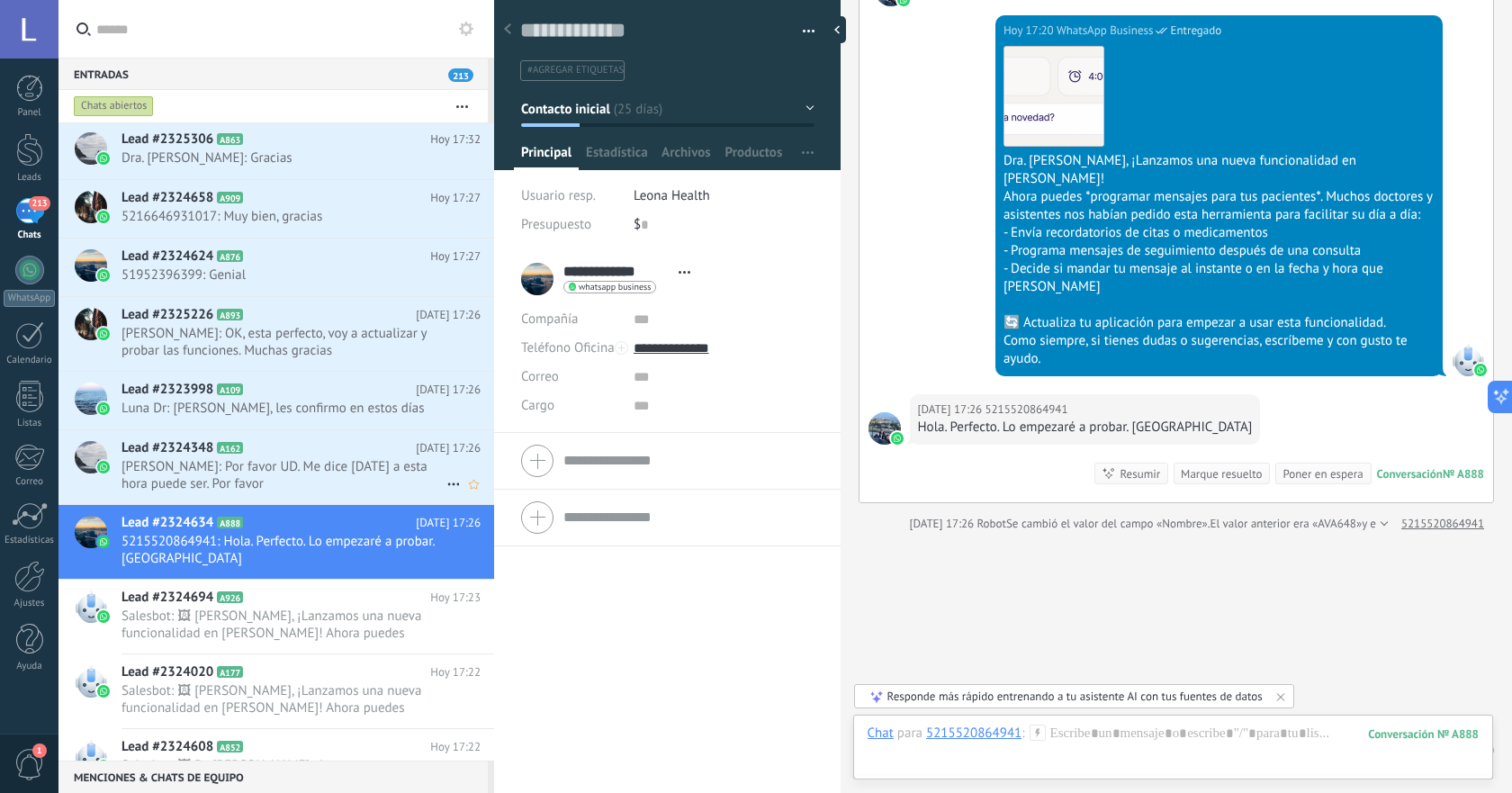
click at [325, 475] on span "[PERSON_NAME]: Por favor UD. Me dice [DATE] a esta hora puede ser. Por favor" at bounding box center [283, 475] width 325 height 34
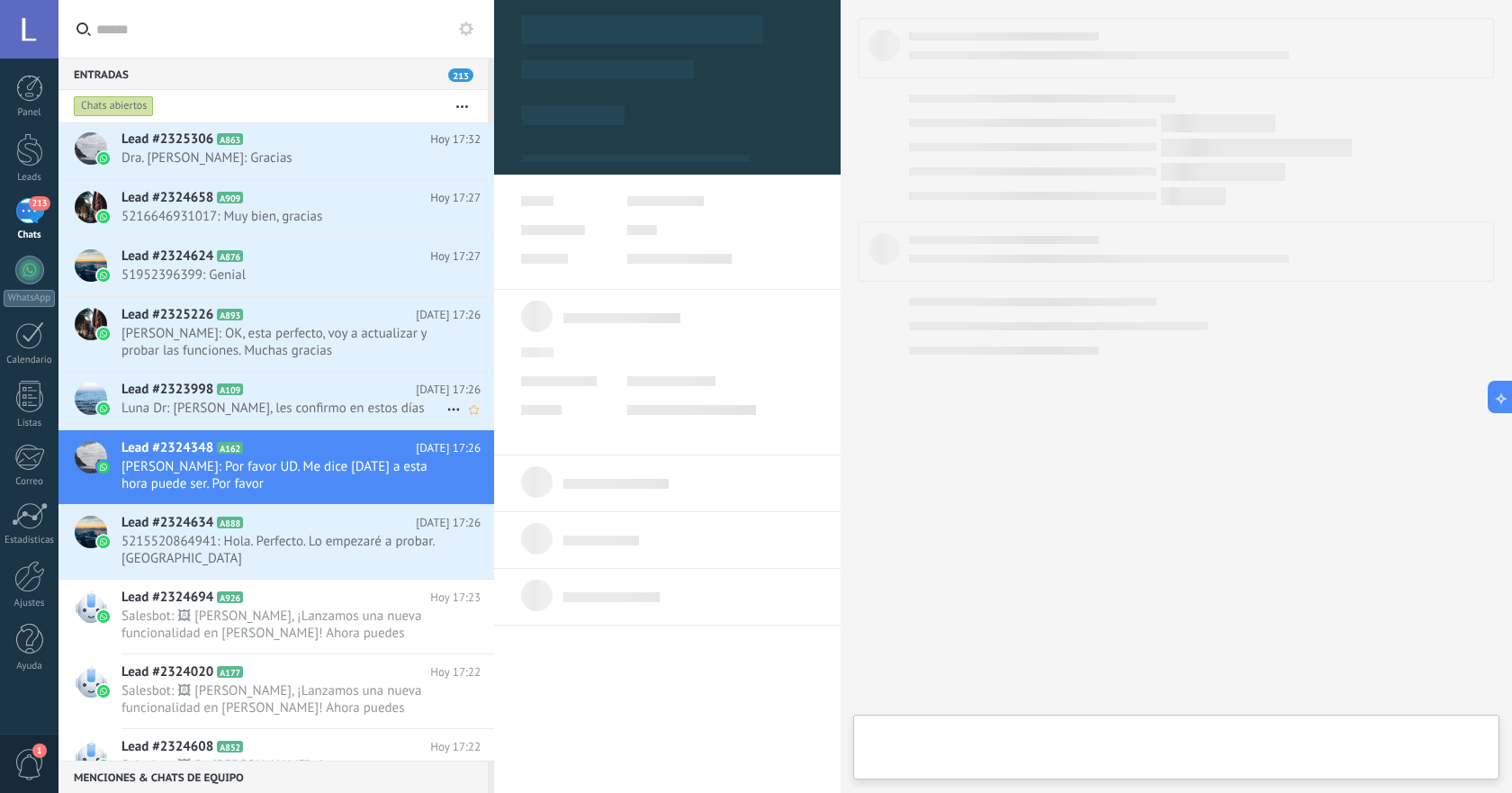
type textarea "**********"
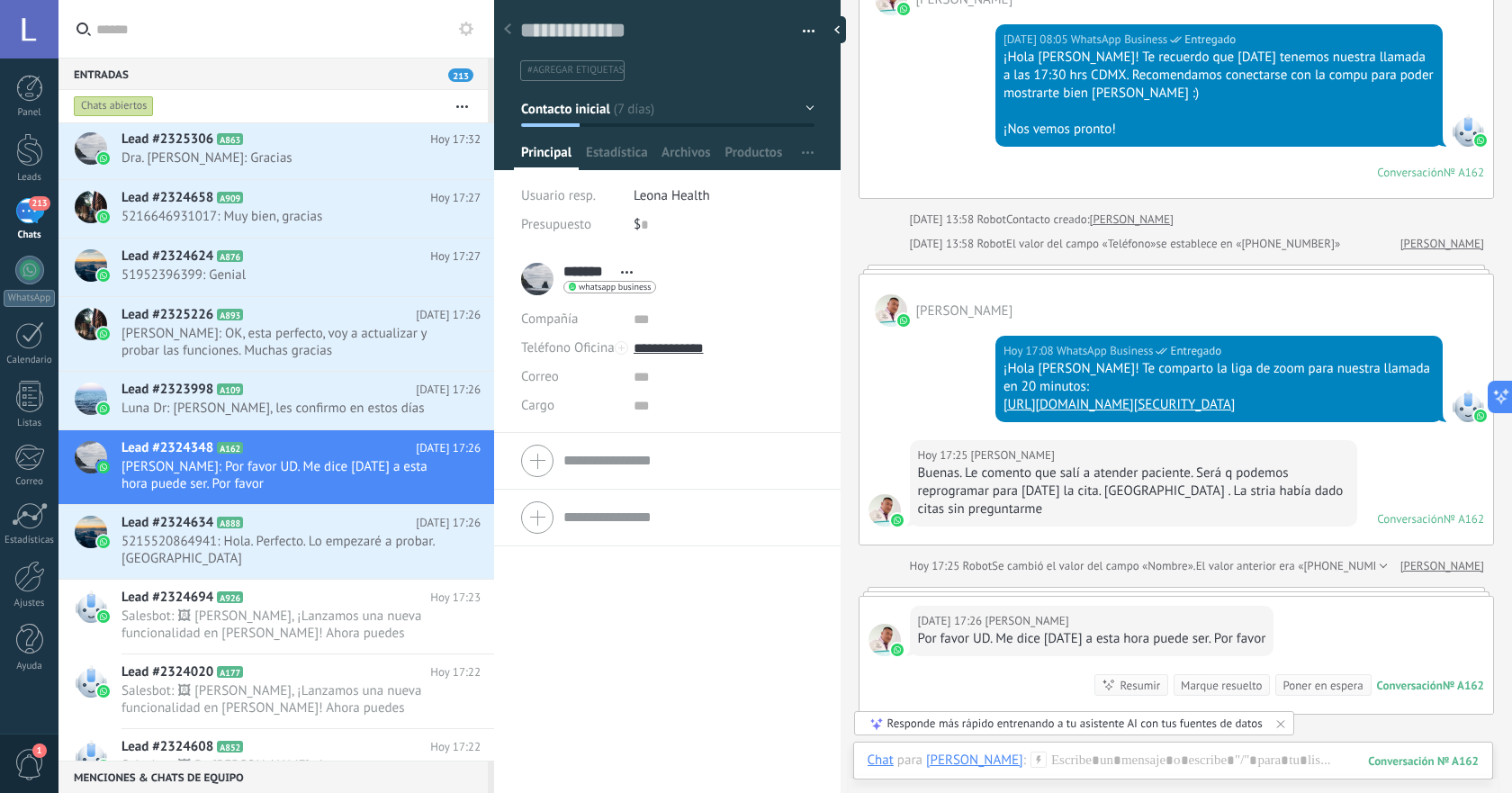
scroll to position [2175, 0]
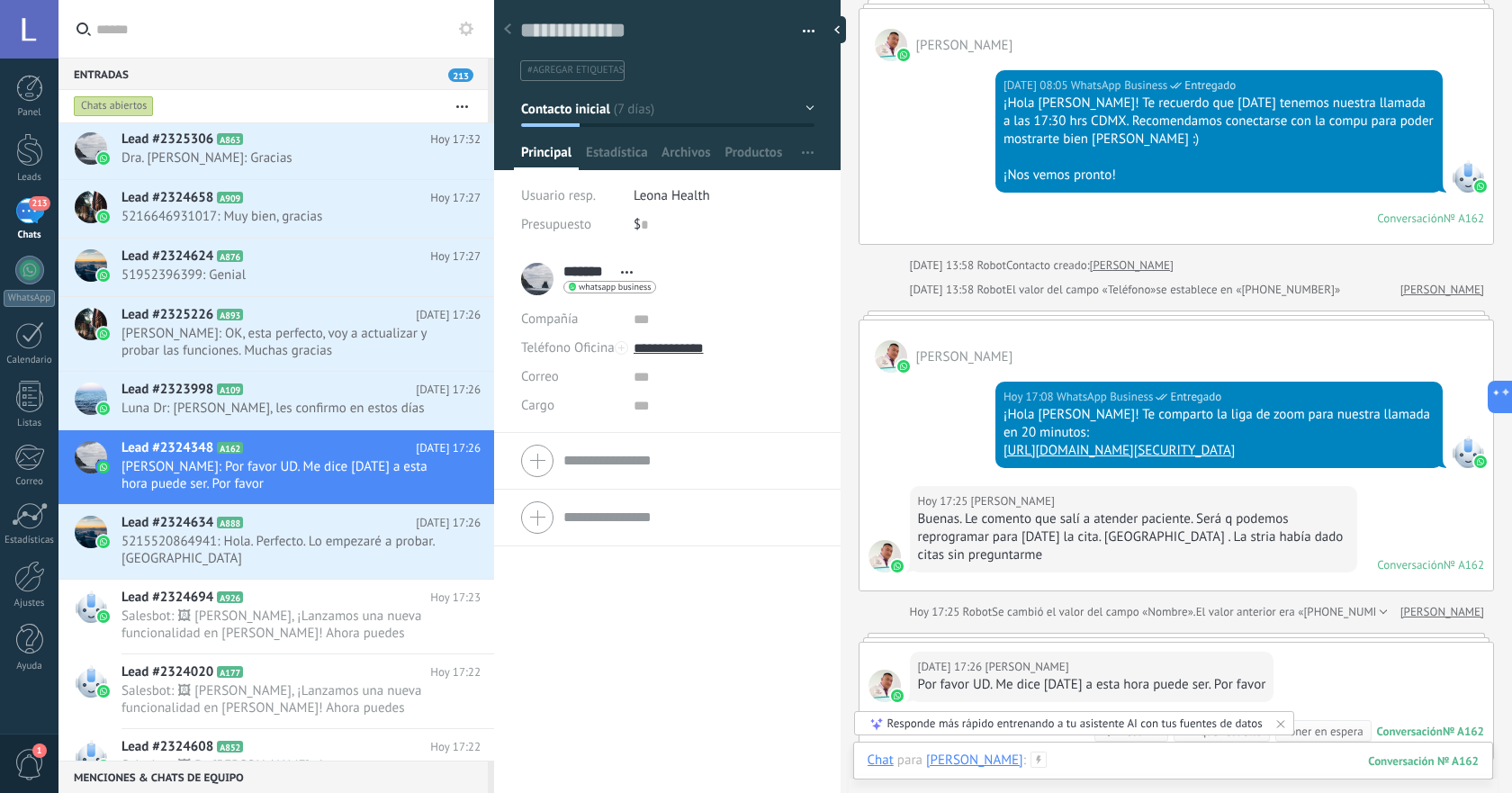
click at [1010, 760] on div at bounding box center [1173, 778] width 612 height 54
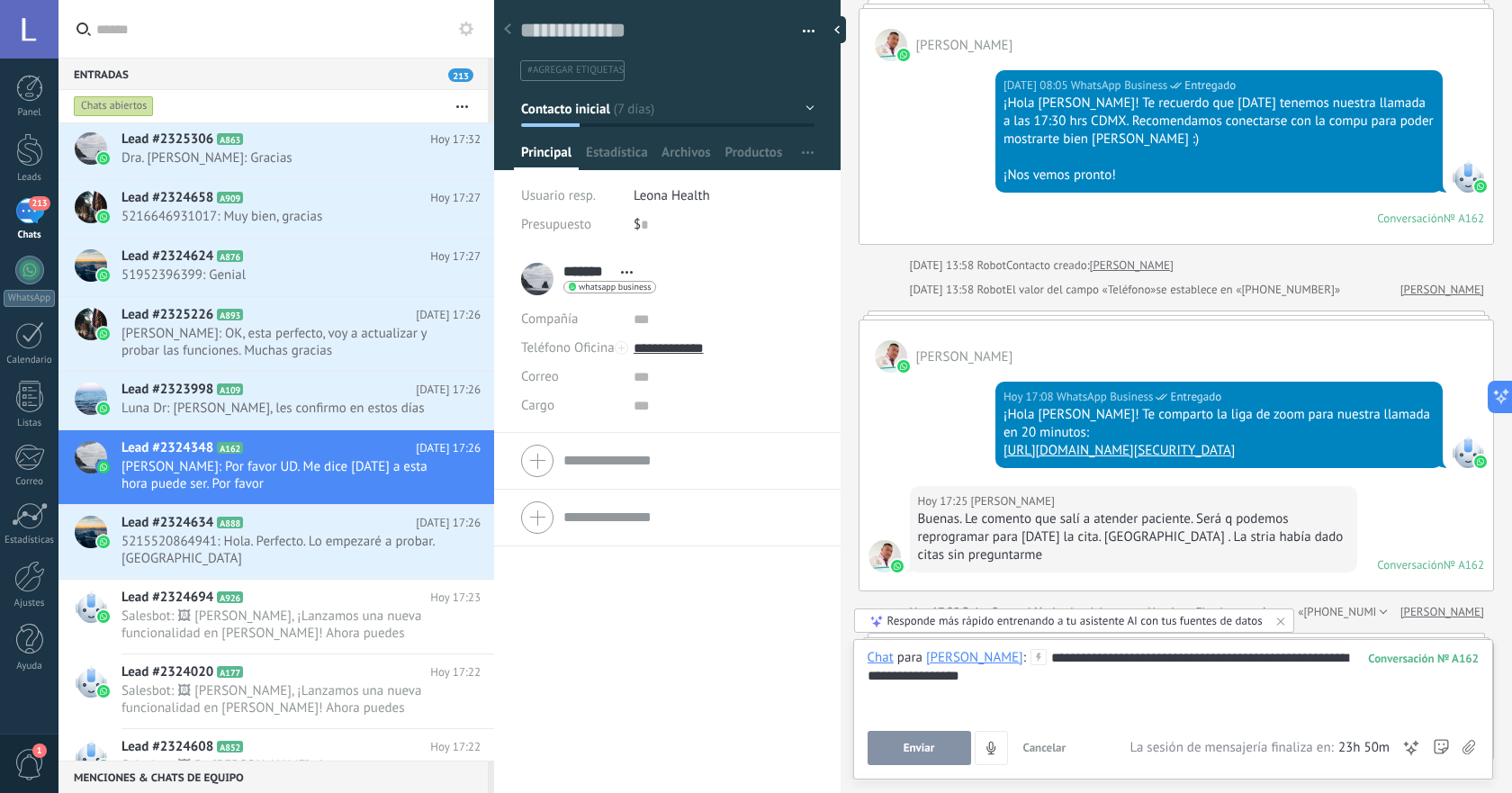
click at [1027, 656] on div "**********" at bounding box center [1173, 683] width 612 height 69
click at [1225, 681] on div "**********" at bounding box center [1173, 683] width 612 height 69
click at [931, 739] on button "Enviar" at bounding box center [919, 748] width 103 height 34
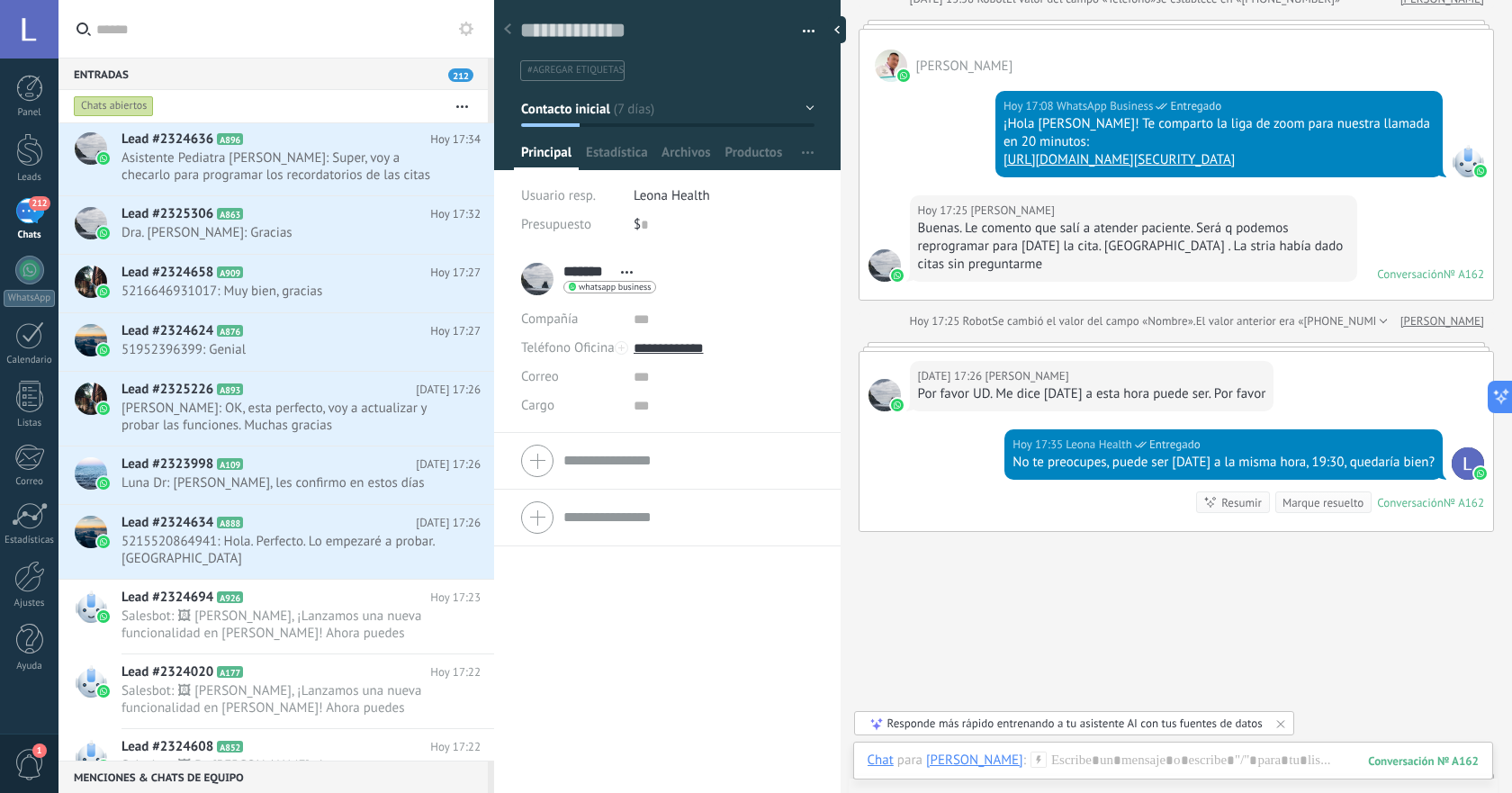
scroll to position [2404, 0]
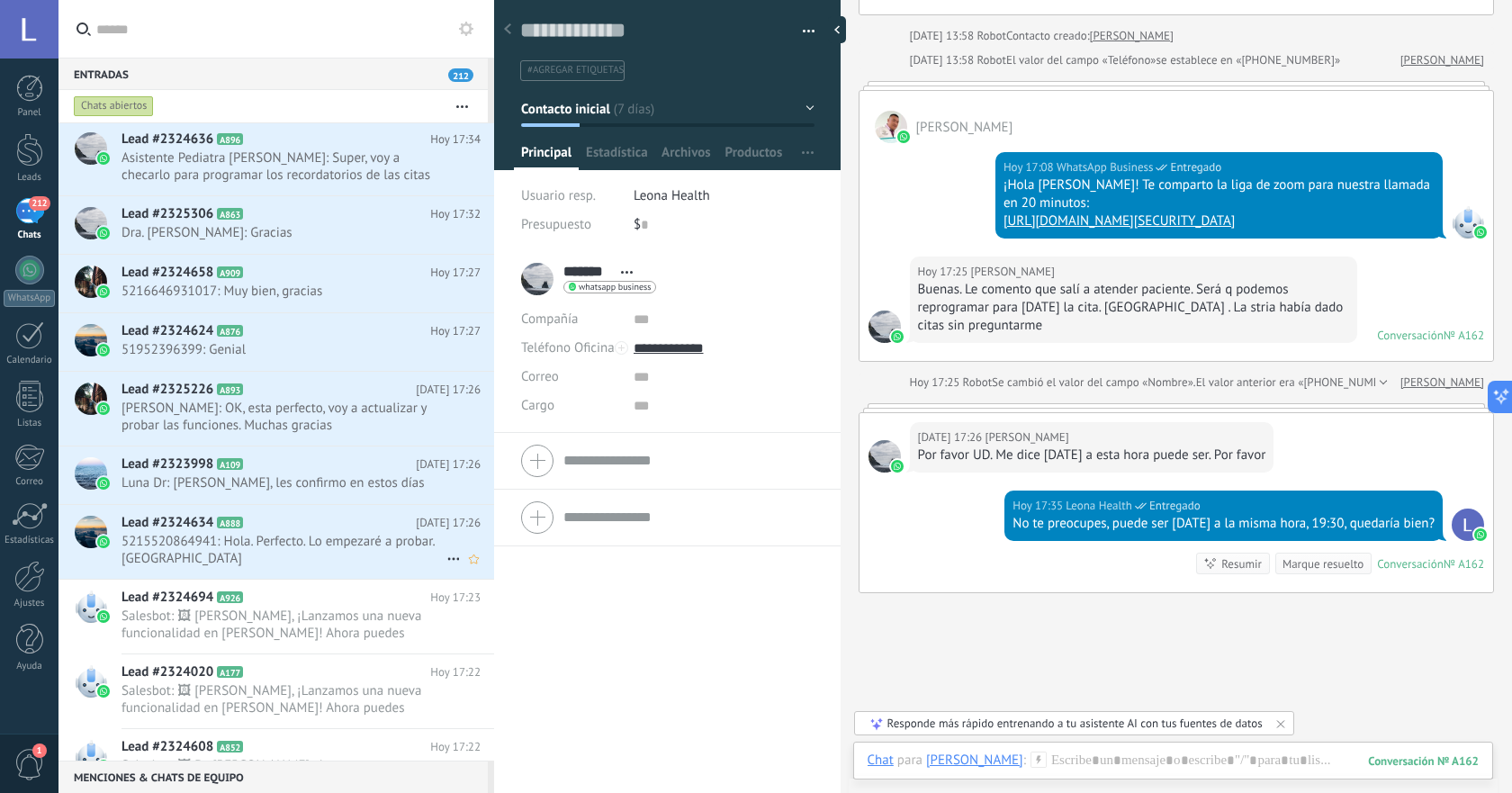
click at [273, 551] on span "5215520864941: Hola. Perfecto. Lo empezaré a probar. [GEOGRAPHIC_DATA]" at bounding box center [283, 549] width 325 height 34
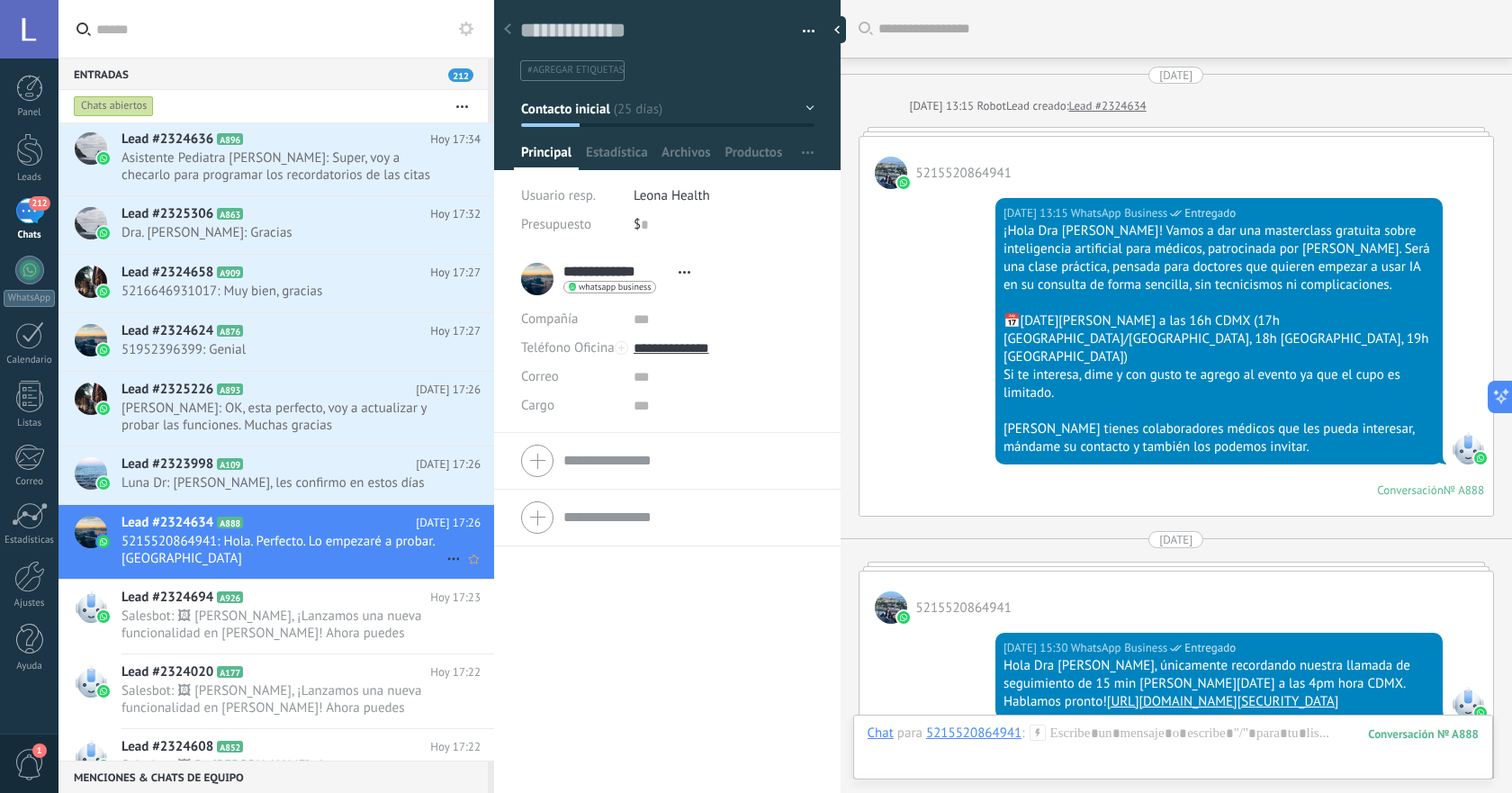
scroll to position [1117, 0]
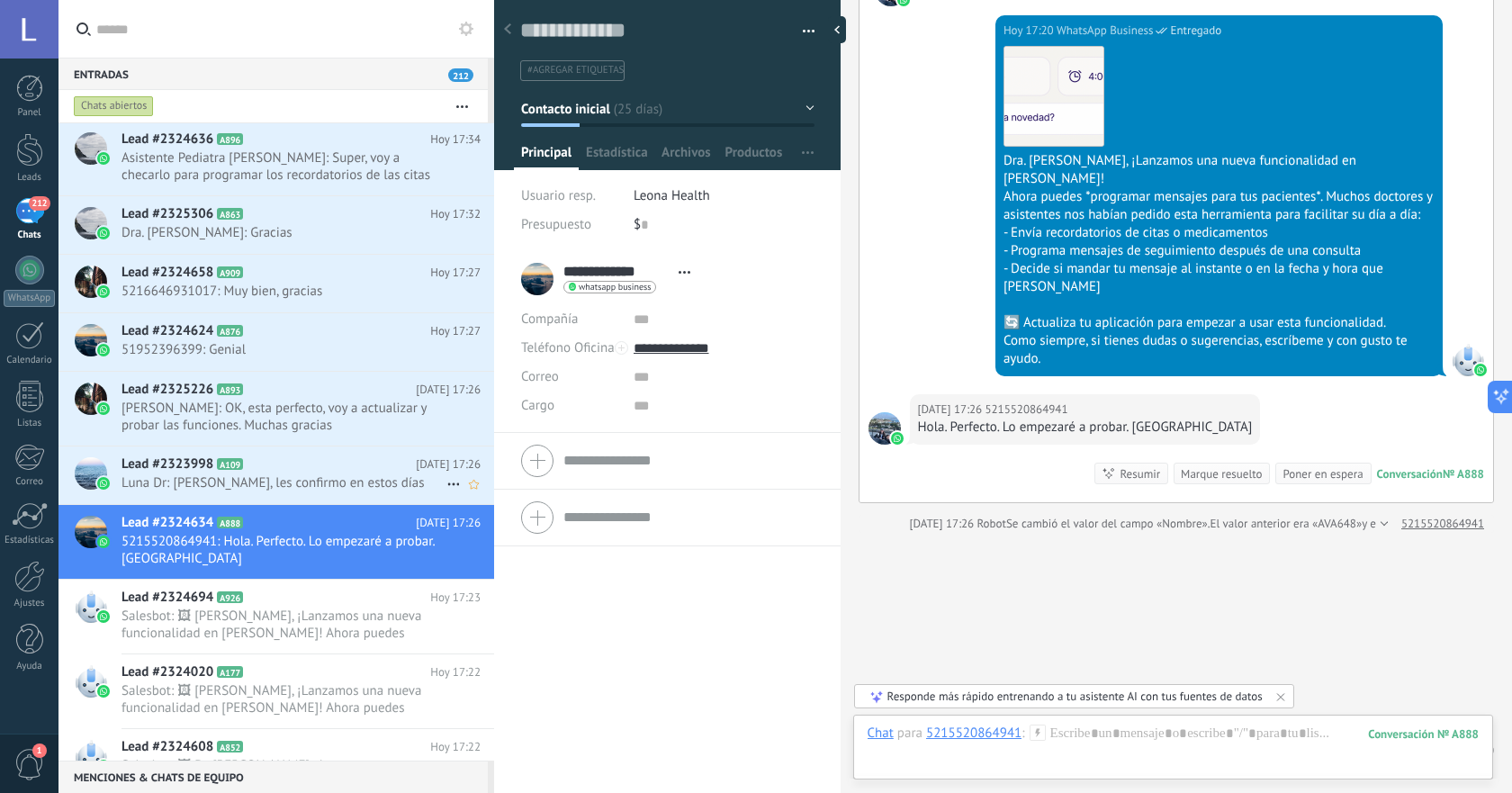
click at [328, 477] on span "Luna Dr: [PERSON_NAME], les confirmo en estos días" at bounding box center [283, 483] width 325 height 17
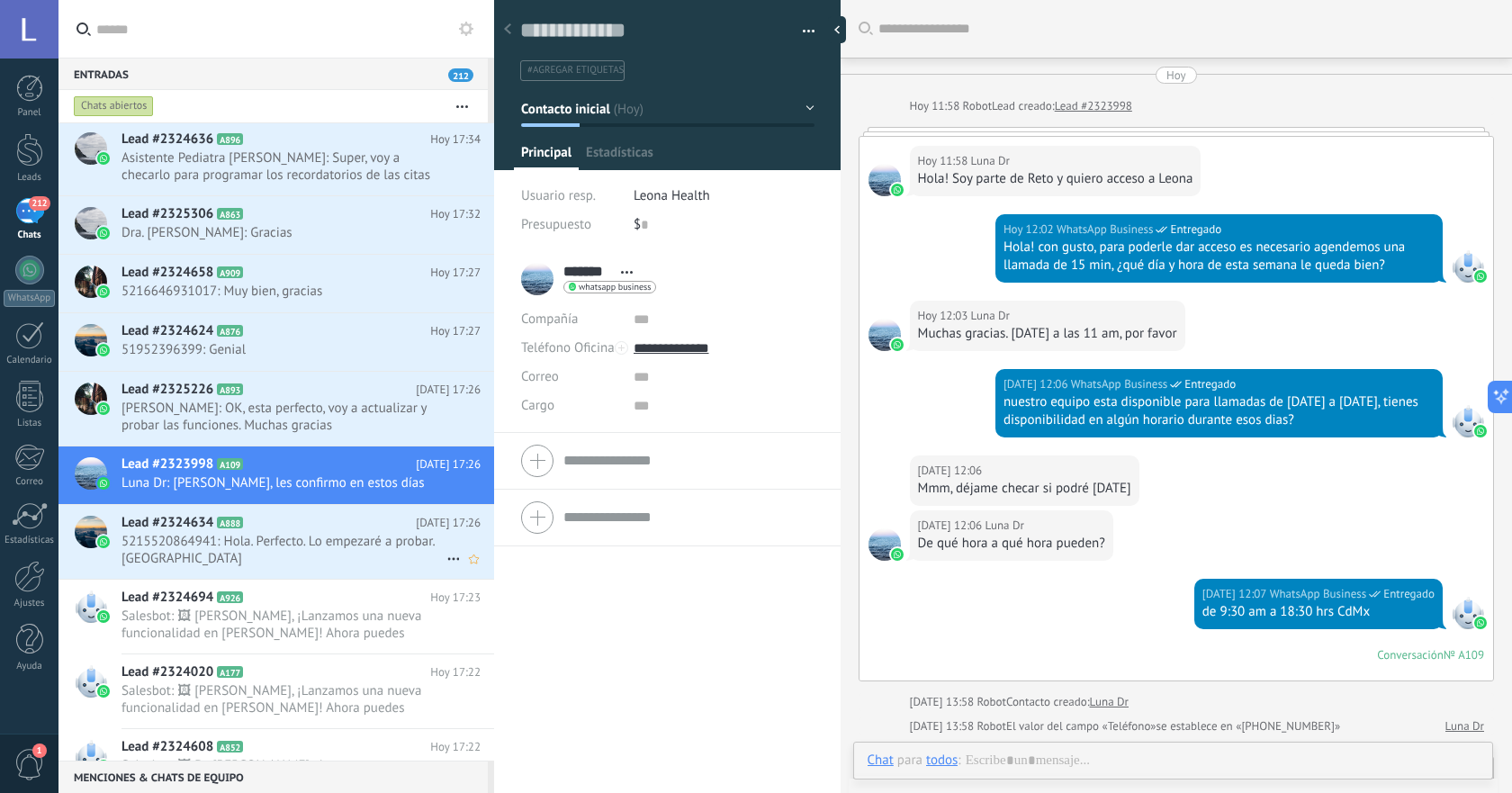
scroll to position [415, 0]
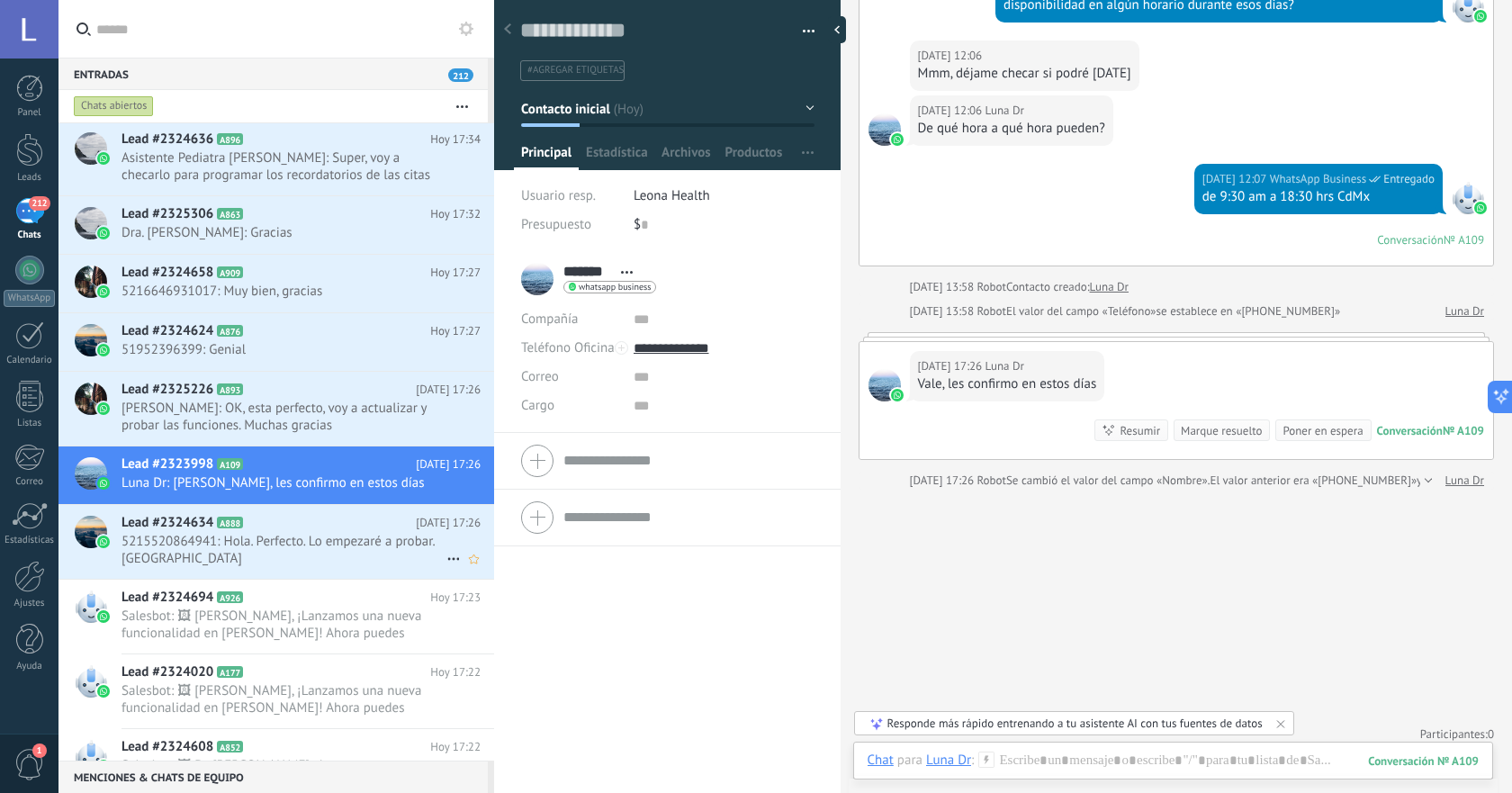
click at [353, 564] on span "5215520864941: Hola. Perfecto. Lo empezaré a probar. [GEOGRAPHIC_DATA]" at bounding box center [283, 549] width 325 height 34
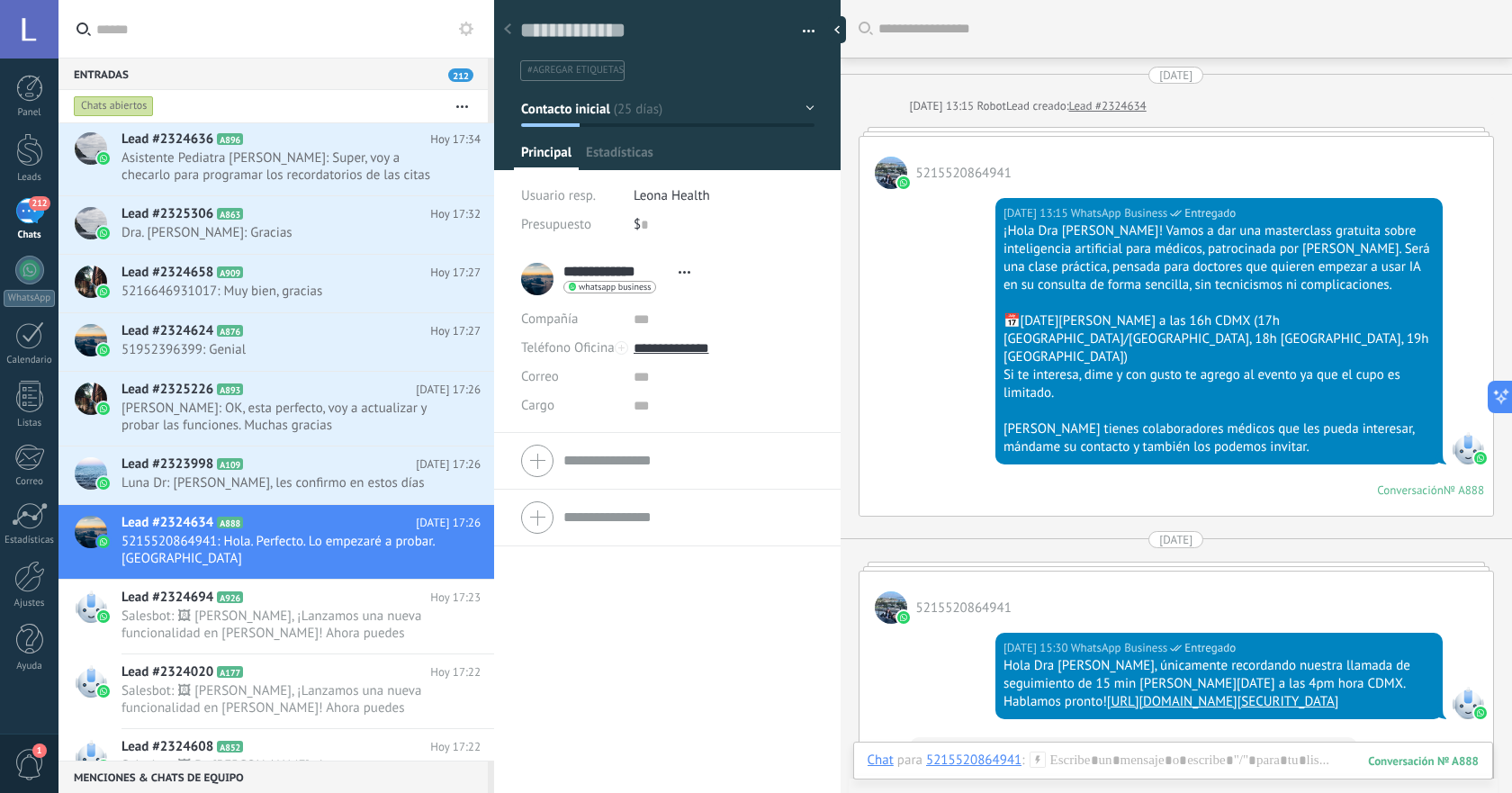
scroll to position [1115, 0]
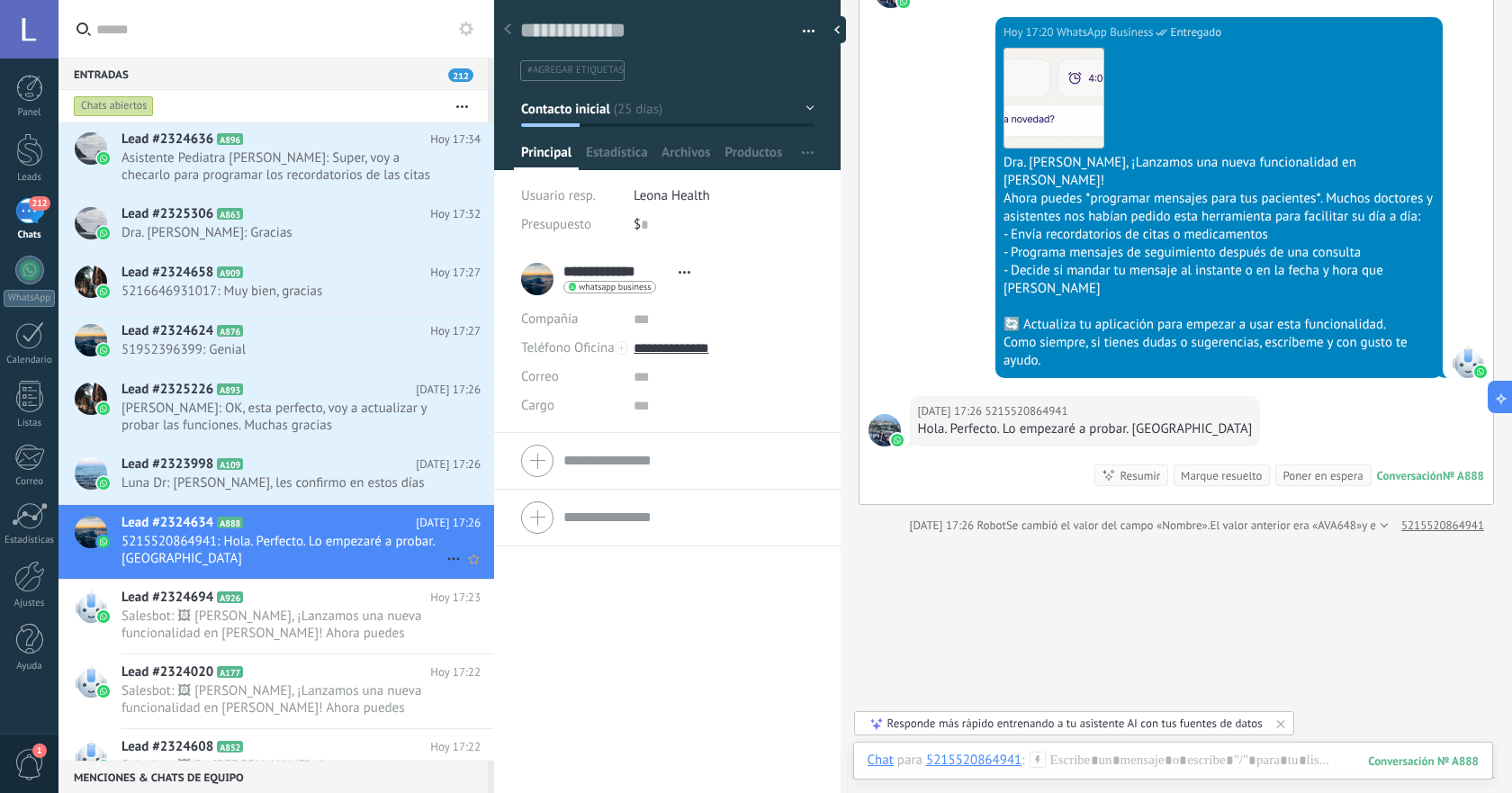
drag, startPoint x: 339, startPoint y: 544, endPoint x: 449, endPoint y: 563, distance: 111.6
click at [449, 563] on icon at bounding box center [454, 559] width 22 height 22
click at [512, 560] on span "[PERSON_NAME] respondió" at bounding box center [550, 568] width 157 height 36
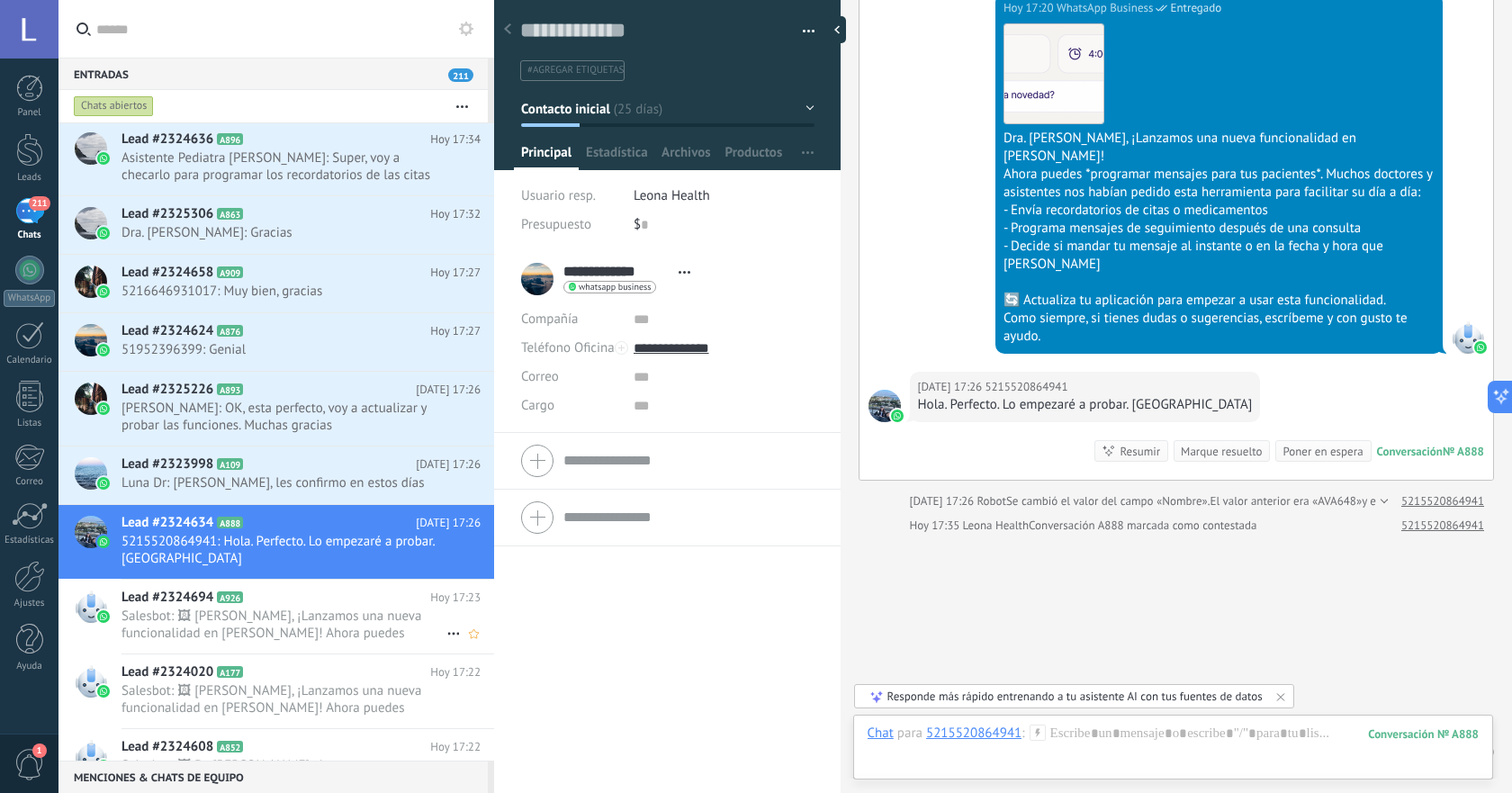
click at [360, 641] on span "Salesbot: 🖼 [PERSON_NAME], ¡Lanzamos una nueva funcionalidad en [PERSON_NAME]! …" at bounding box center [283, 625] width 325 height 34
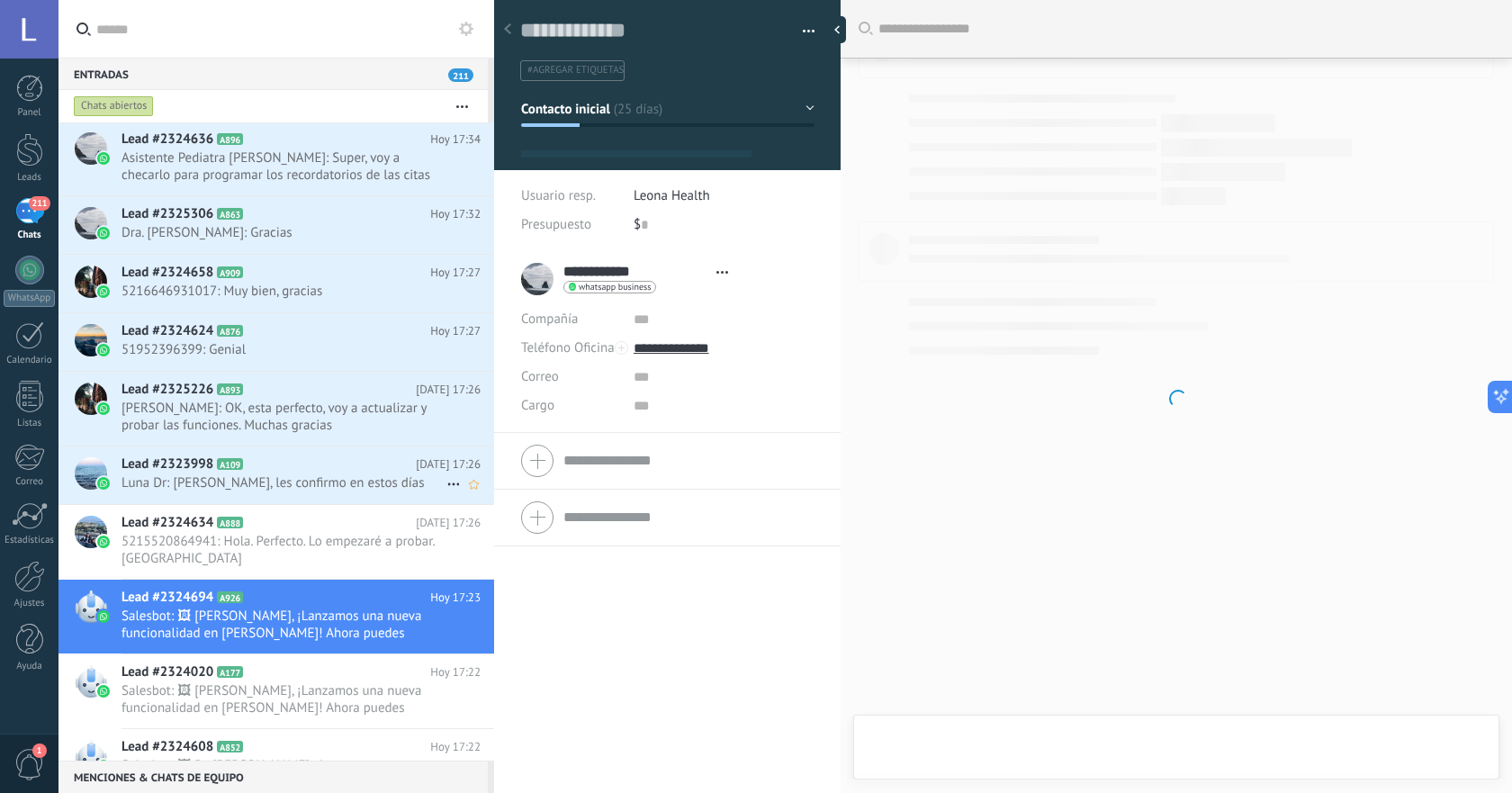
scroll to position [1925, 0]
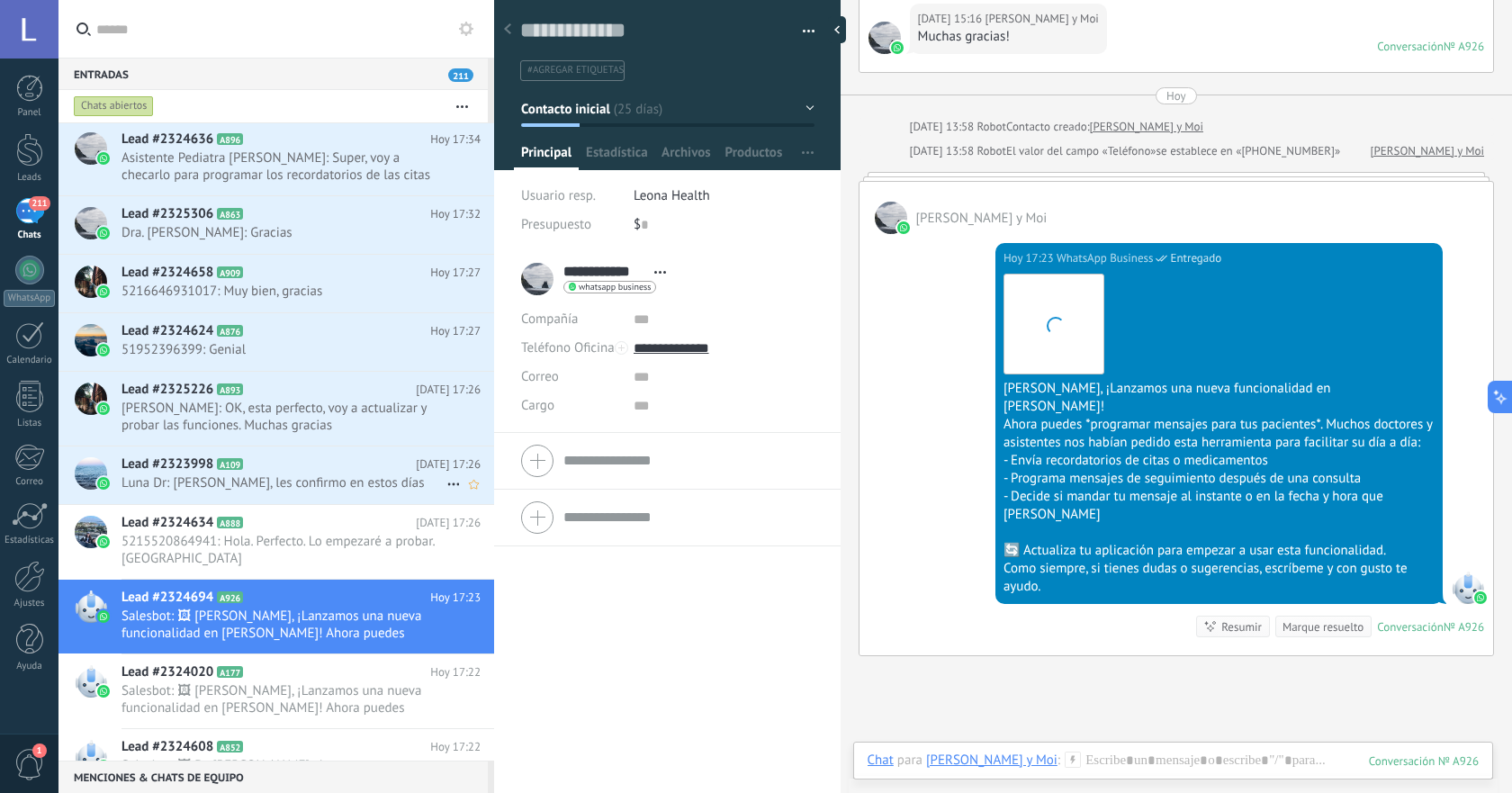
click at [328, 478] on span "Luna Dr: [PERSON_NAME], les confirmo en estos días" at bounding box center [283, 483] width 325 height 17
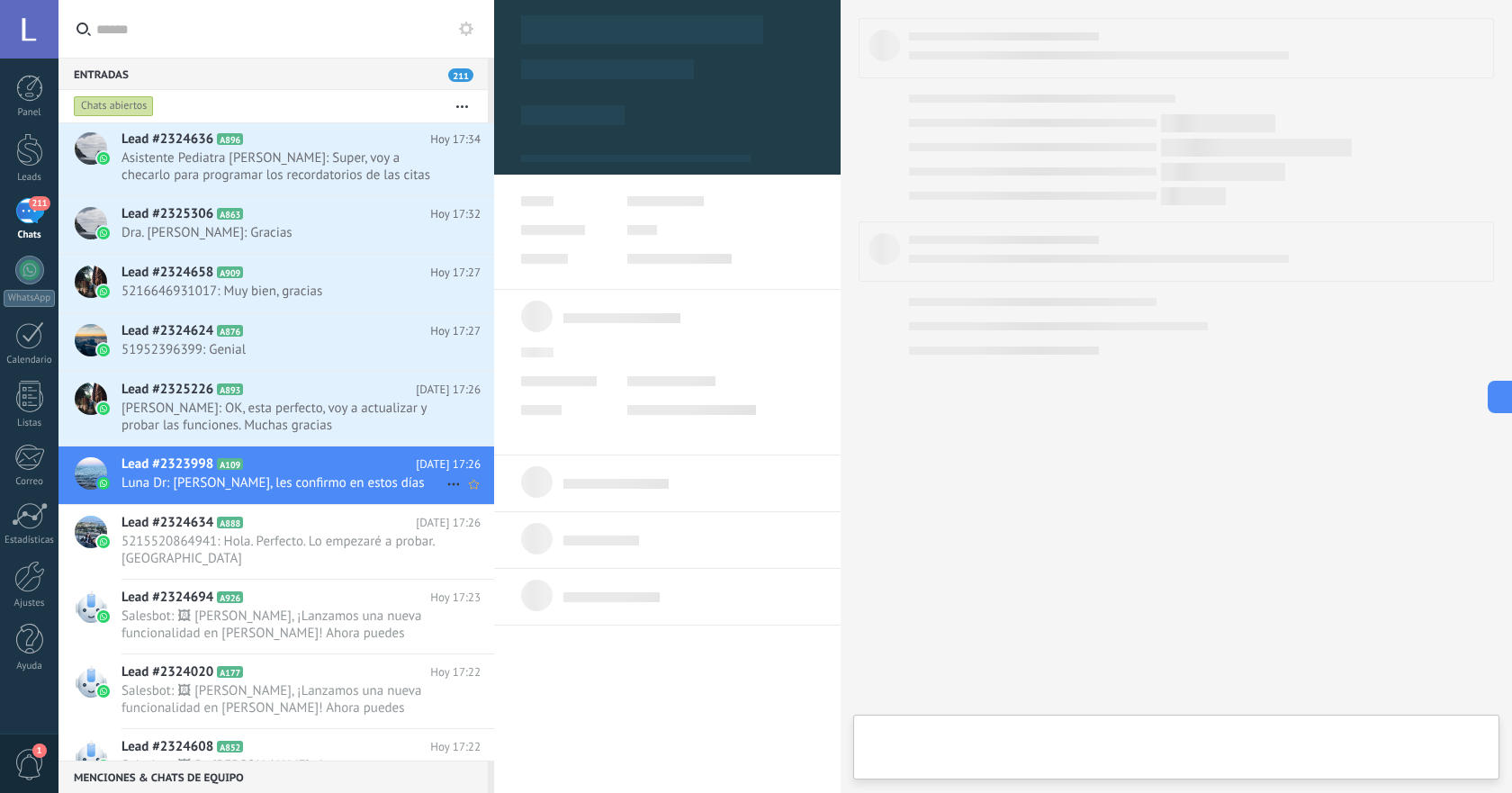
type textarea "**********"
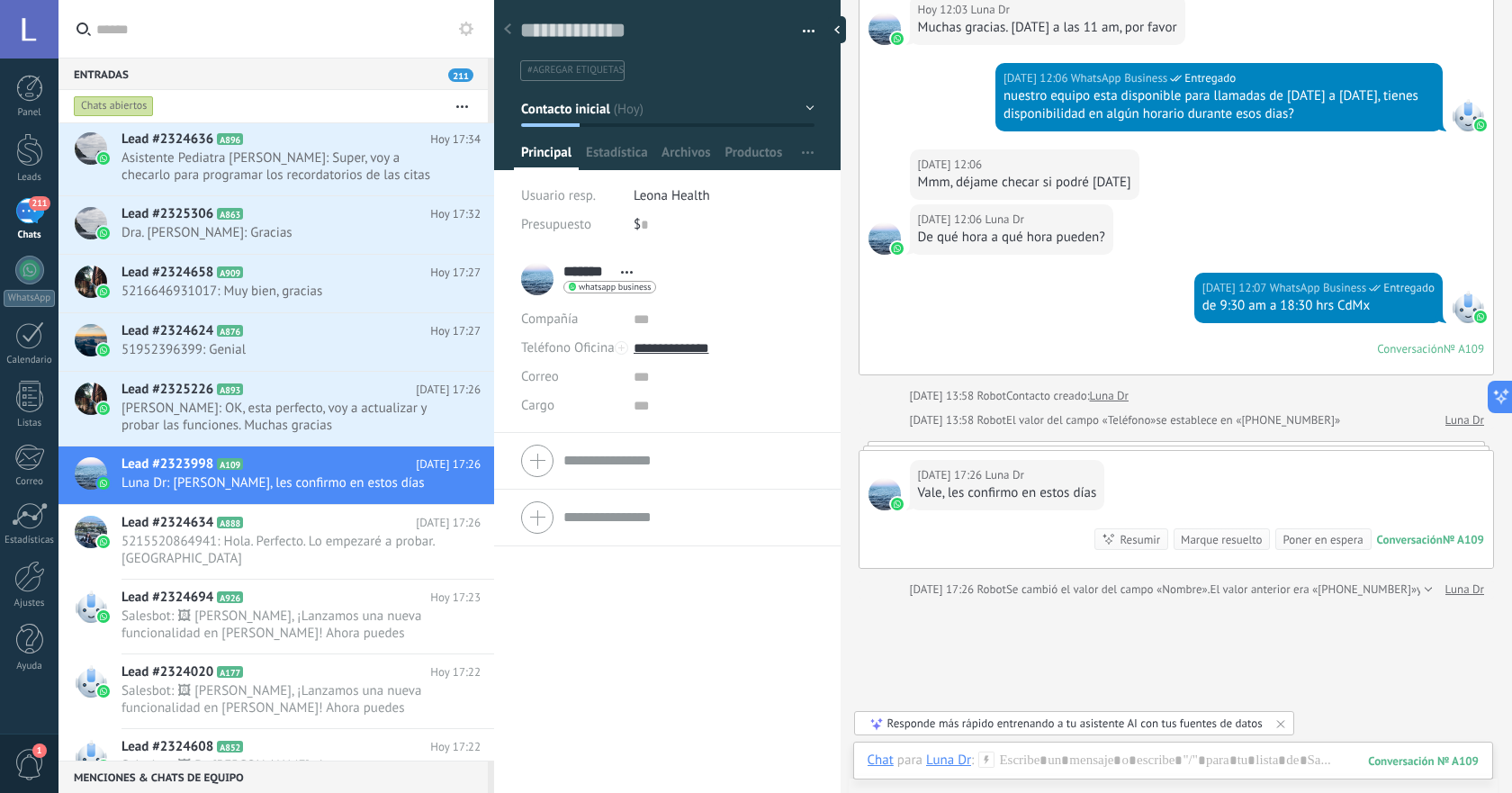
scroll to position [276, 0]
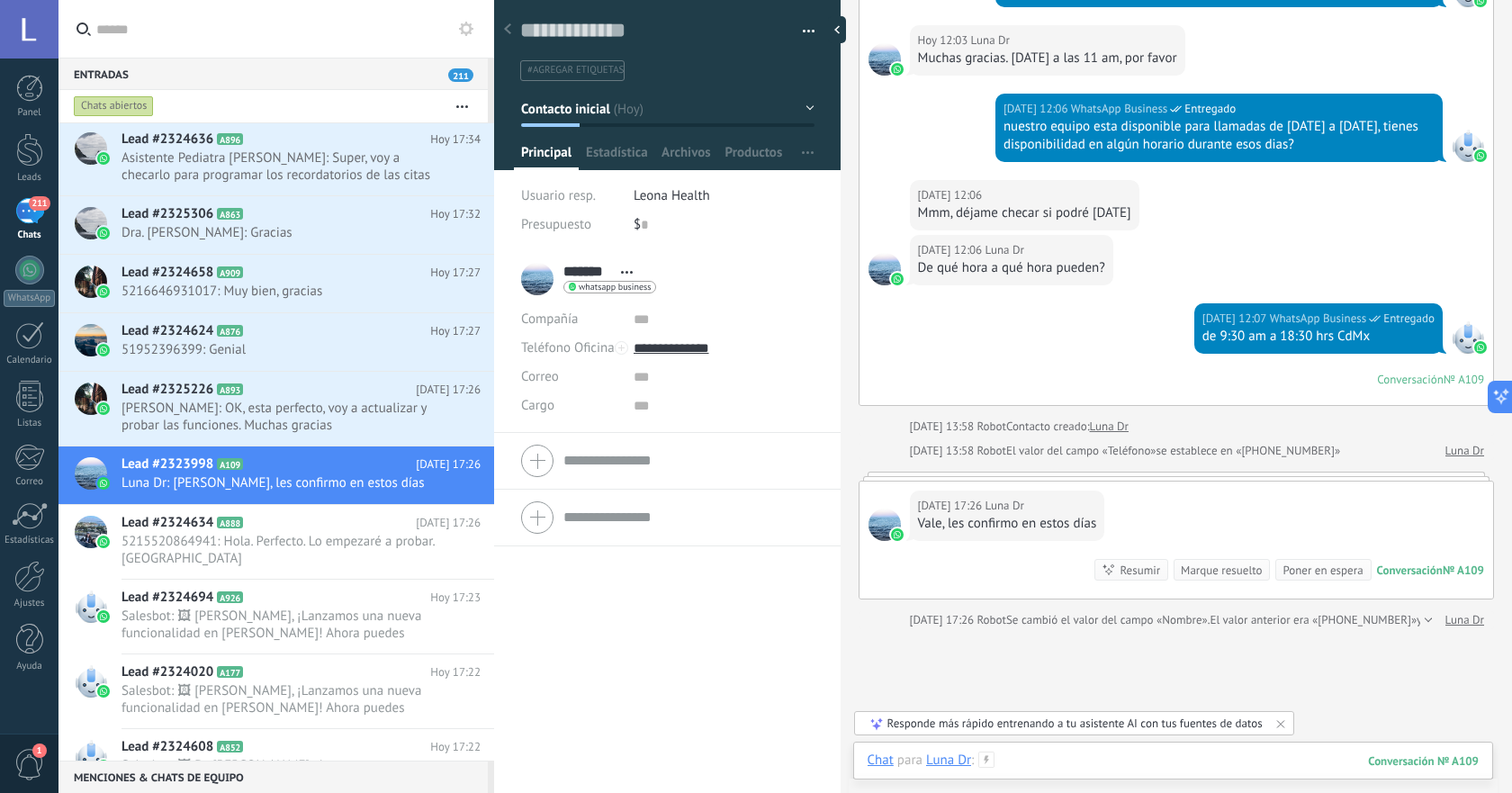
click at [1083, 761] on div at bounding box center [1173, 778] width 612 height 54
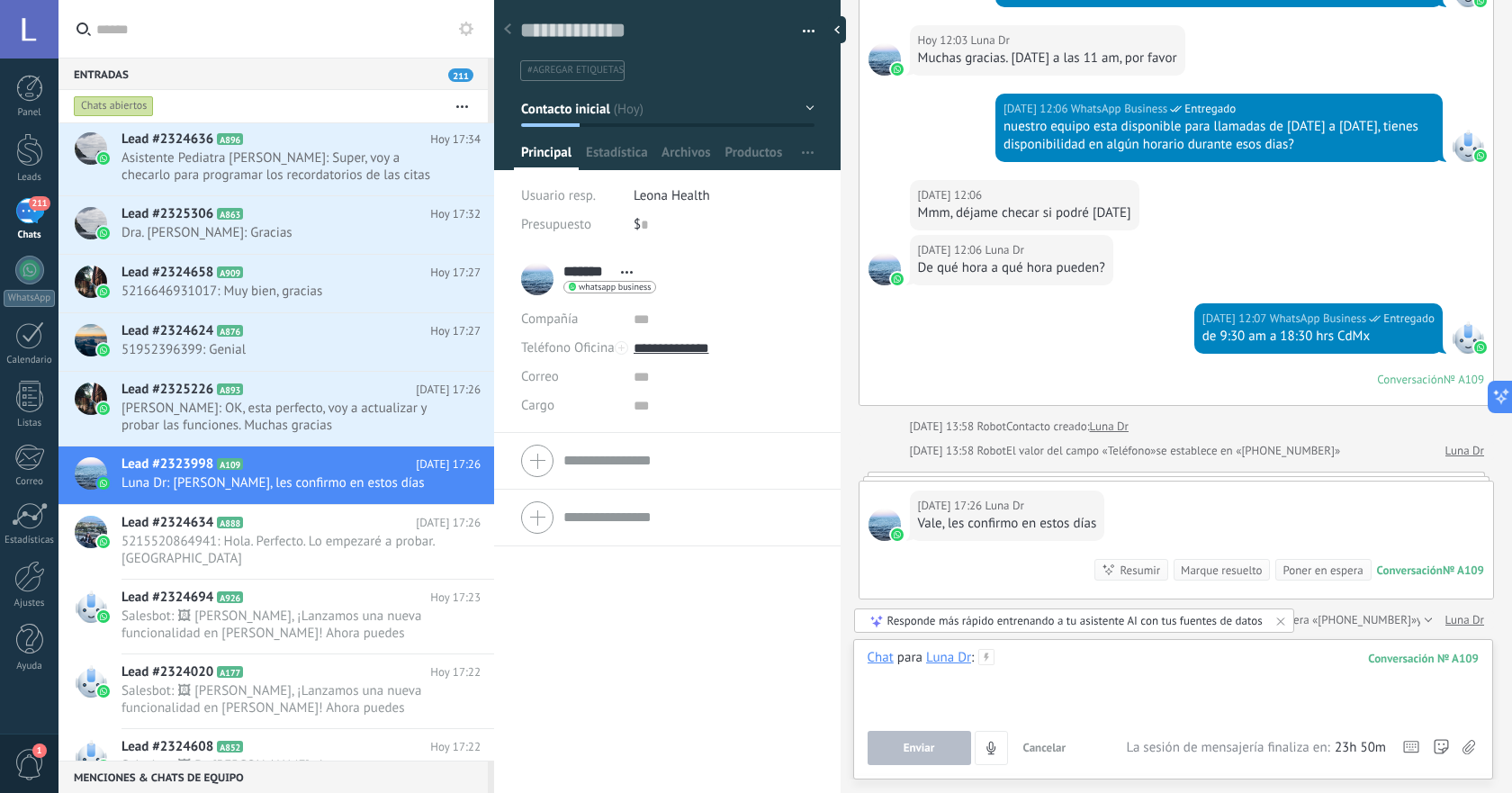
click at [1093, 668] on div at bounding box center [1173, 683] width 612 height 69
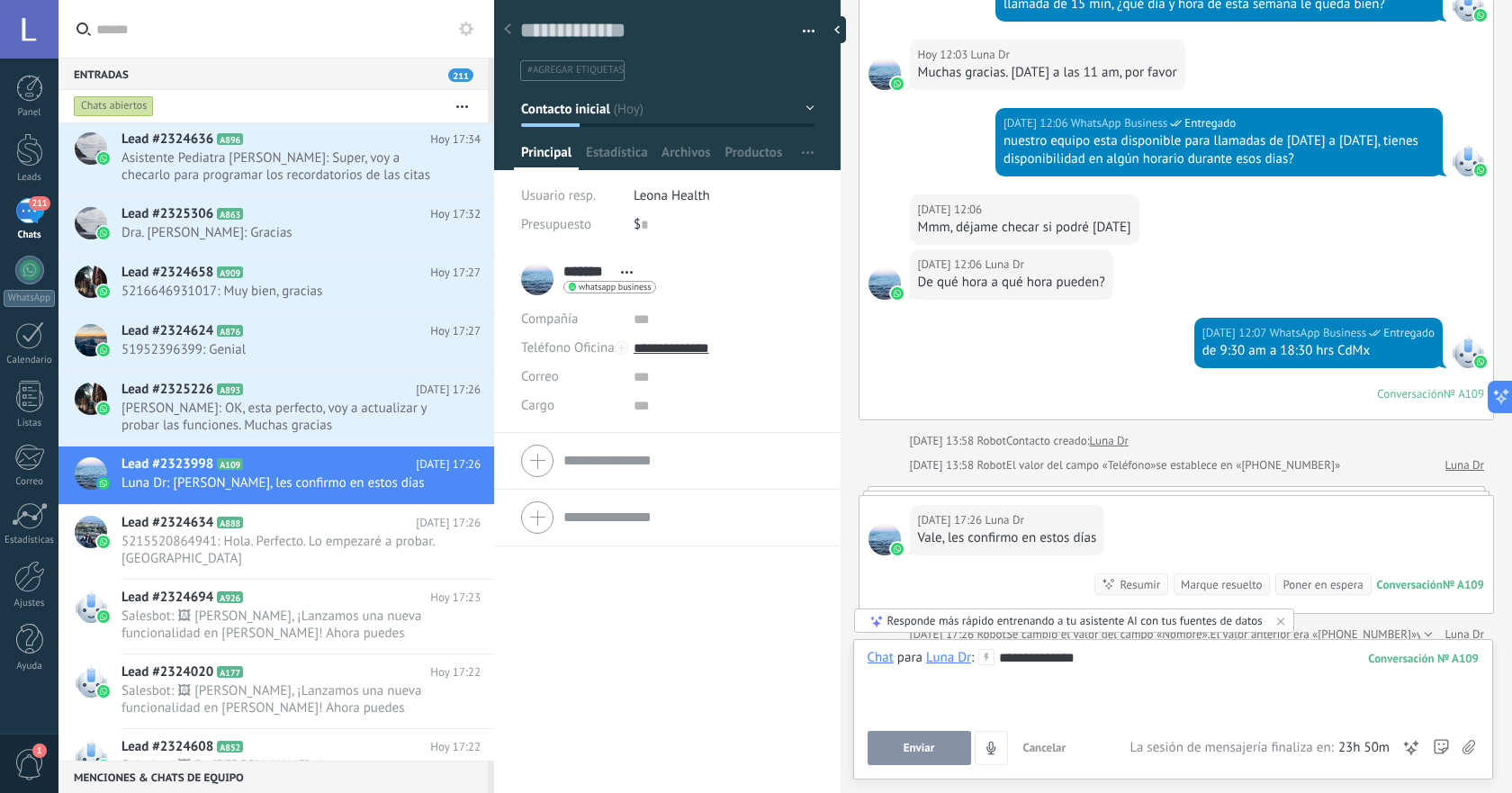
scroll to position [426, 0]
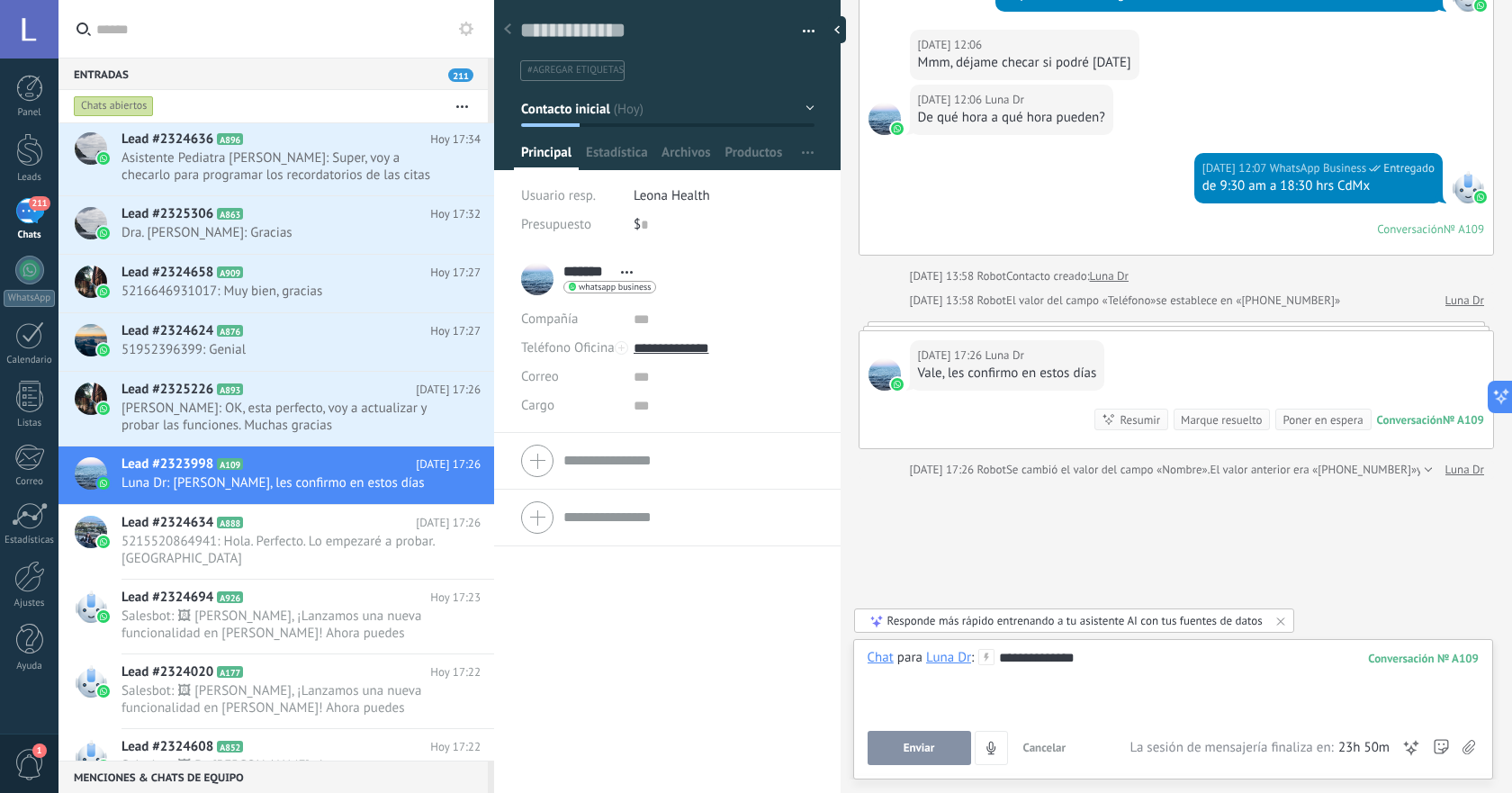
click at [1081, 663] on div "**********" at bounding box center [1173, 683] width 612 height 69
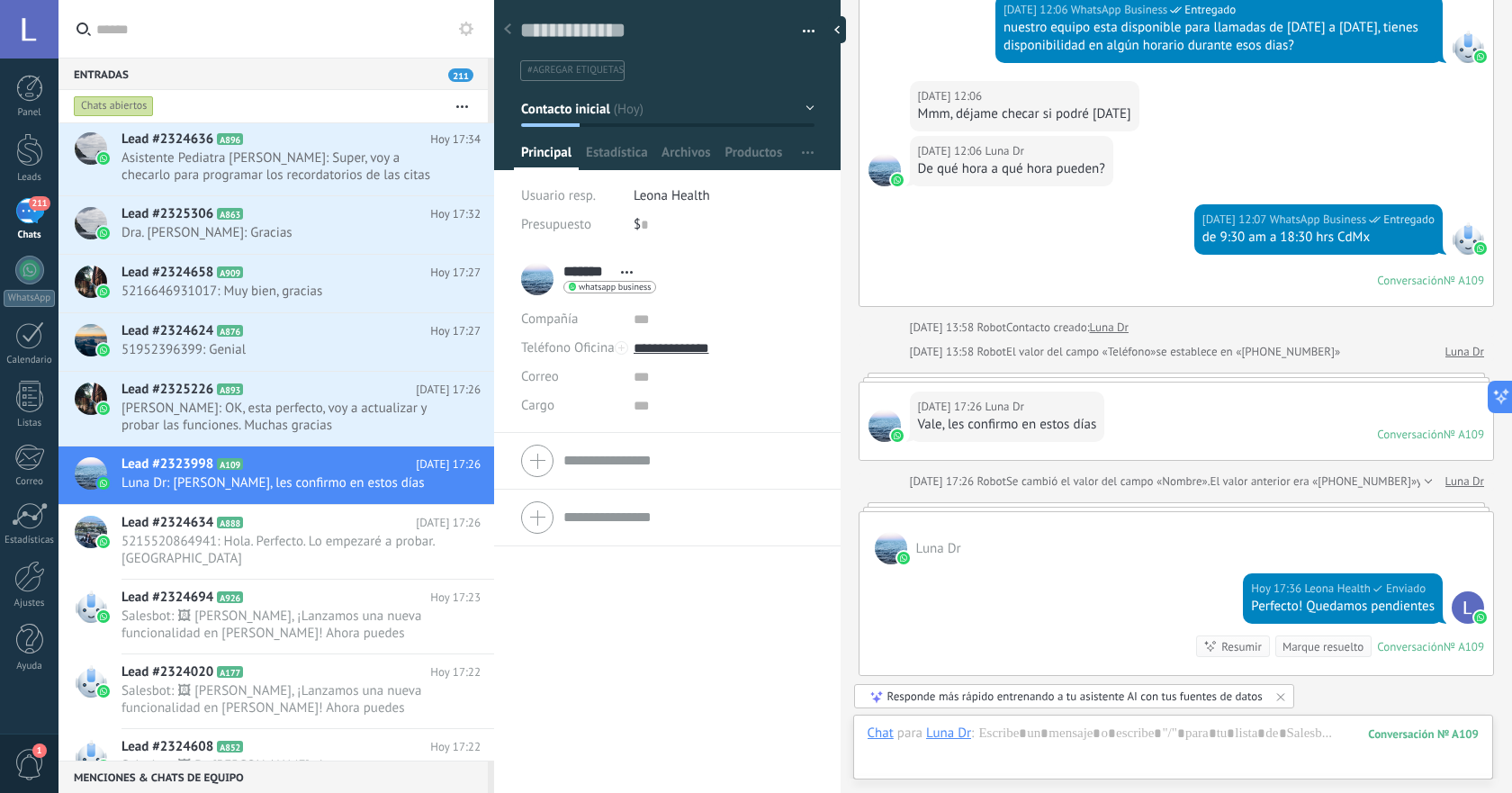
scroll to position [135, 0]
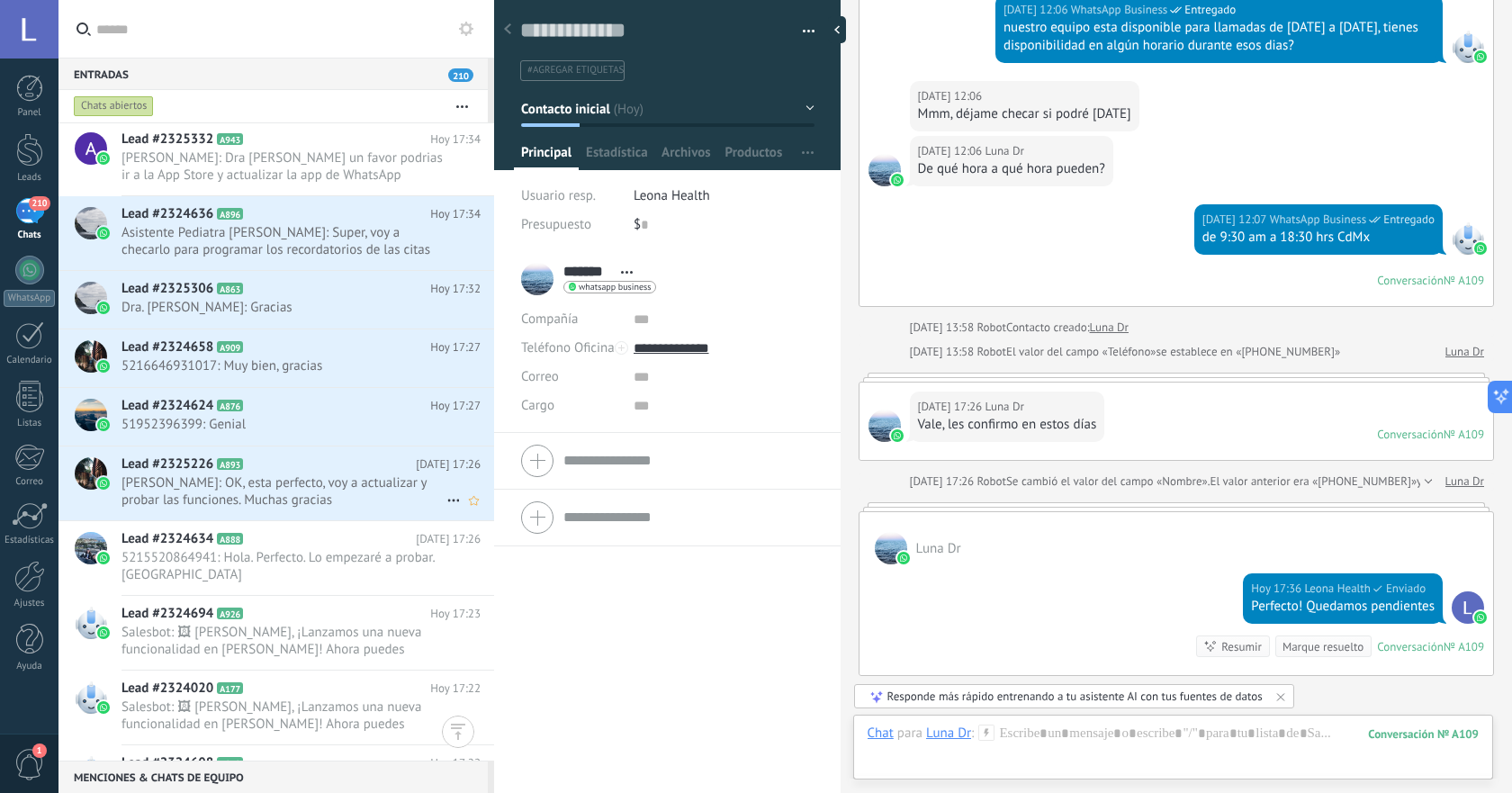
click at [345, 491] on span "[PERSON_NAME]: OK, esta perfecto, voy a actualizar y probar las funciones. Much…" at bounding box center [283, 491] width 325 height 34
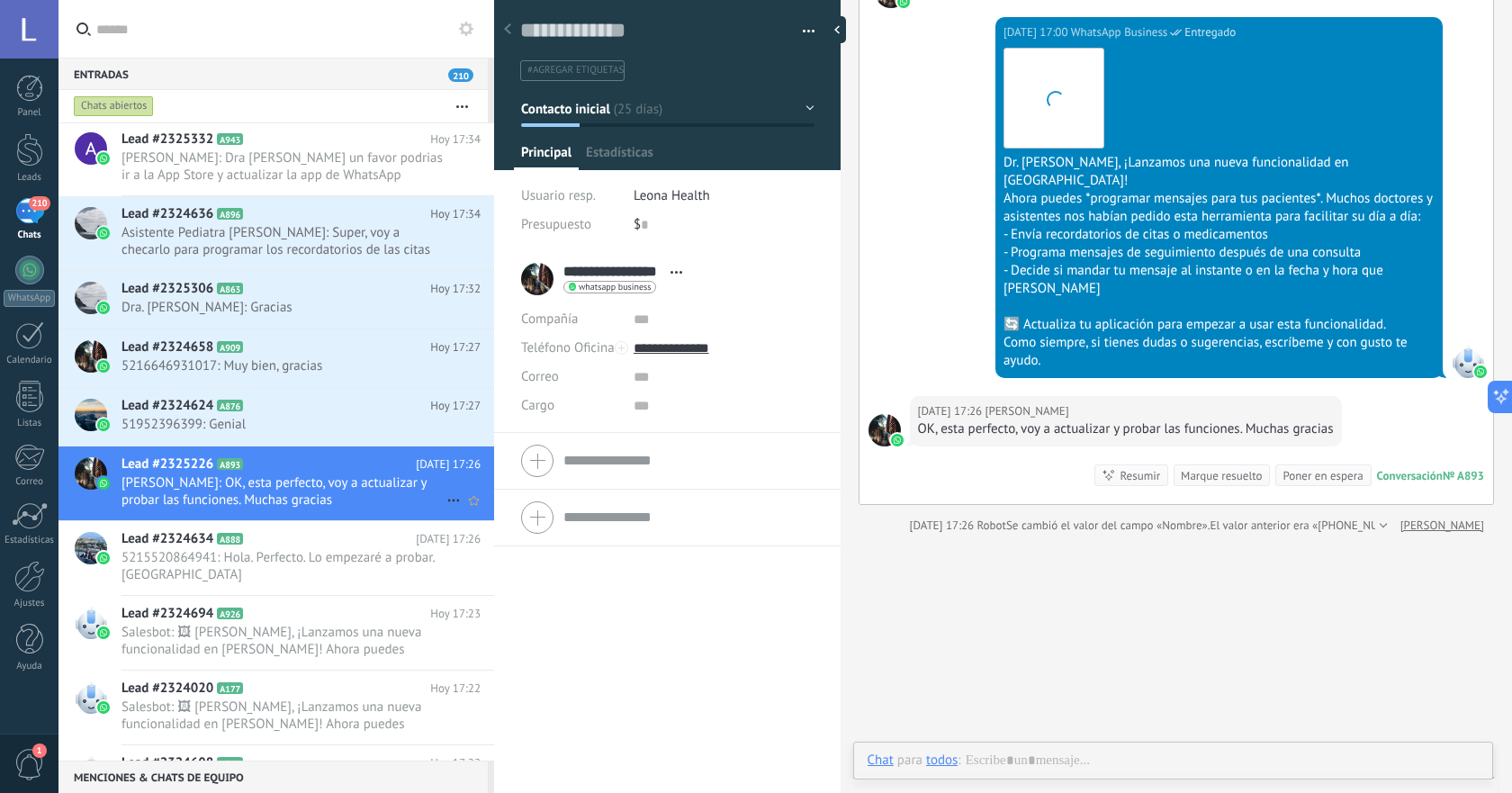
scroll to position [27, 0]
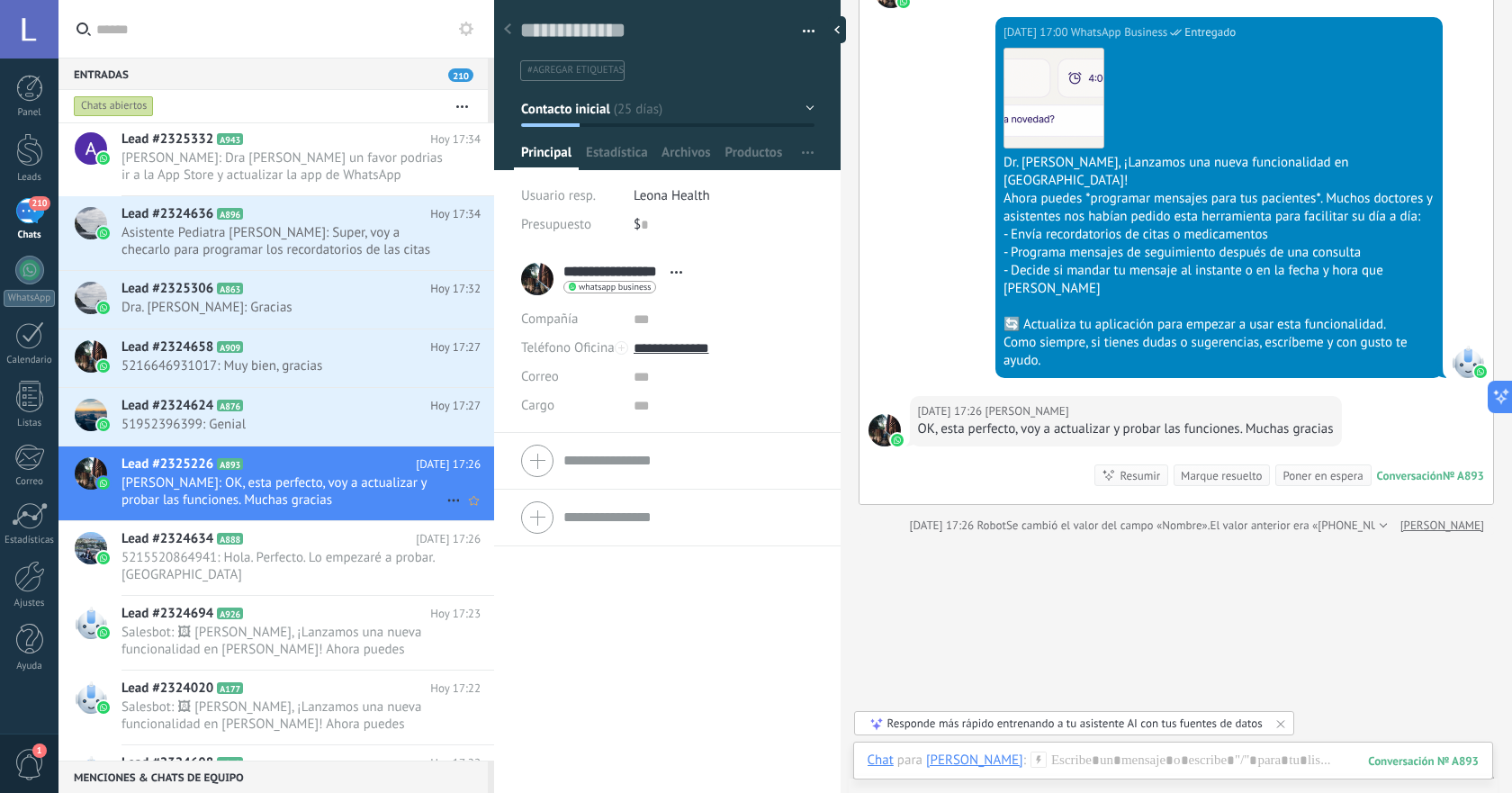
click at [448, 501] on use at bounding box center [454, 500] width 11 height 3
click at [466, 512] on span at bounding box center [458, 509] width 14 height 12
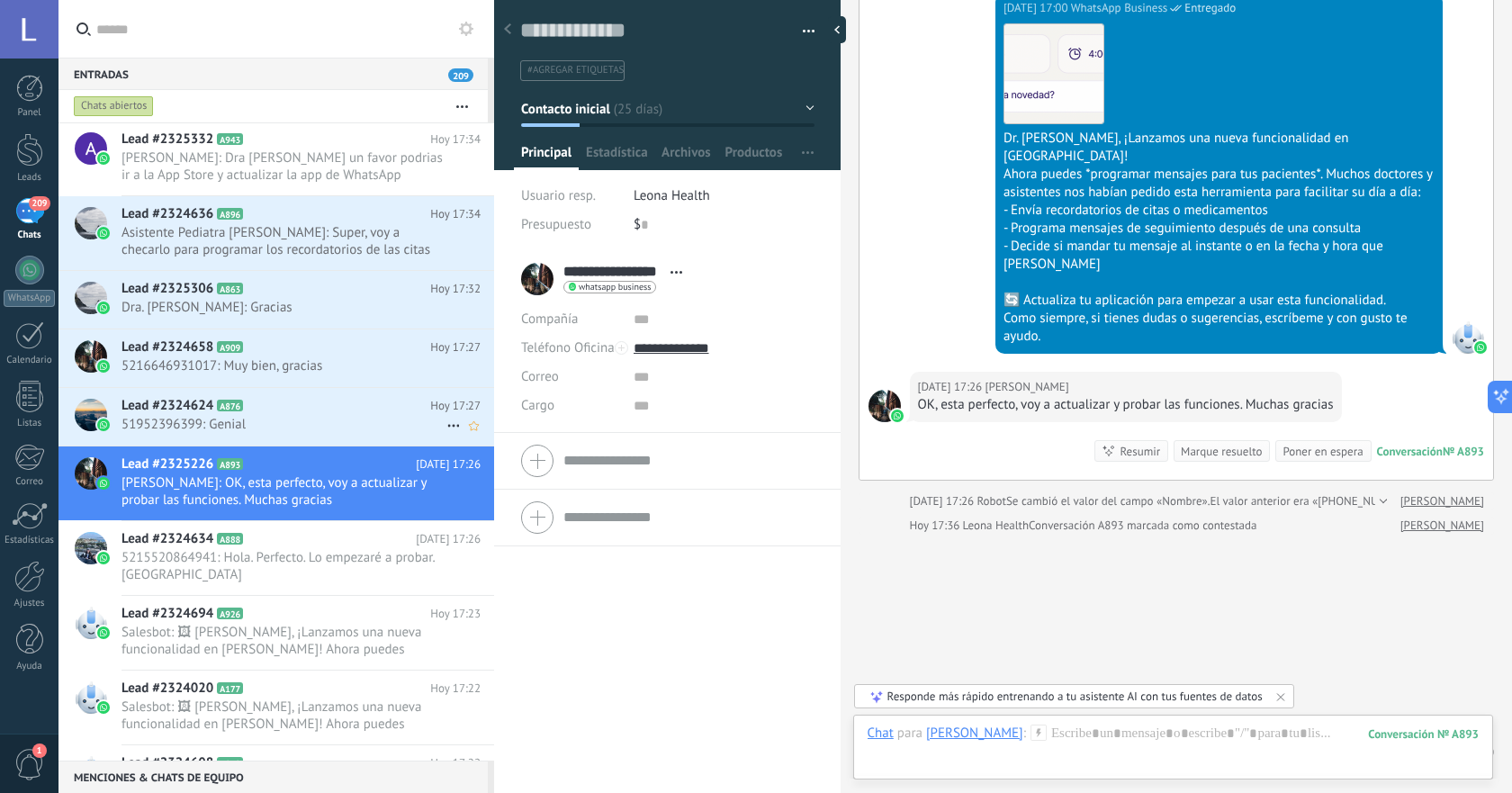
click at [278, 426] on span "51952396399: Genial" at bounding box center [283, 424] width 325 height 17
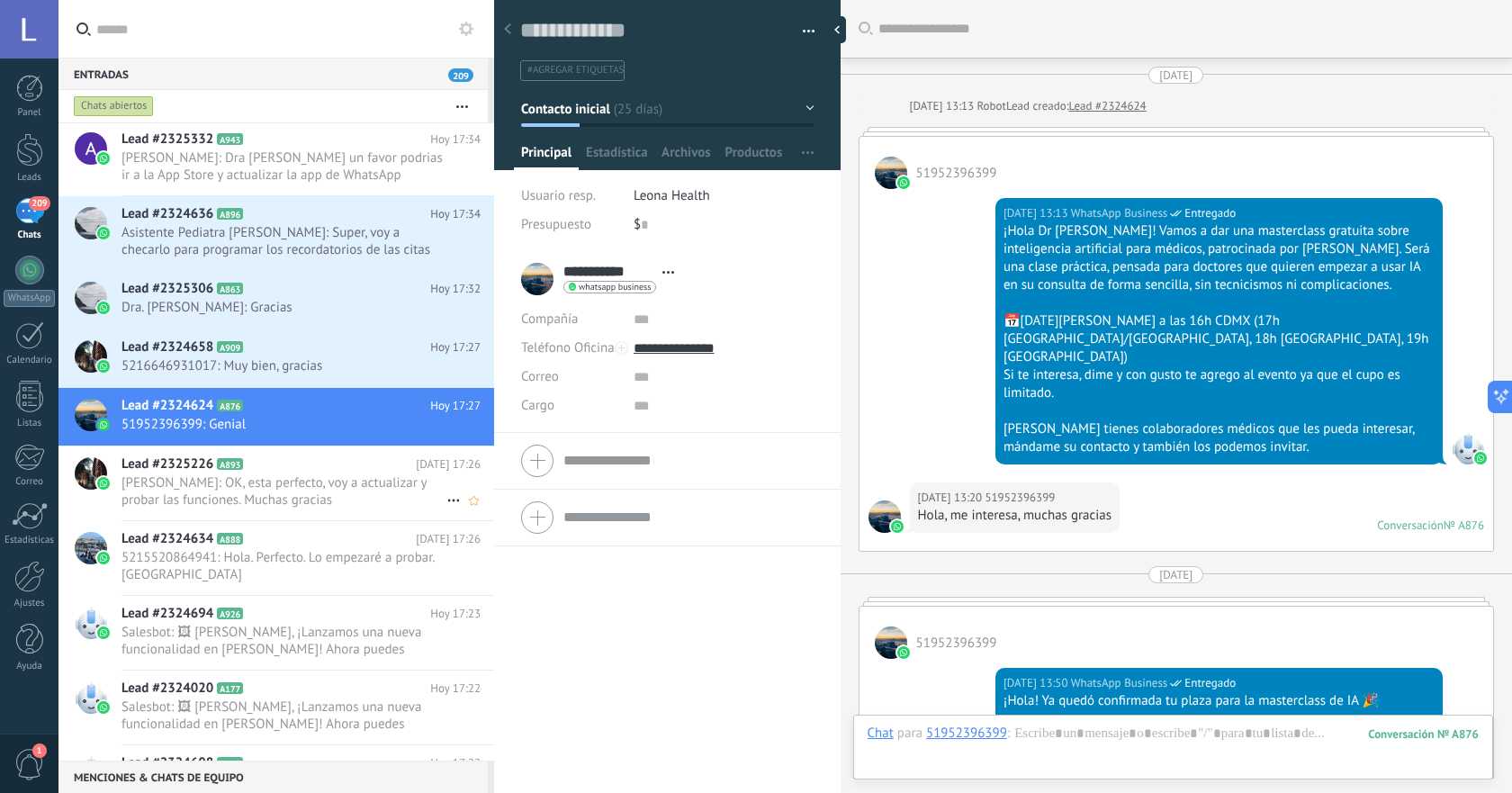
scroll to position [2417, 0]
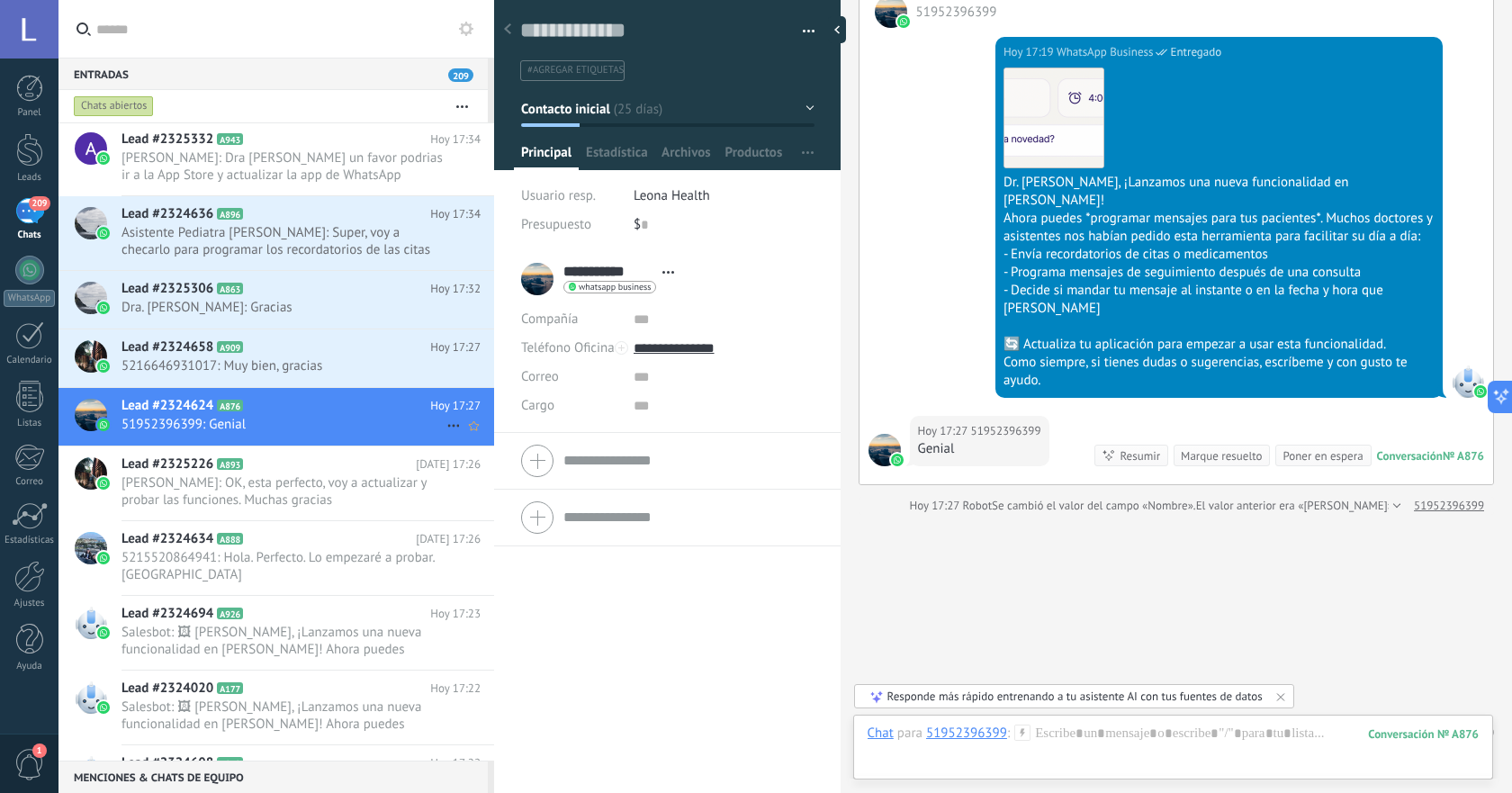
click at [451, 432] on icon at bounding box center [454, 425] width 22 height 22
click at [466, 441] on div "[PERSON_NAME] respondió" at bounding box center [540, 435] width 178 height 36
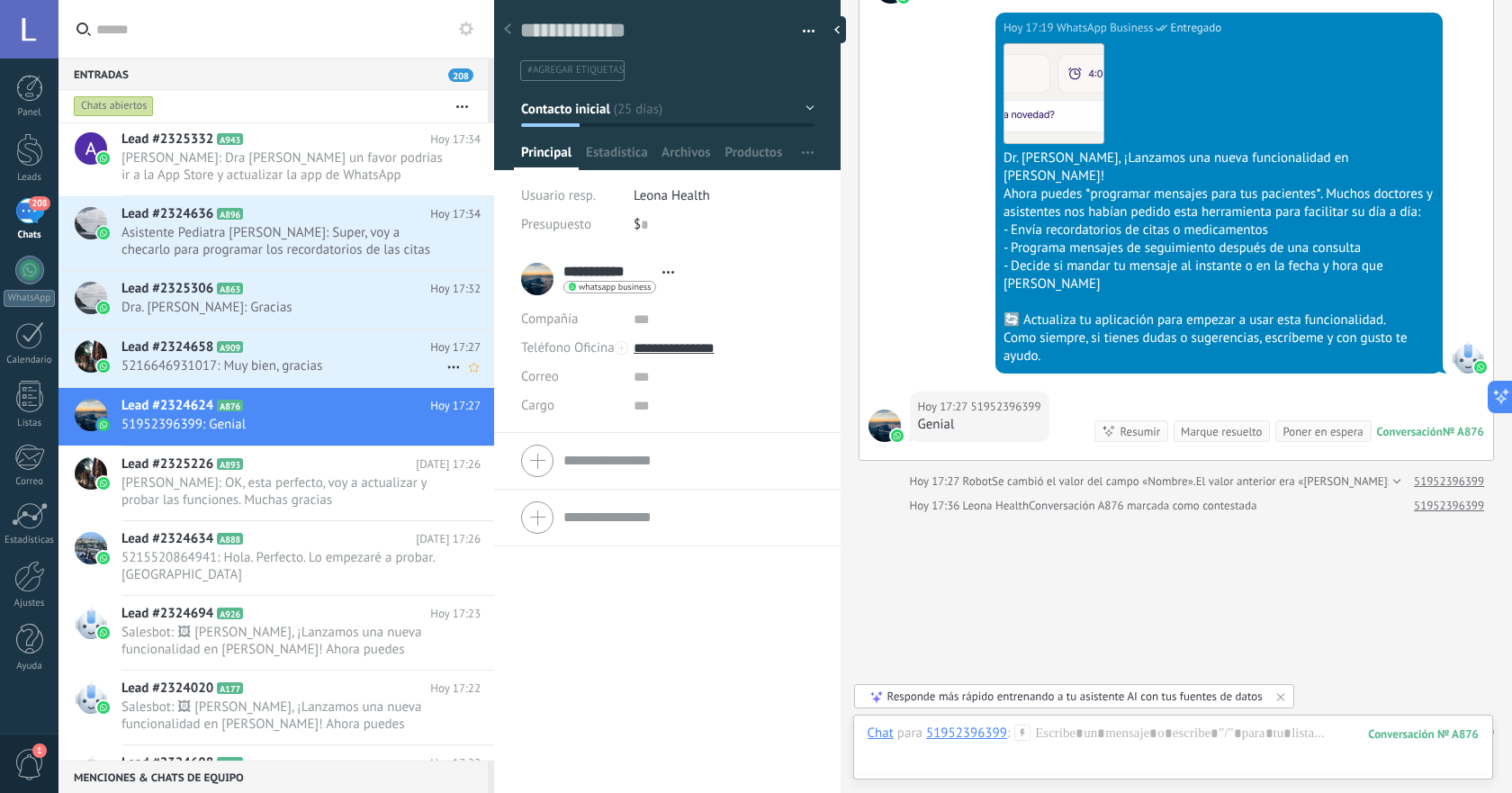
click at [335, 359] on span "5216646931017: Muy bien, gracias" at bounding box center [283, 366] width 325 height 17
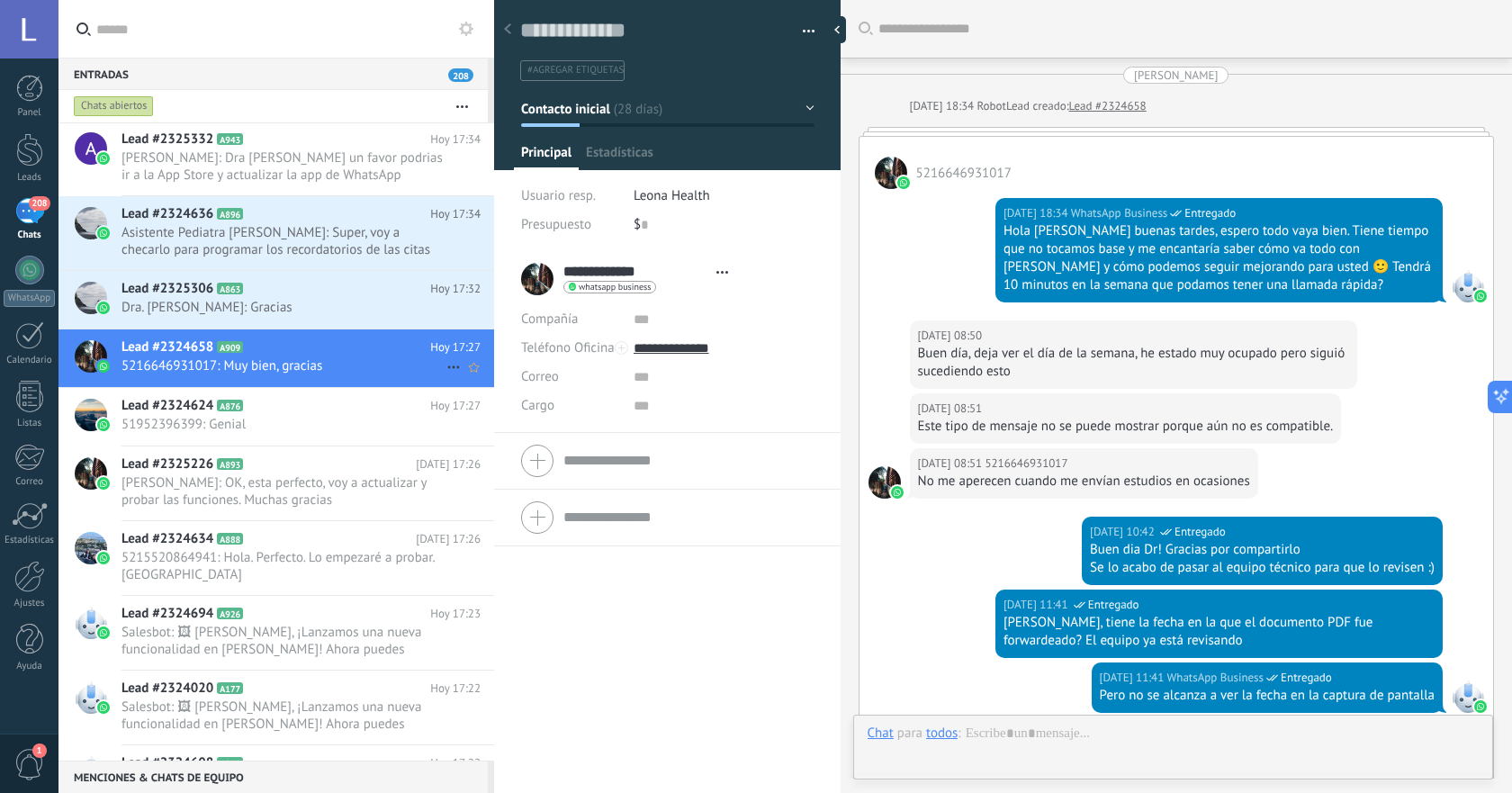
scroll to position [4933, 0]
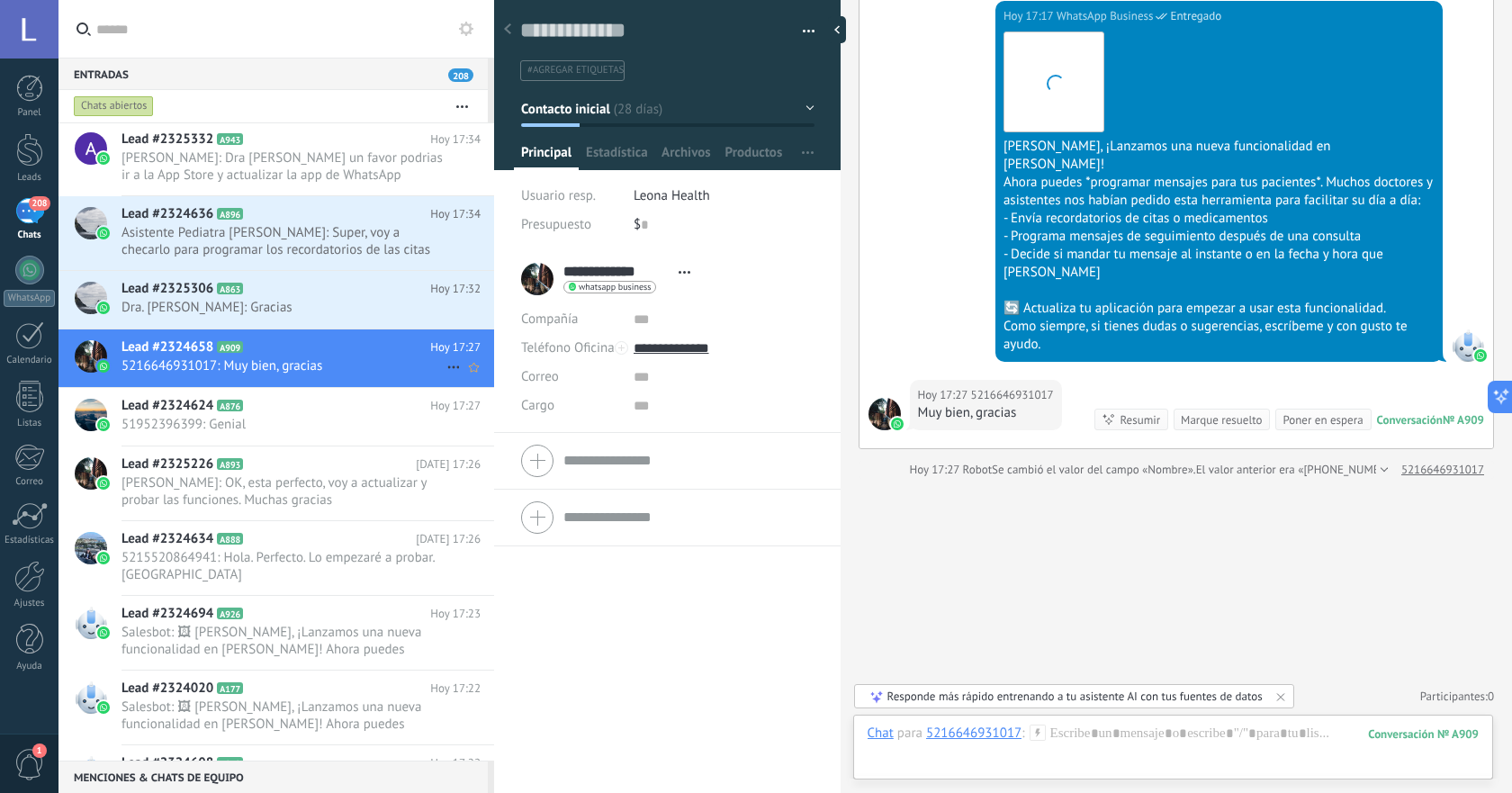
click at [443, 364] on icon at bounding box center [454, 367] width 22 height 22
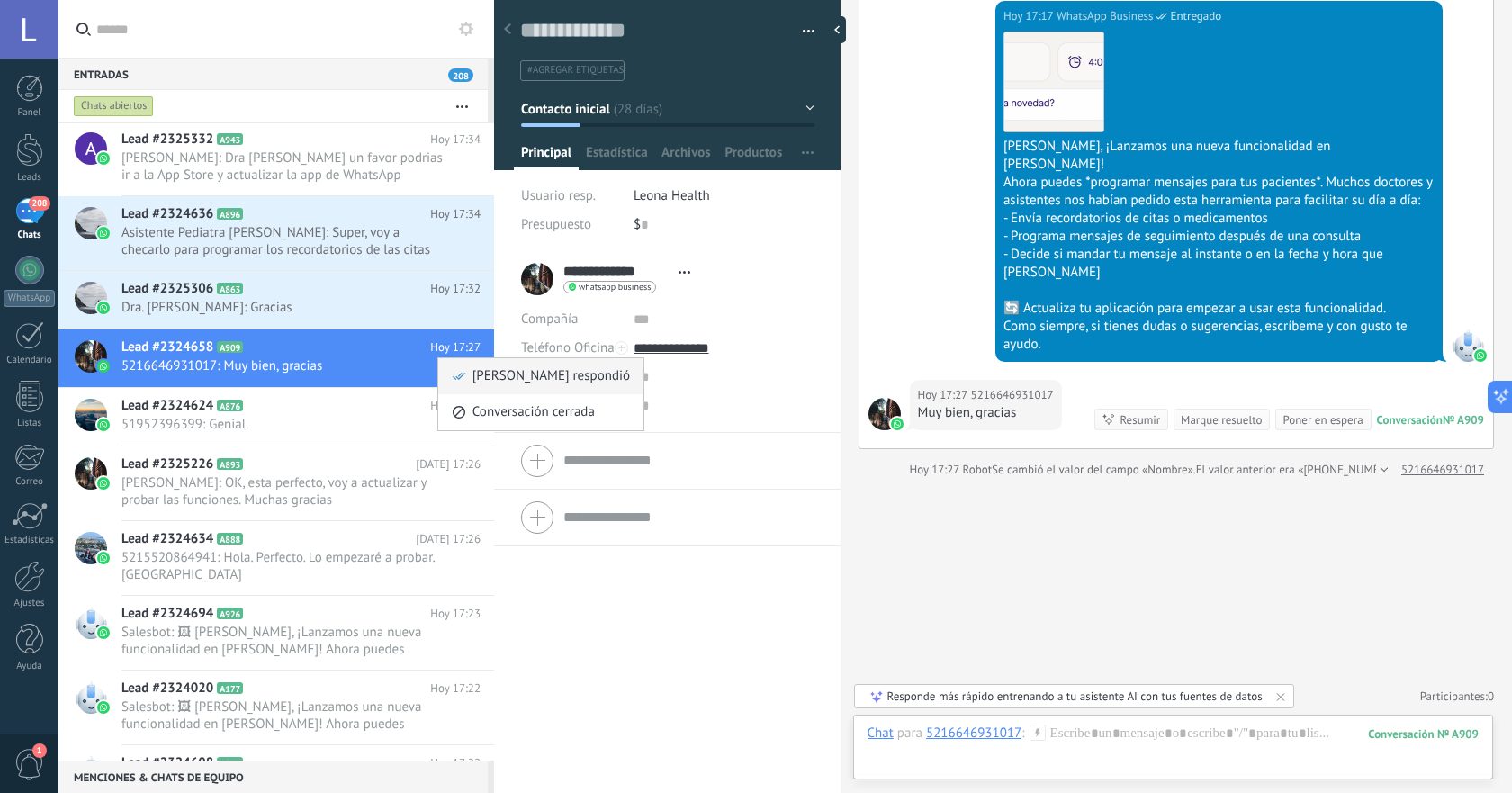
click at [458, 370] on icon at bounding box center [458, 375] width 12 height 12
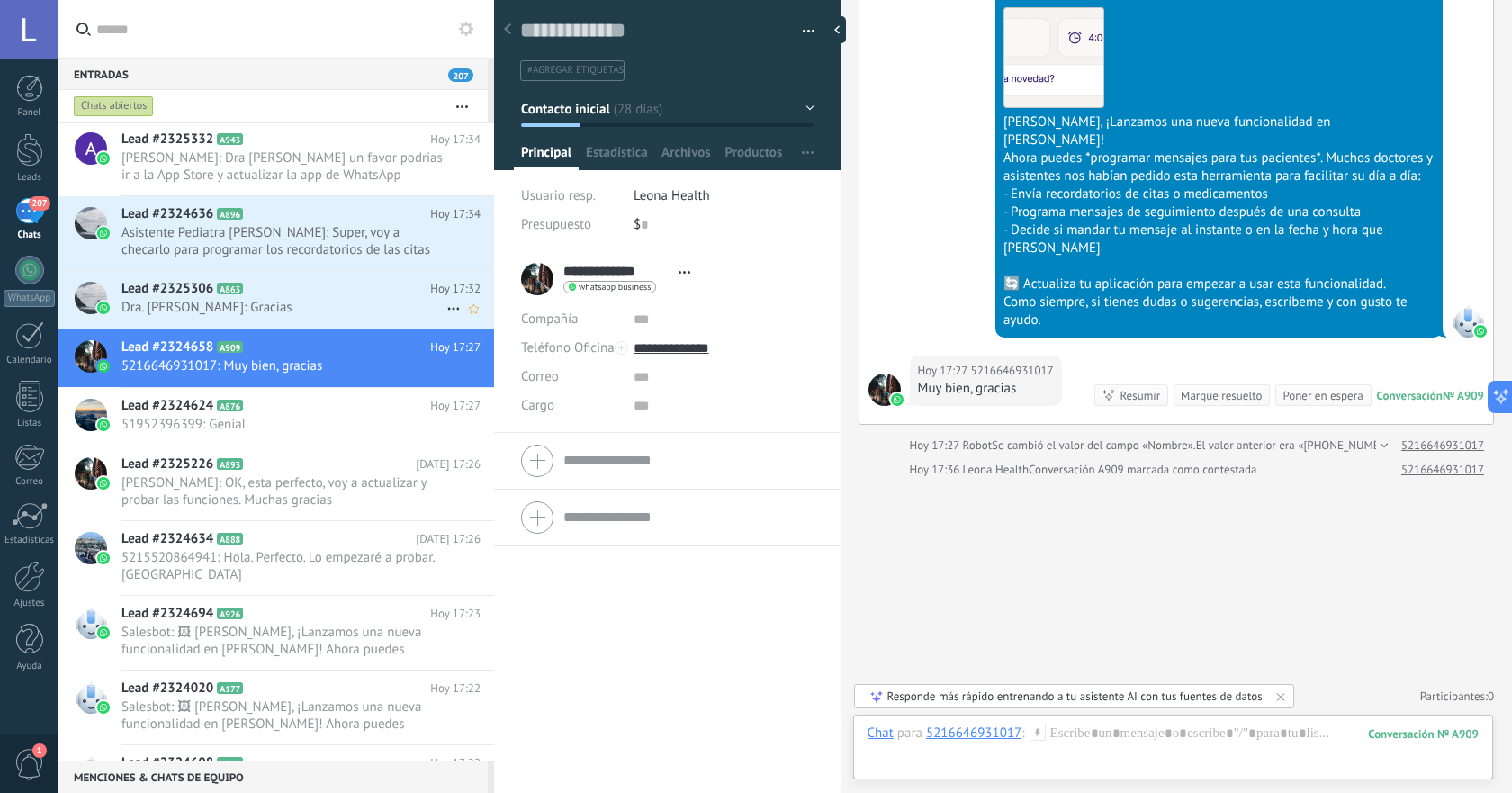
click at [313, 297] on h2 "Lead #2325306 A863" at bounding box center [276, 289] width 309 height 18
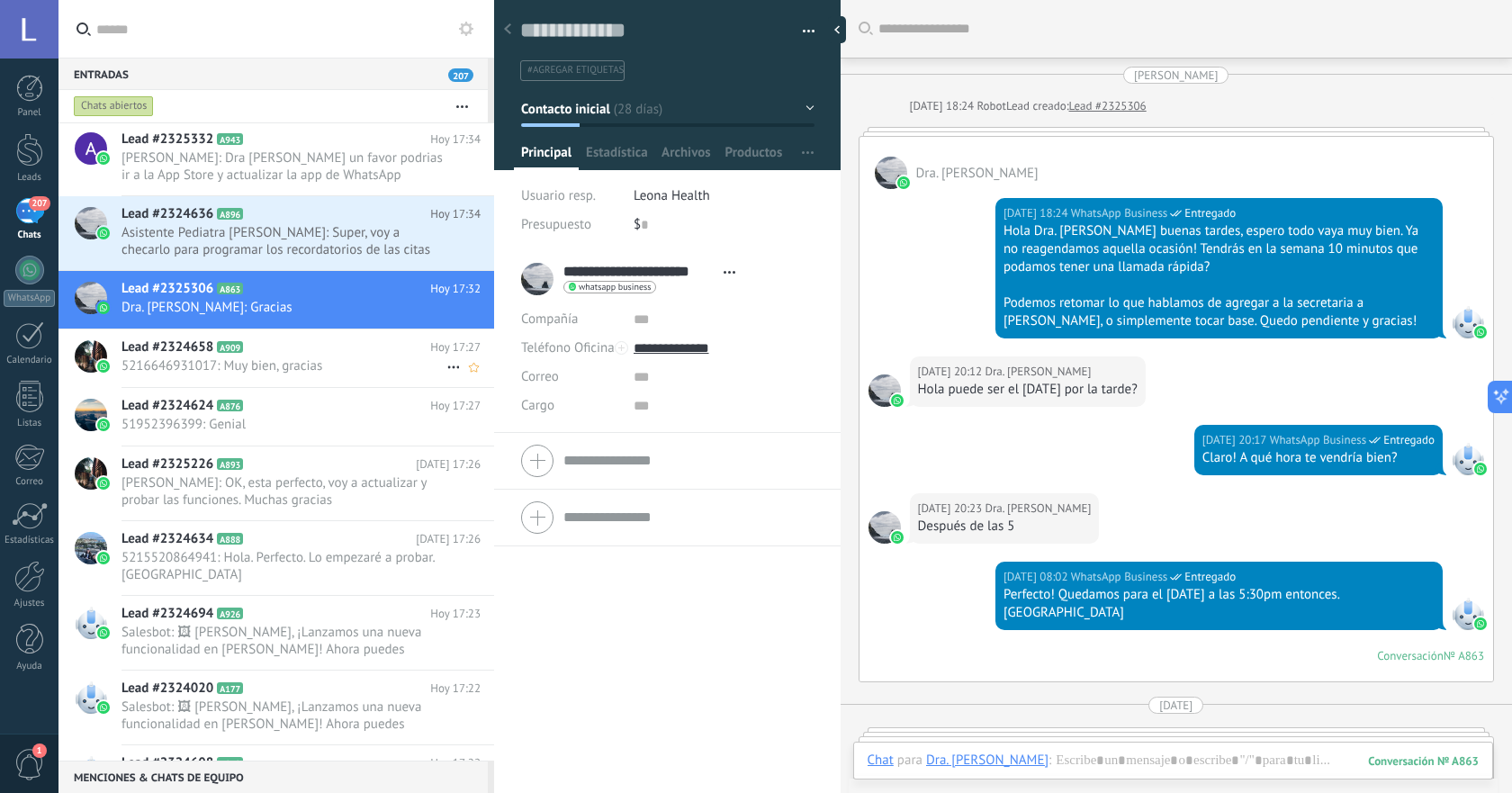
scroll to position [3887, 0]
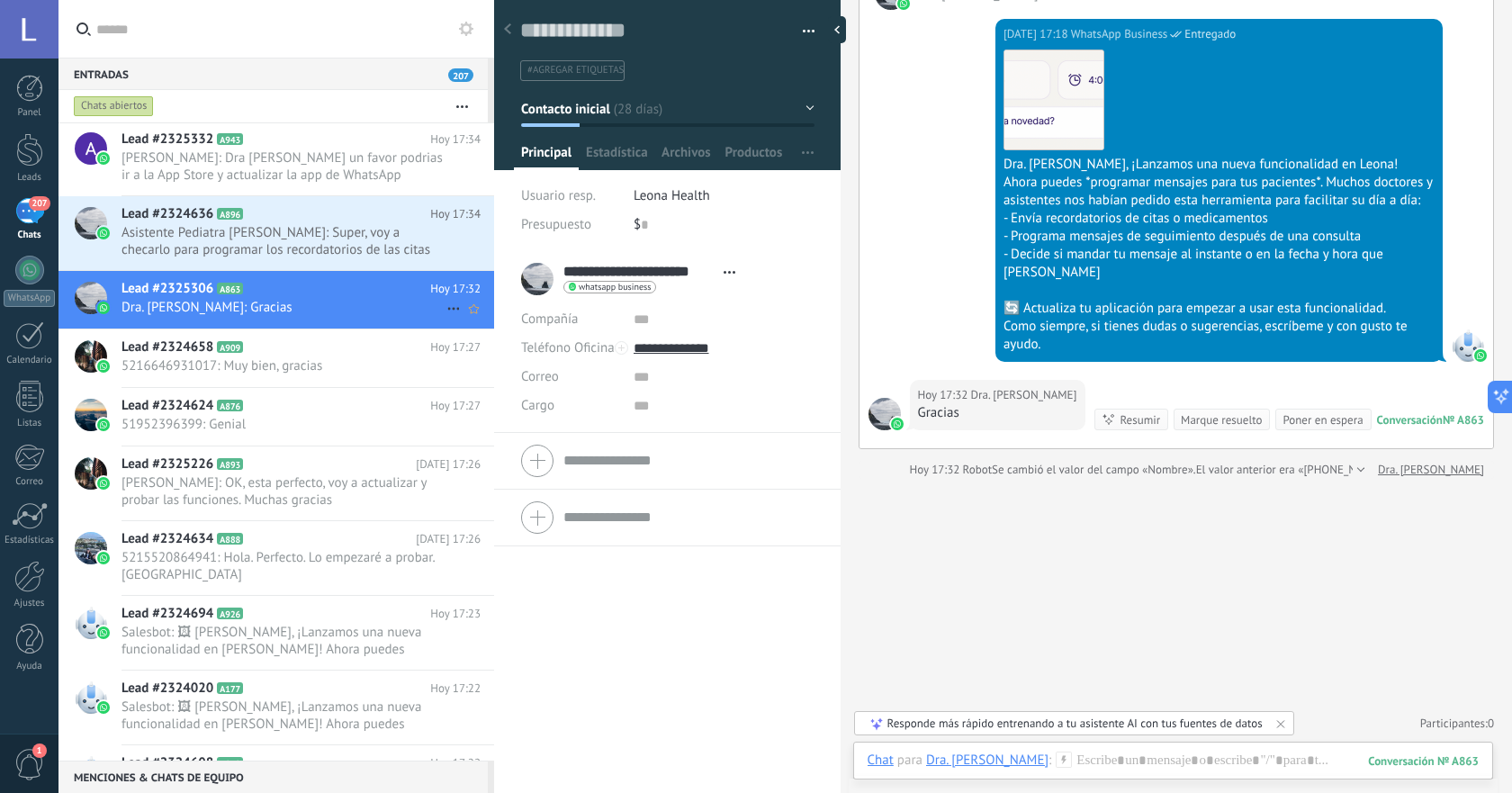
click at [448, 308] on use at bounding box center [454, 309] width 11 height 3
drag, startPoint x: 464, startPoint y: 319, endPoint x: 430, endPoint y: 313, distance: 34.5
click at [464, 319] on icon at bounding box center [458, 317] width 12 height 12
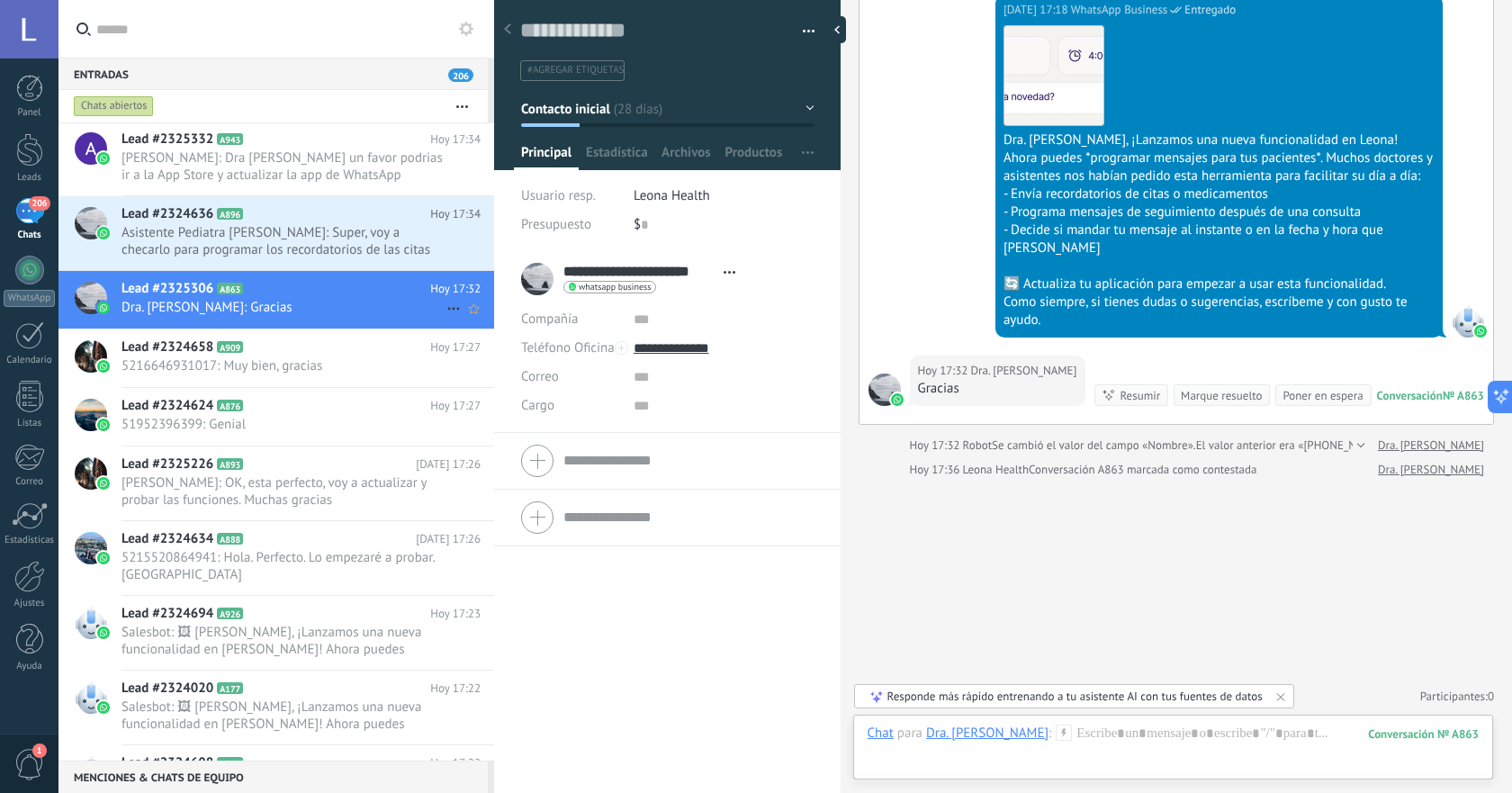
scroll to position [3911, 0]
click at [361, 256] on span "Asistente Pediatra [PERSON_NAME]: Super, voy a checarlo para programar los reco…" at bounding box center [283, 241] width 325 height 34
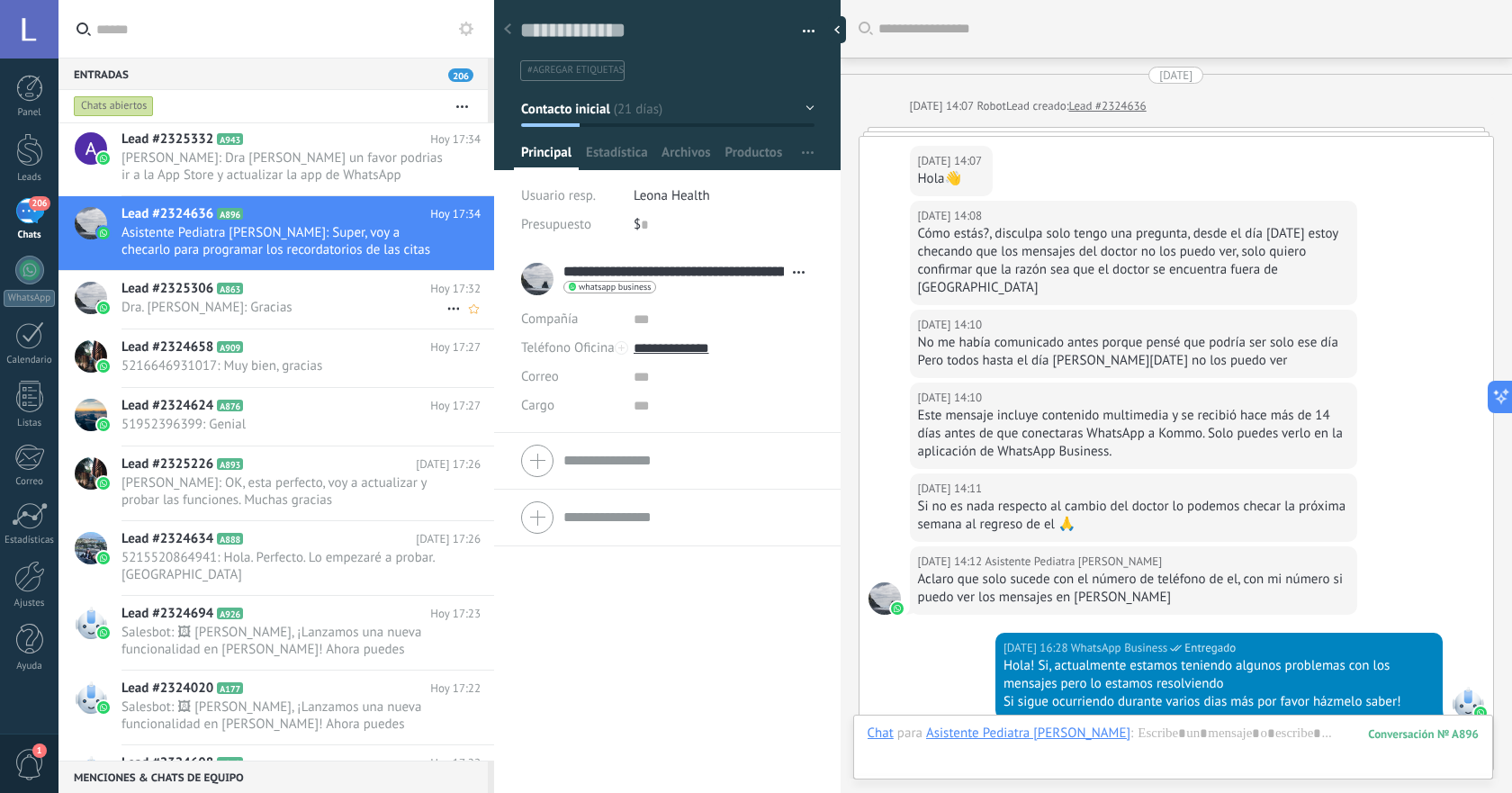
scroll to position [1722, 0]
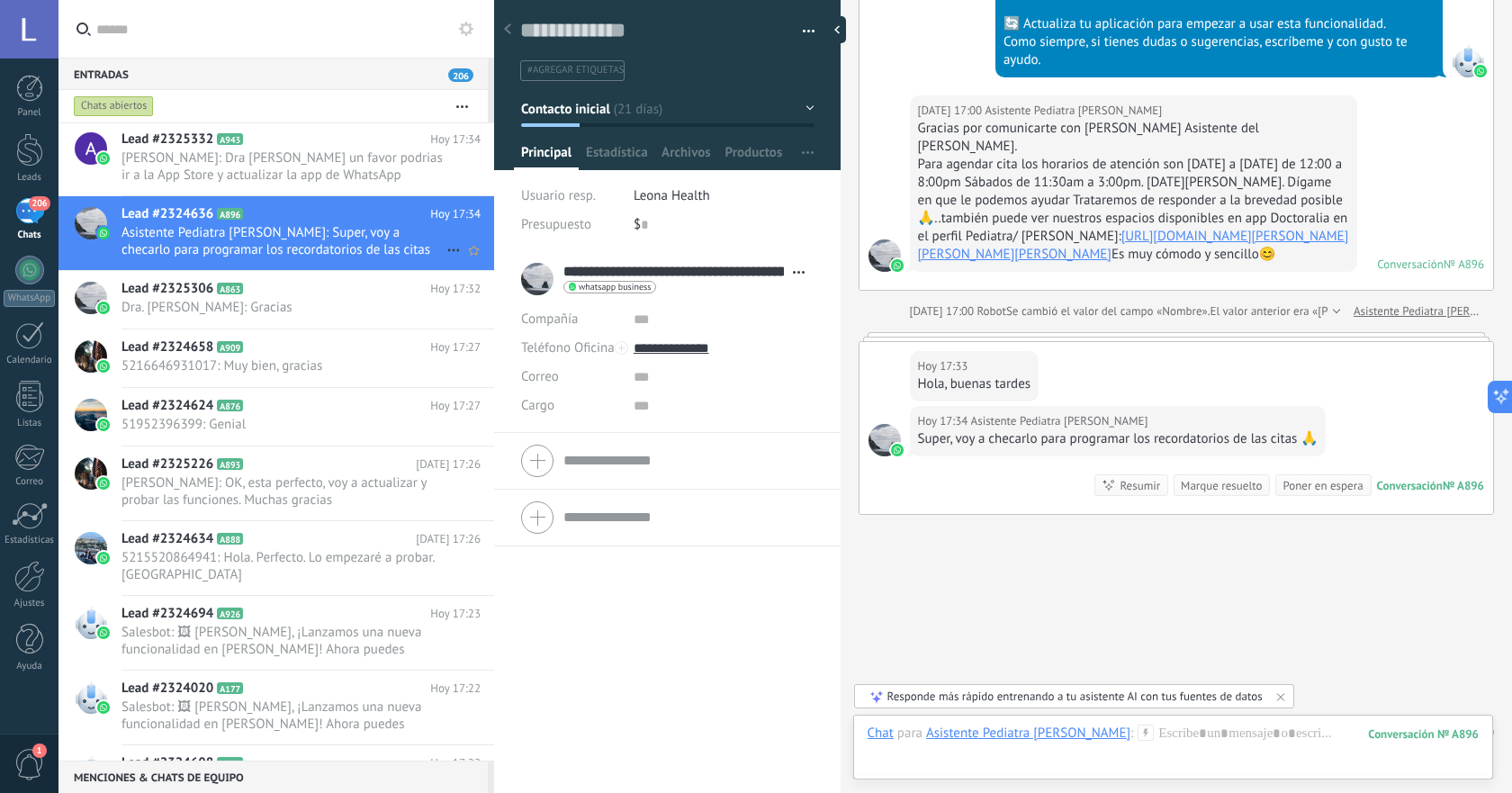
click at [450, 254] on icon at bounding box center [454, 249] width 22 height 22
click at [470, 262] on div "[PERSON_NAME] respondió" at bounding box center [540, 259] width 178 height 36
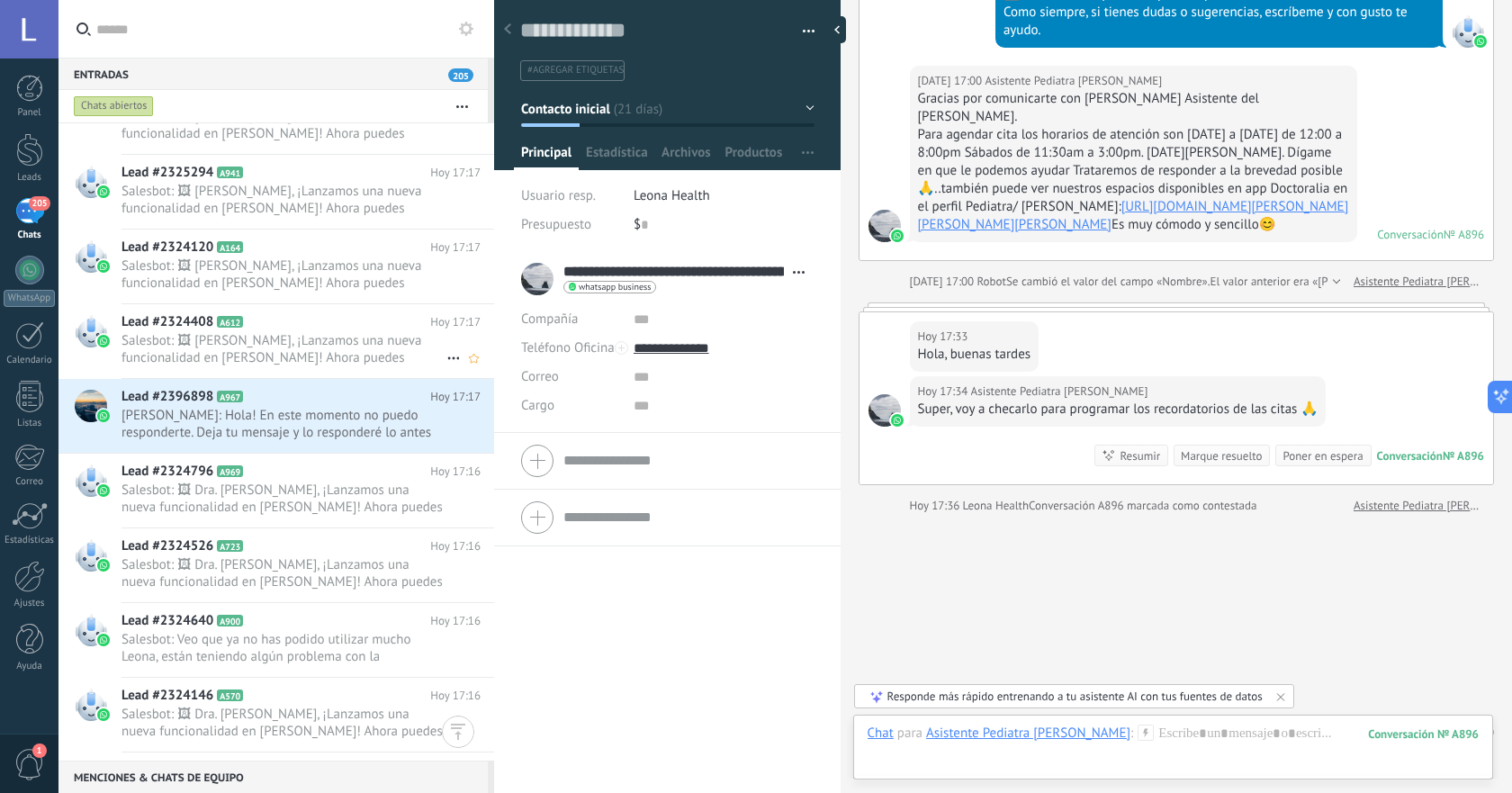
scroll to position [1335, 0]
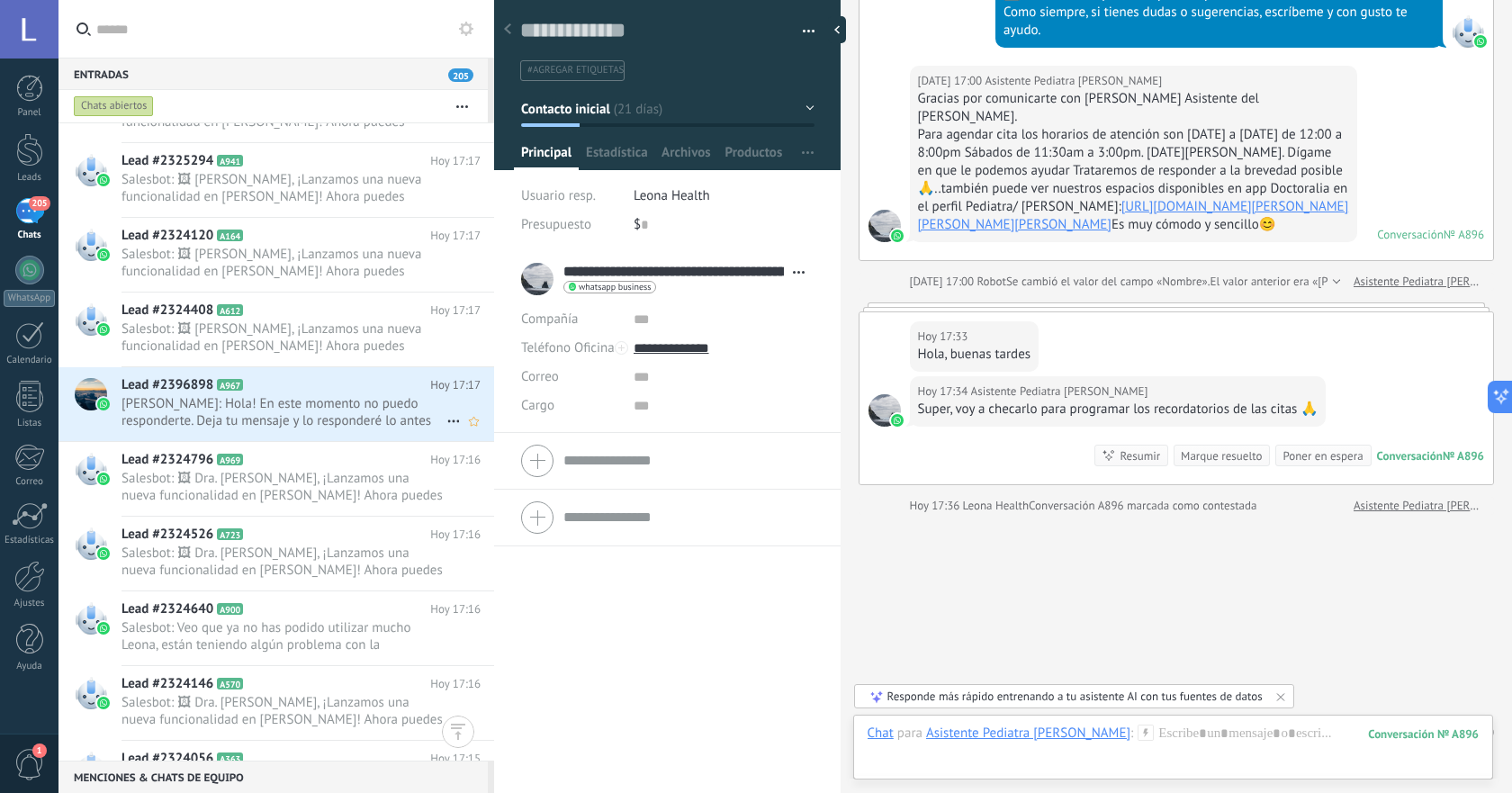
click at [361, 421] on span "[PERSON_NAME]: Hola! En este momento no puedo responderte. Deja tu mensaje y lo…" at bounding box center [283, 412] width 325 height 34
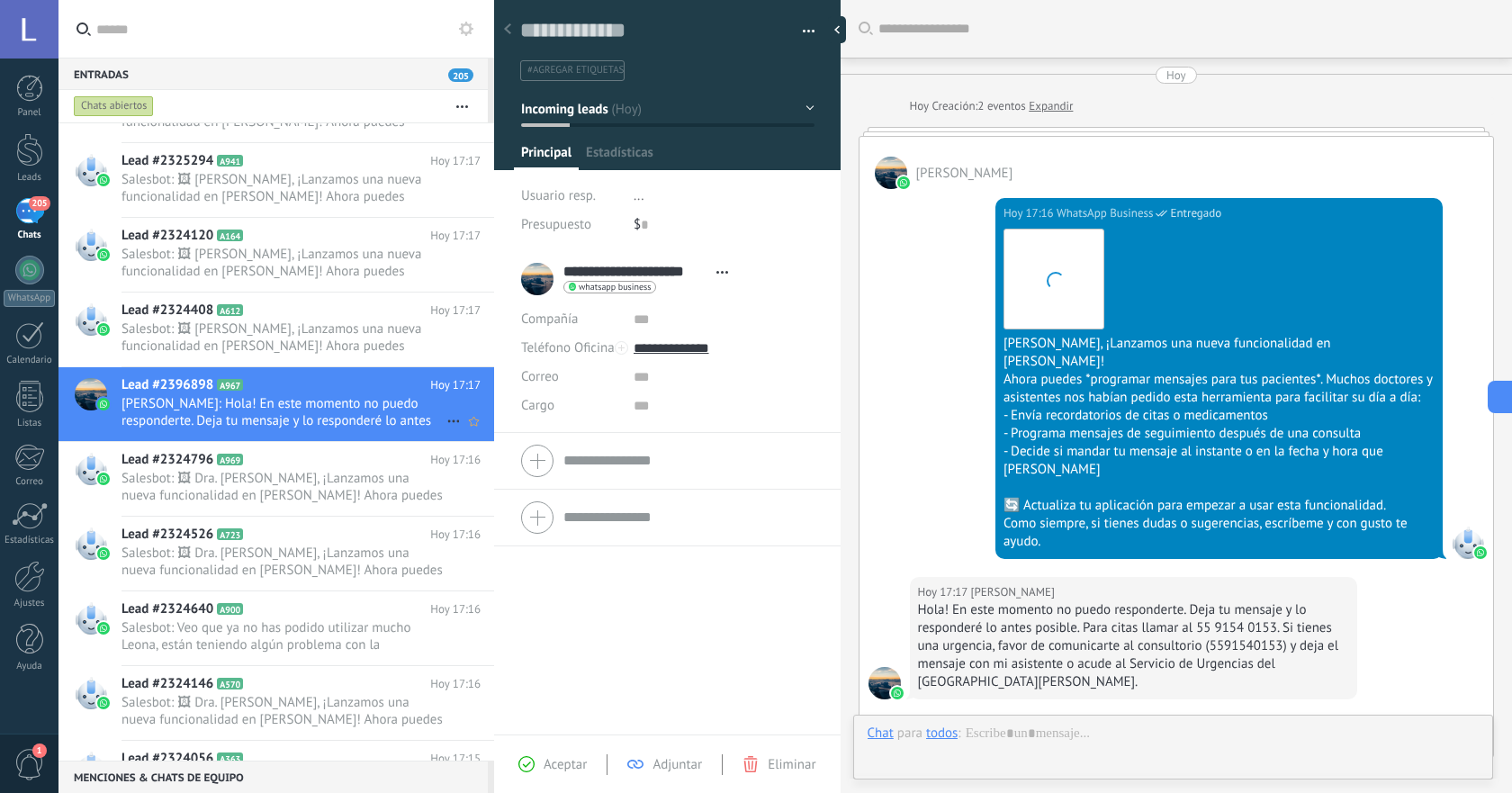
scroll to position [27, 0]
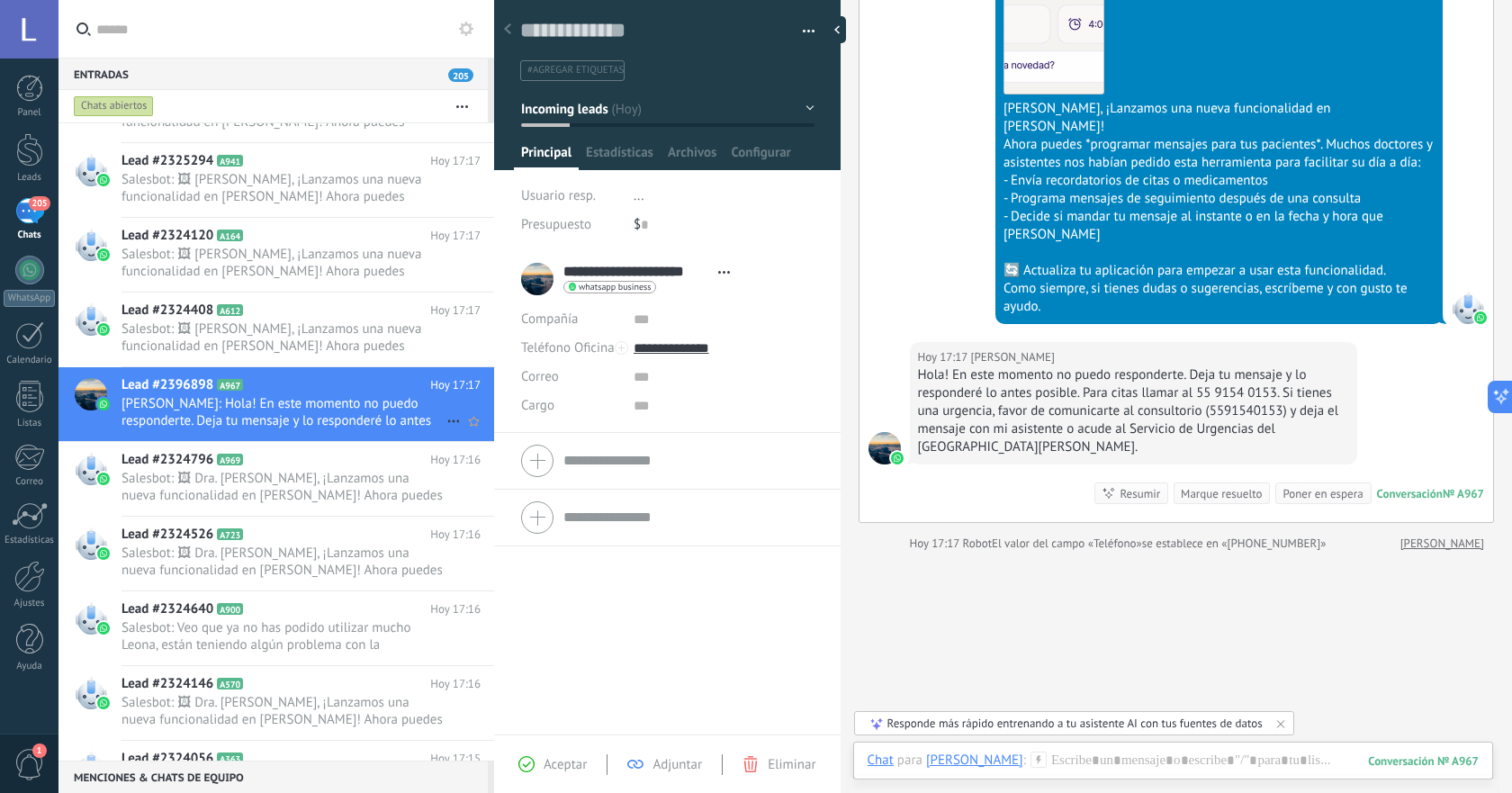
click at [448, 420] on use at bounding box center [454, 421] width 11 height 3
click at [460, 427] on icon at bounding box center [458, 430] width 12 height 12
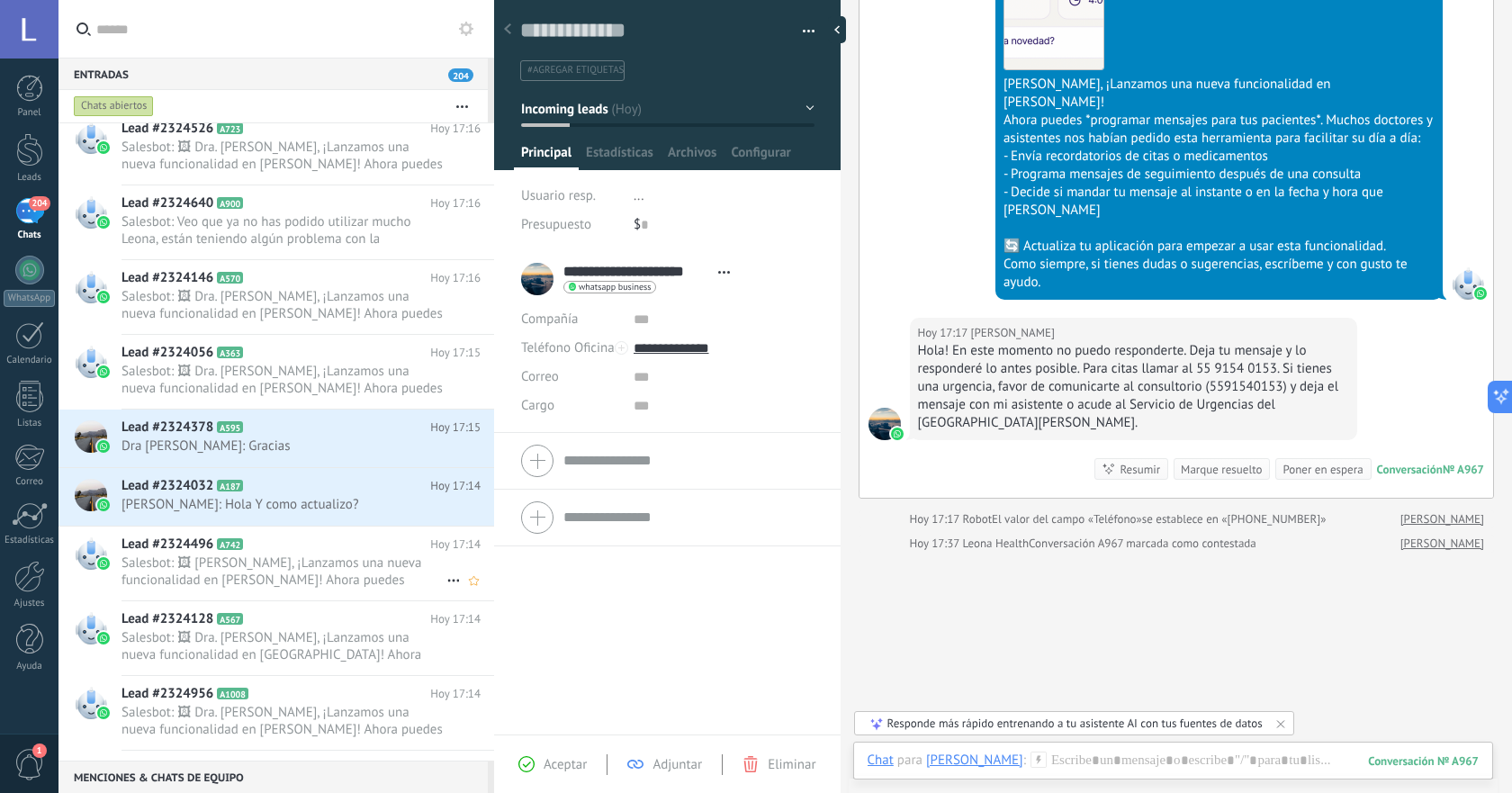
scroll to position [1784, 0]
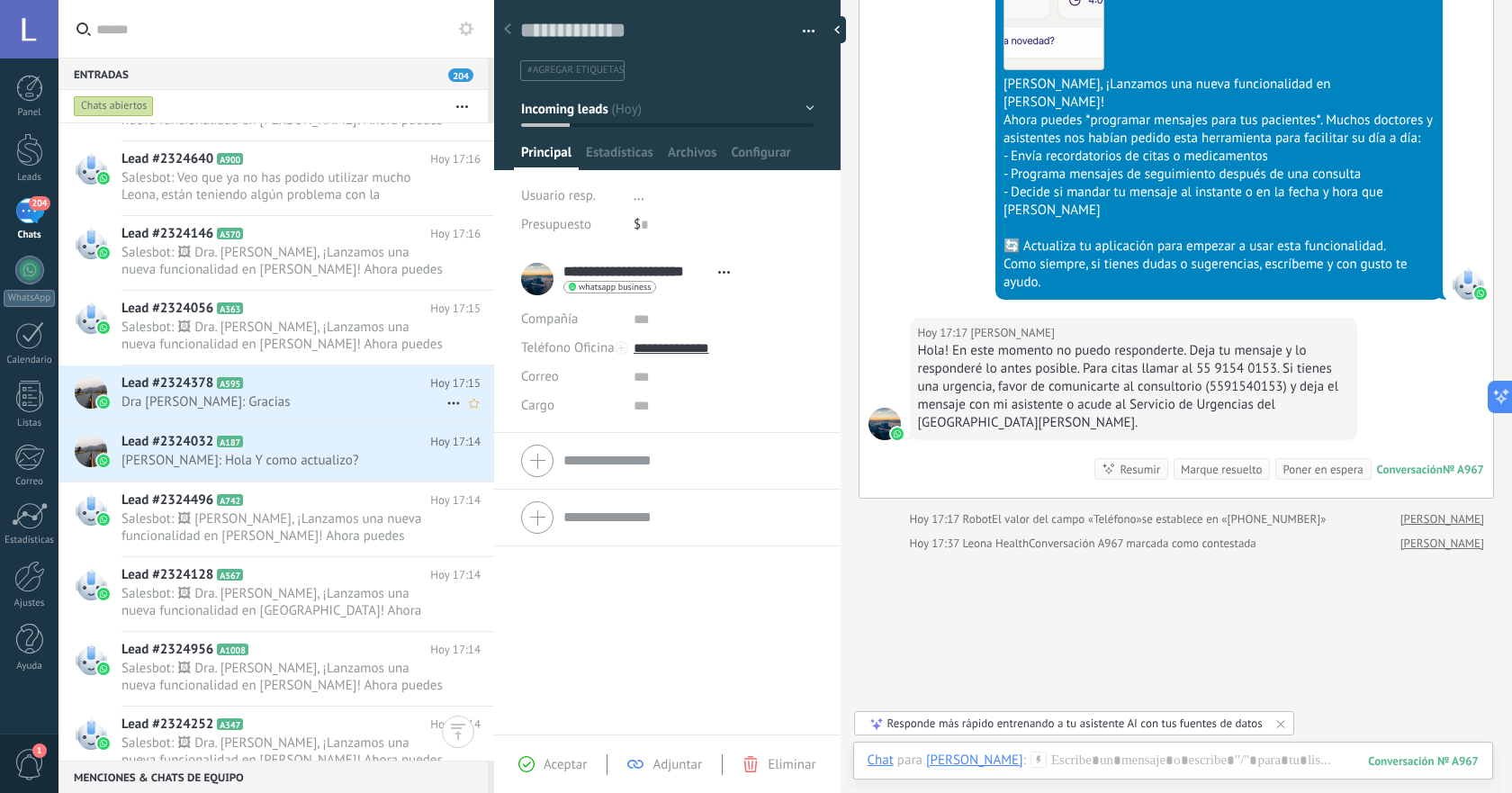
click at [358, 405] on span "Dra [PERSON_NAME]: Gracias" at bounding box center [283, 402] width 325 height 17
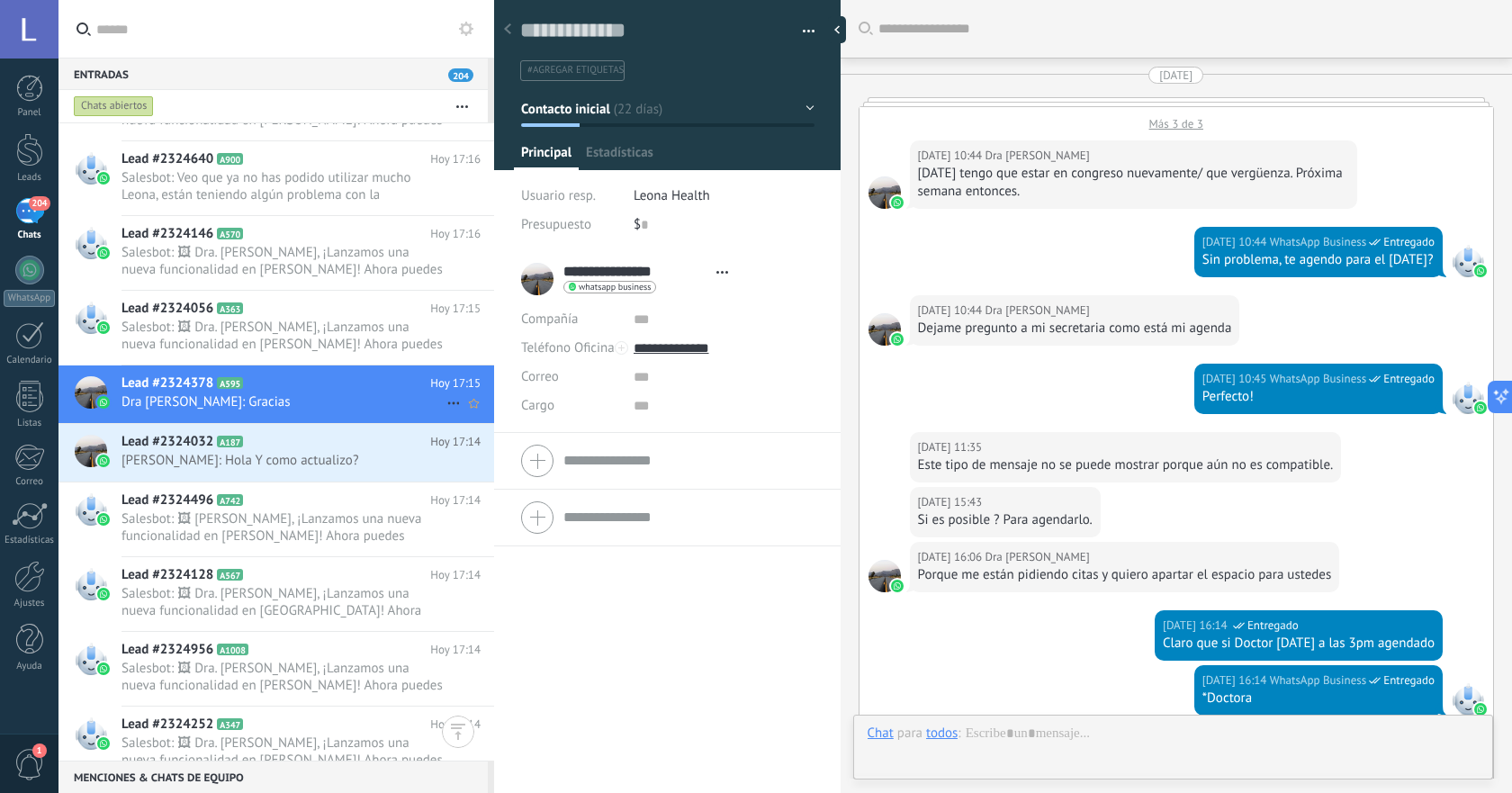
type textarea "**********"
